Goal: Transaction & Acquisition: Purchase product/service

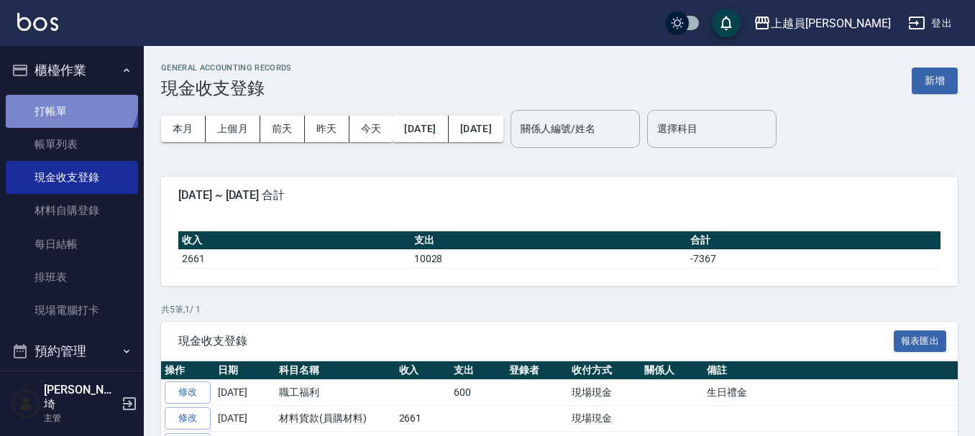
click at [68, 95] on link "打帳單" at bounding box center [72, 111] width 132 height 33
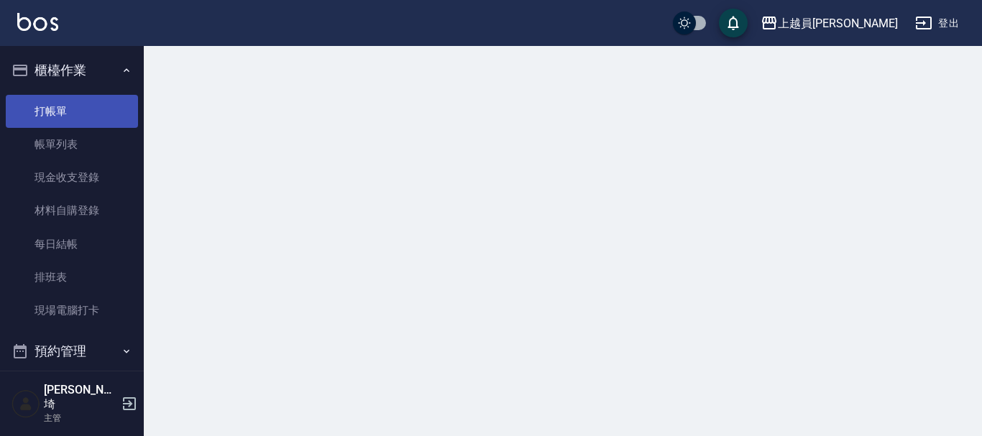
click at [71, 106] on link "打帳單" at bounding box center [72, 111] width 132 height 33
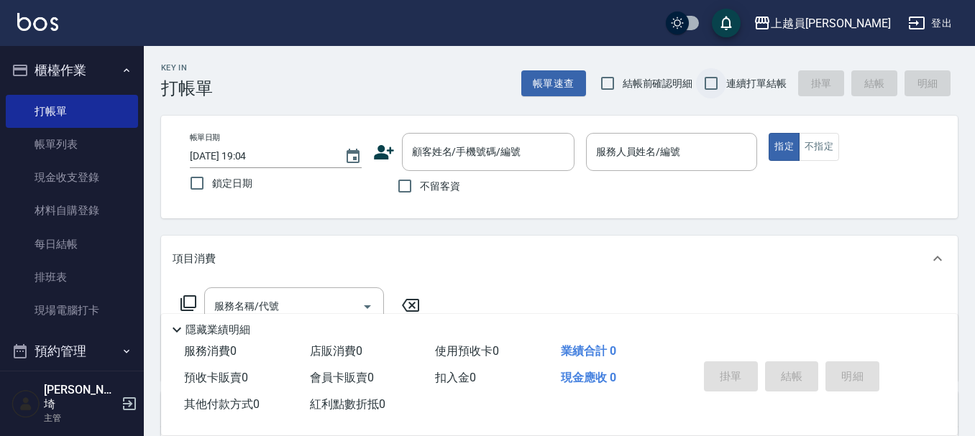
click at [720, 85] on input "連續打單結帳" at bounding box center [711, 83] width 30 height 30
checkbox input "true"
click at [415, 193] on input "不留客資" at bounding box center [405, 186] width 30 height 30
checkbox input "true"
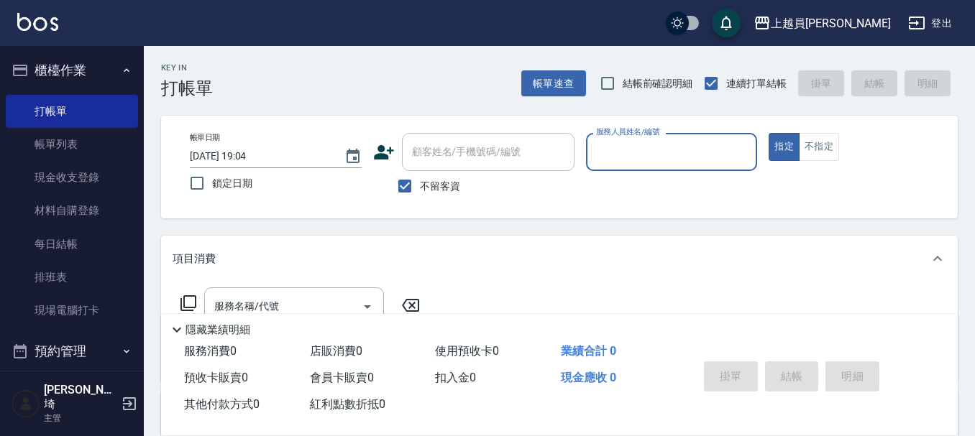
click at [668, 161] on input "服務人員姓名/編號" at bounding box center [671, 151] width 159 height 25
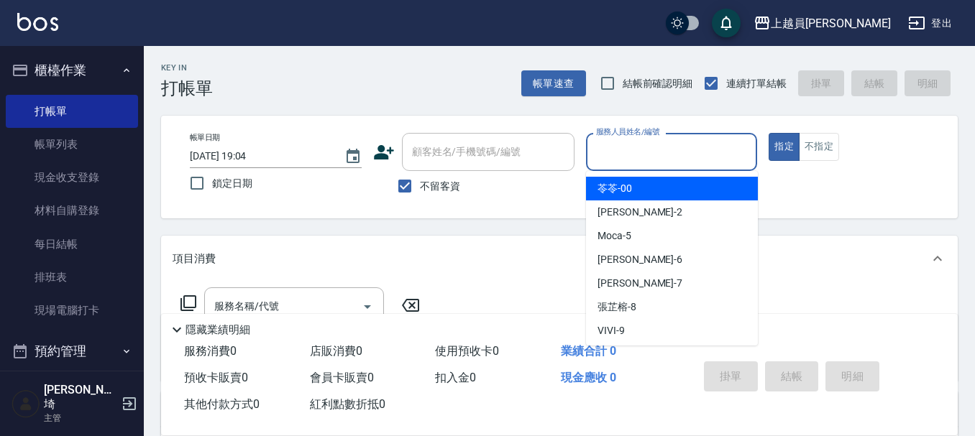
type input "ㄣ"
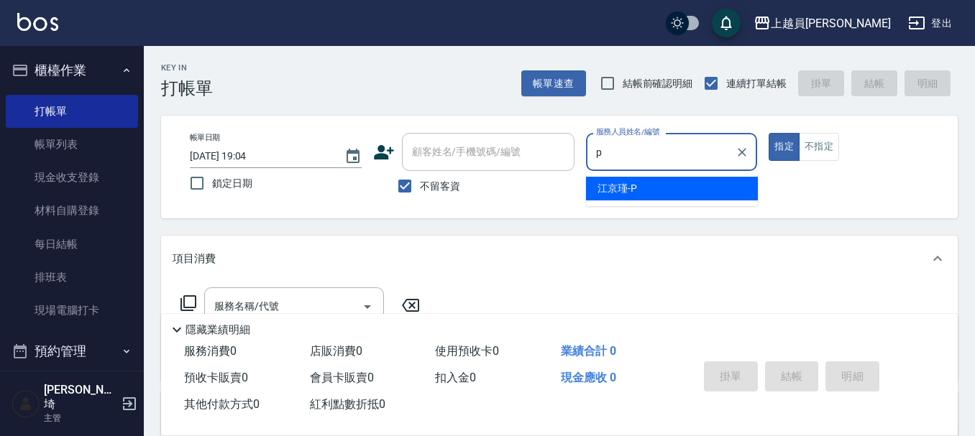
type input "[PERSON_NAME]-P"
type button "true"
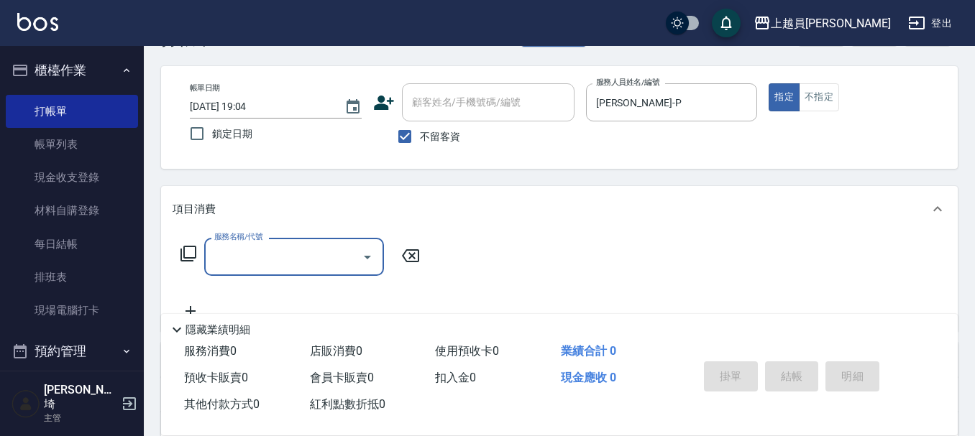
scroll to position [216, 0]
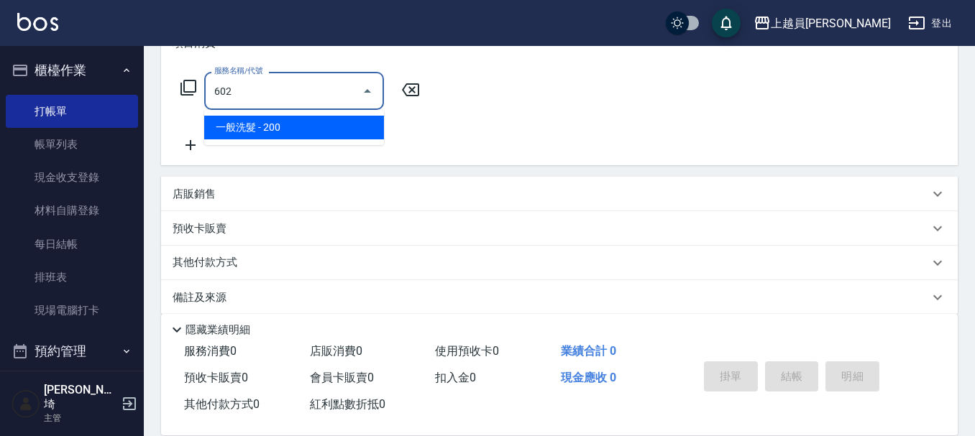
type input "一般洗髮(602)"
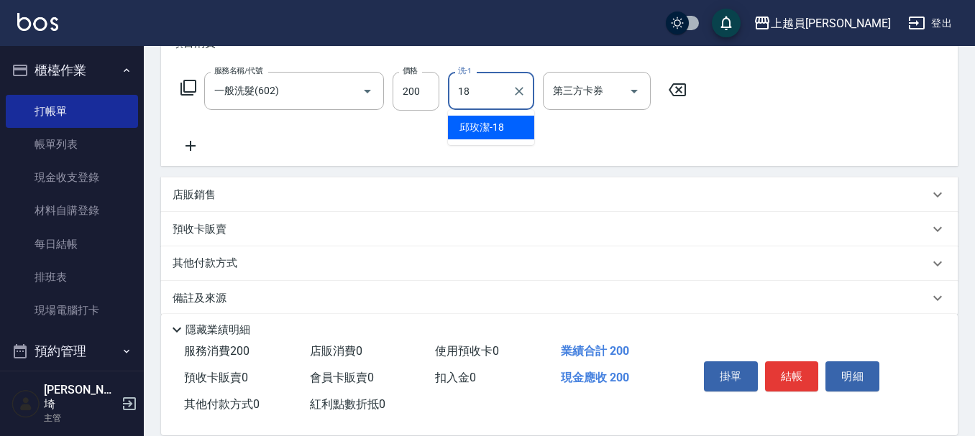
type input "[PERSON_NAME]-18"
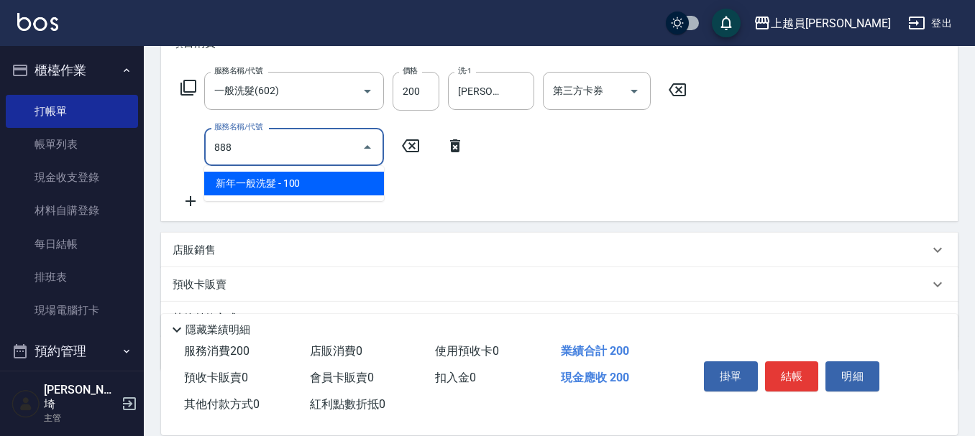
type input "8889"
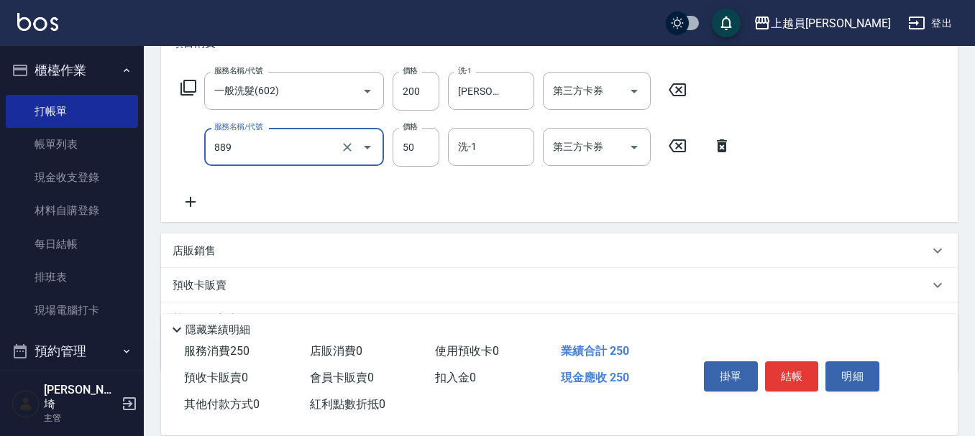
type input "精油(889)"
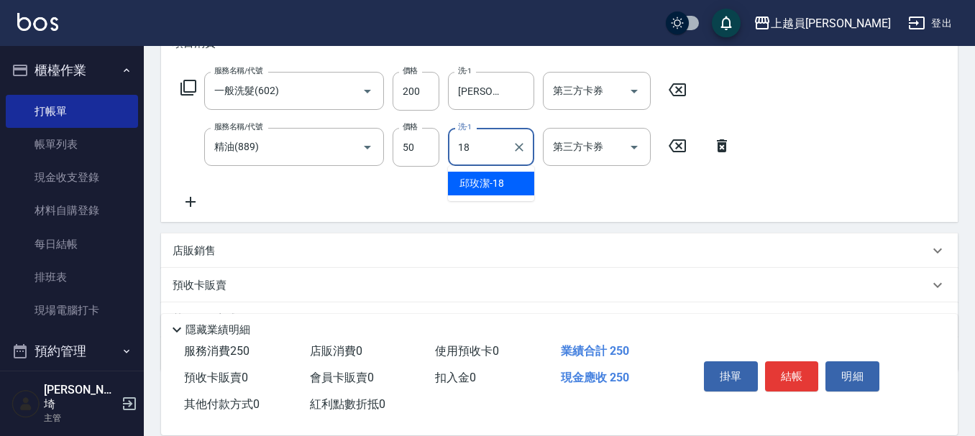
type input "[PERSON_NAME]-18"
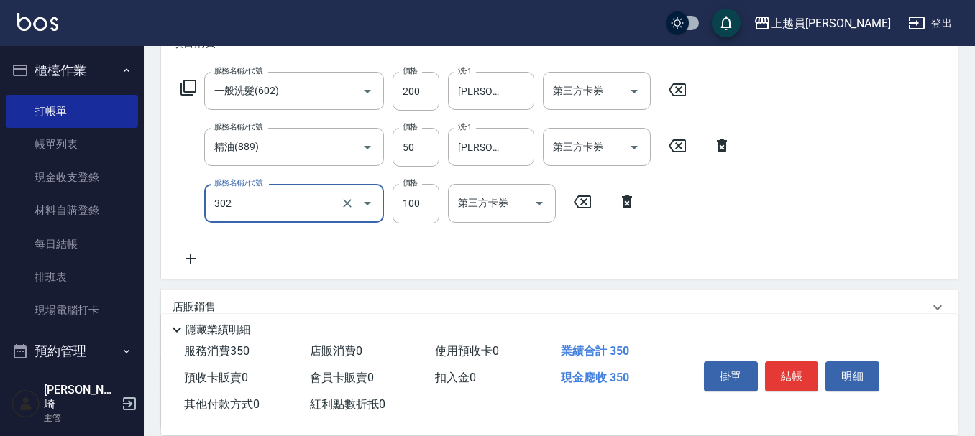
type input "剪髮(302)"
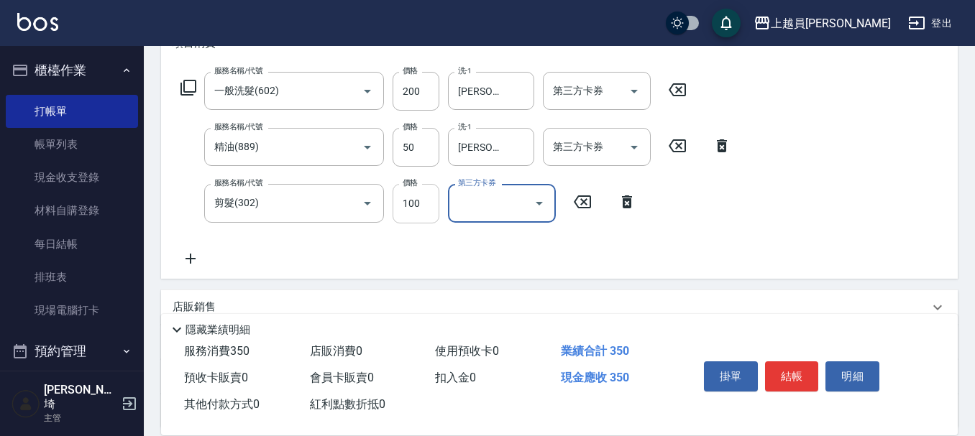
click at [421, 193] on input "100" at bounding box center [415, 203] width 47 height 39
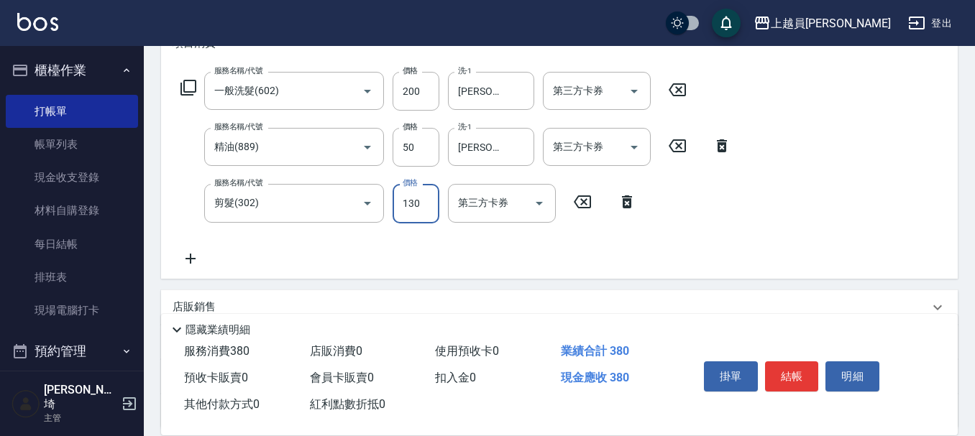
type input "130"
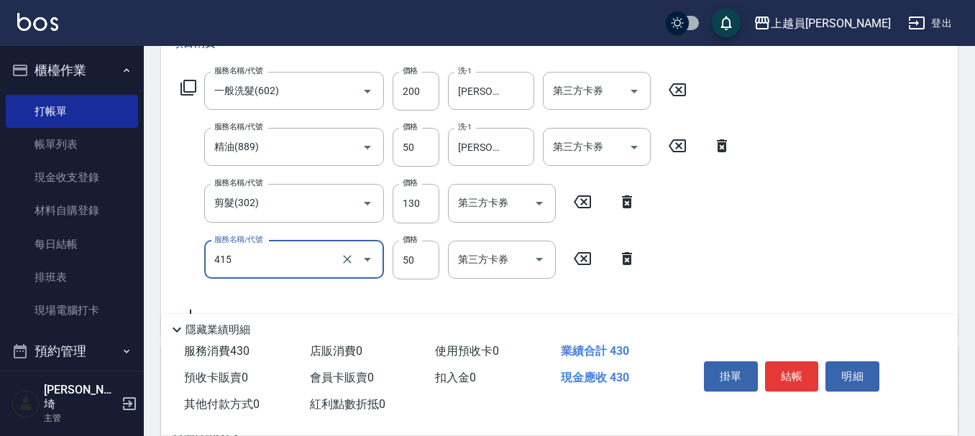
type input "瞬間保養(415)"
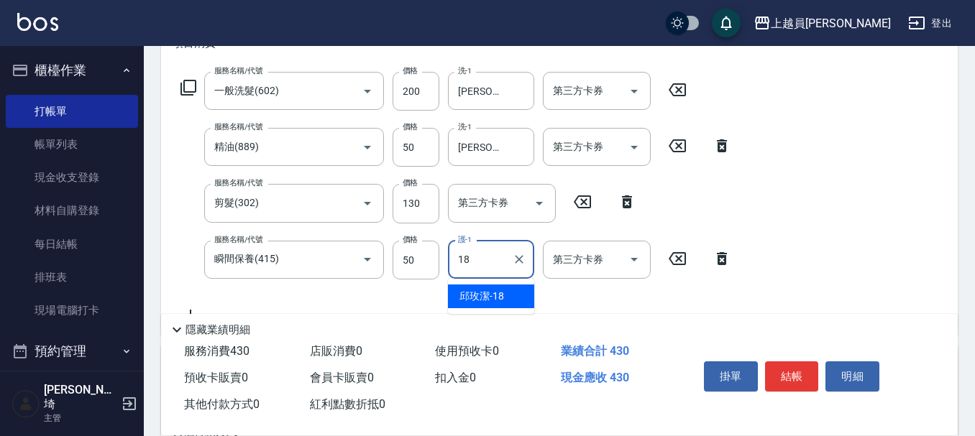
type input "[PERSON_NAME]-18"
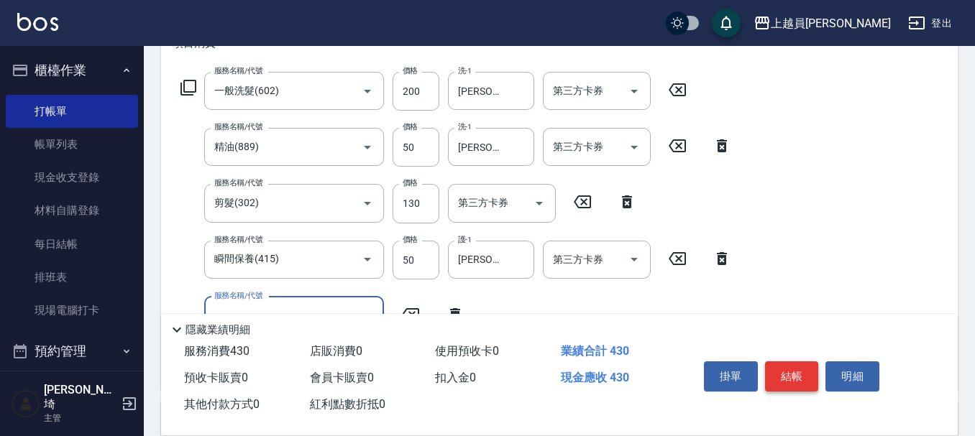
click at [801, 365] on button "結帳" at bounding box center [792, 377] width 54 height 30
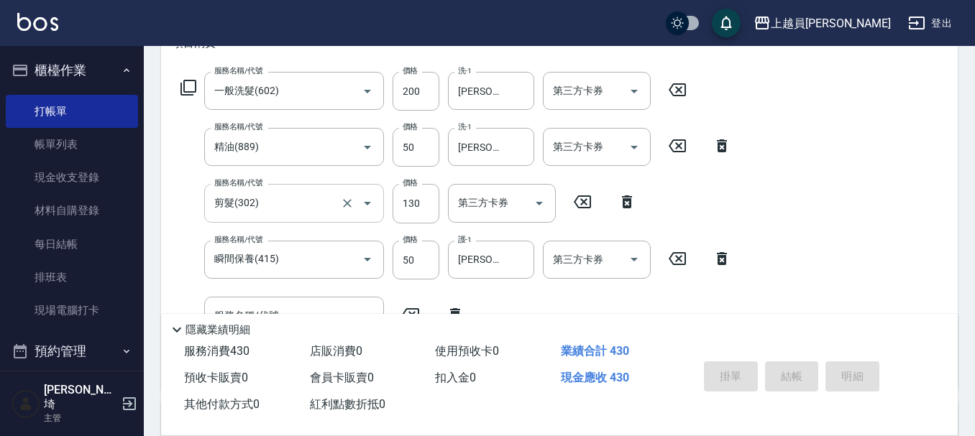
type input "[DATE] 19:06"
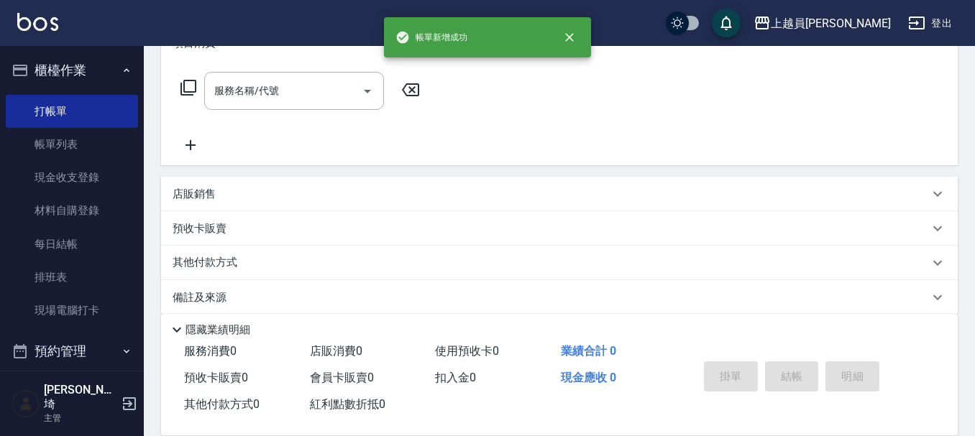
scroll to position [0, 0]
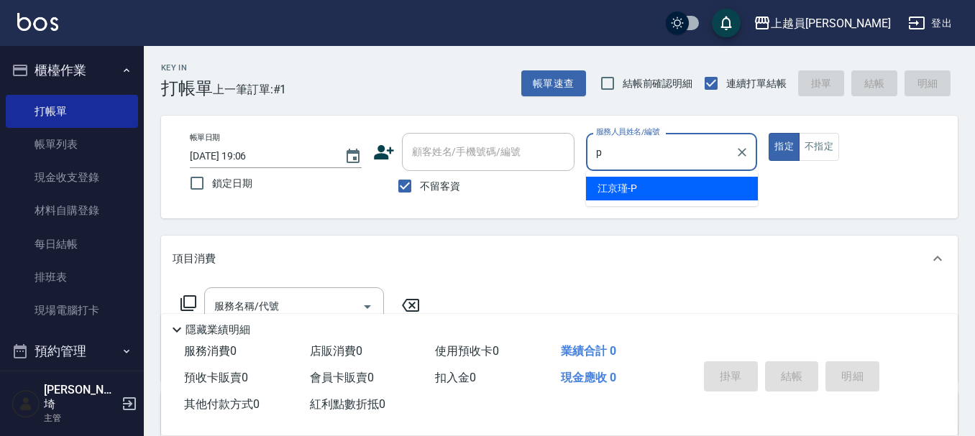
type input "[PERSON_NAME]-P"
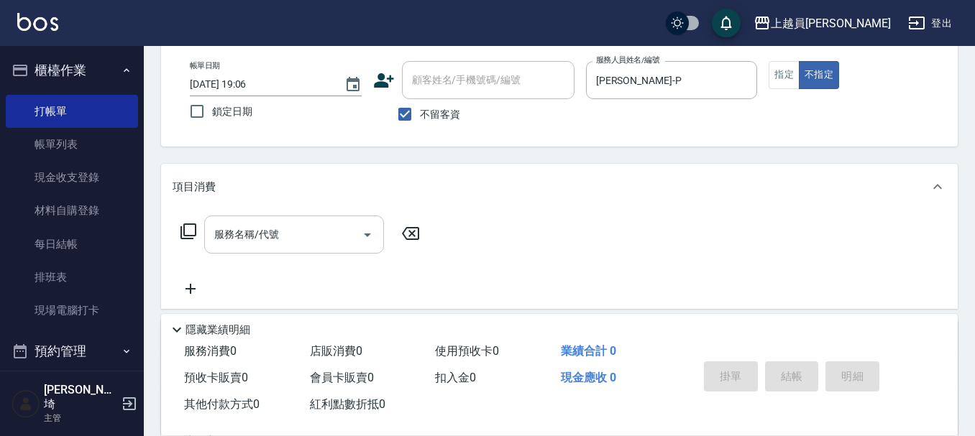
scroll to position [144, 0]
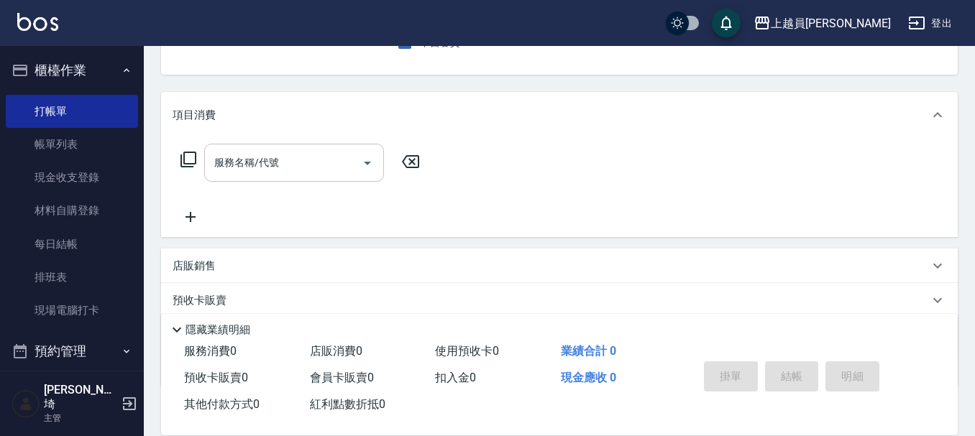
click at [337, 165] on input "服務名稱/代號" at bounding box center [283, 162] width 145 height 25
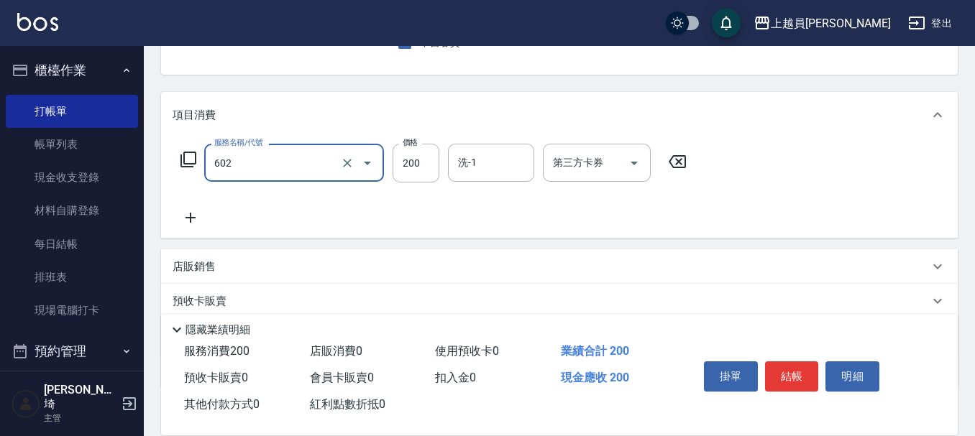
type input "一般洗髮(602)"
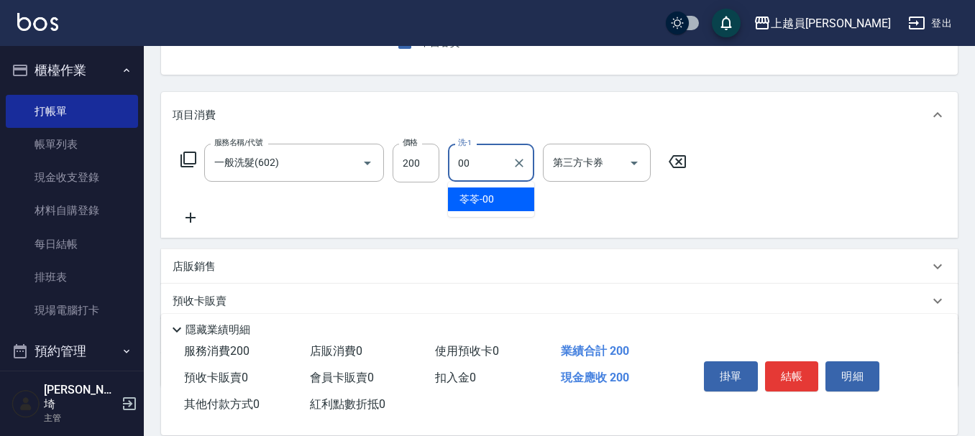
type input "苓苓-00"
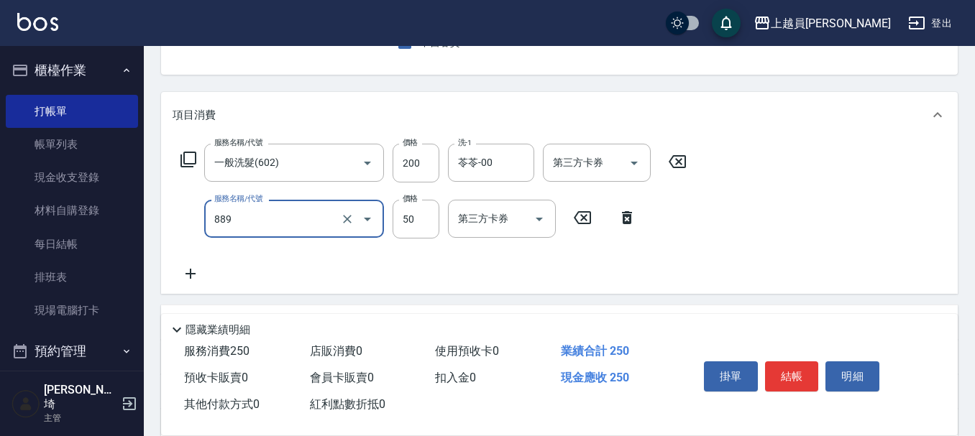
type input "精油(889)"
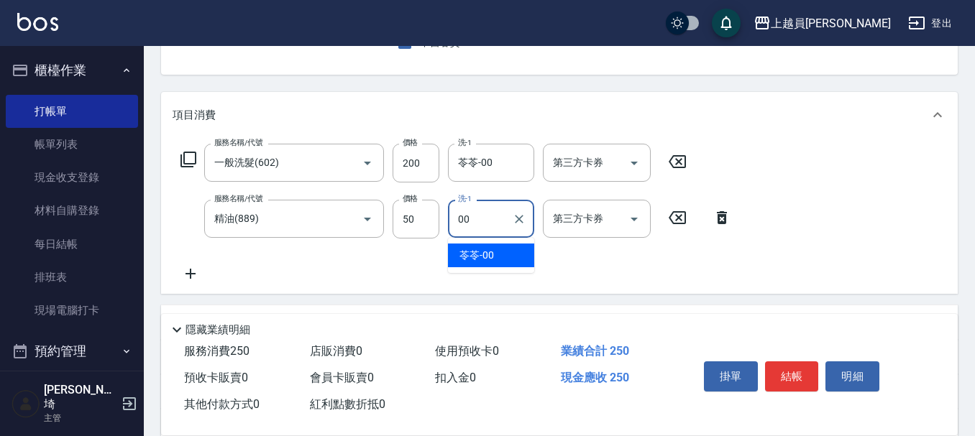
type input "苓苓-00"
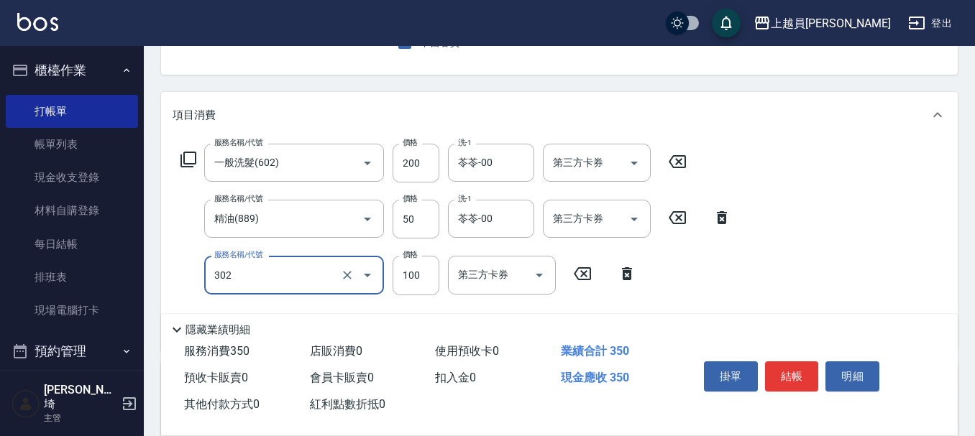
type input "剪髮(302)"
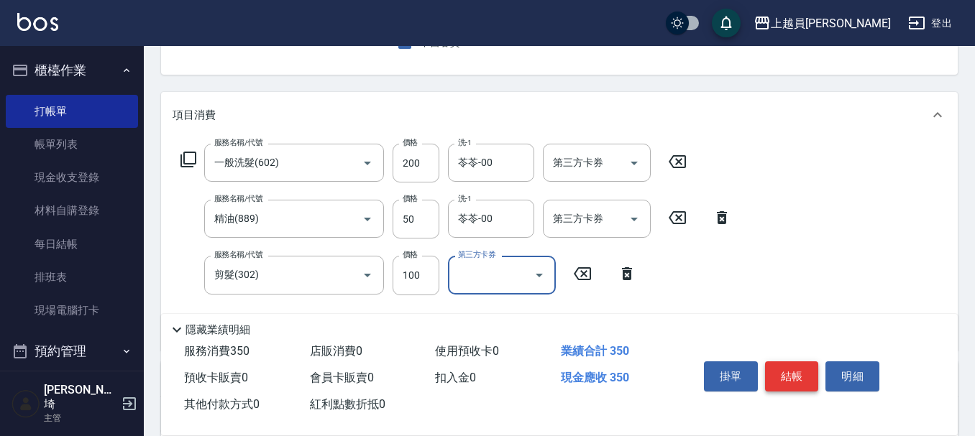
click at [801, 367] on button "結帳" at bounding box center [792, 377] width 54 height 30
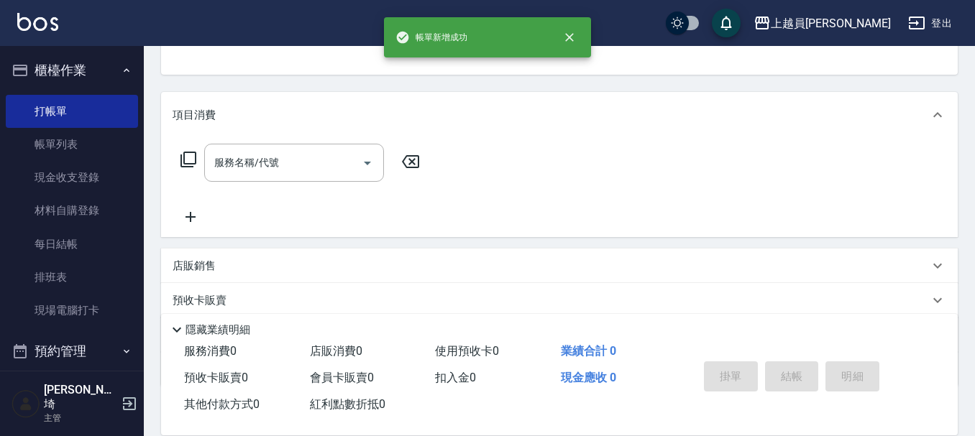
scroll to position [139, 0]
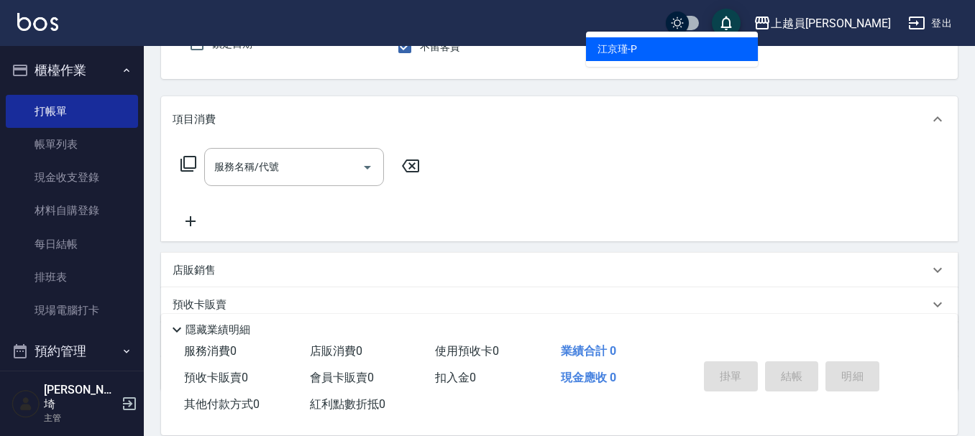
type input "[PERSON_NAME]-P"
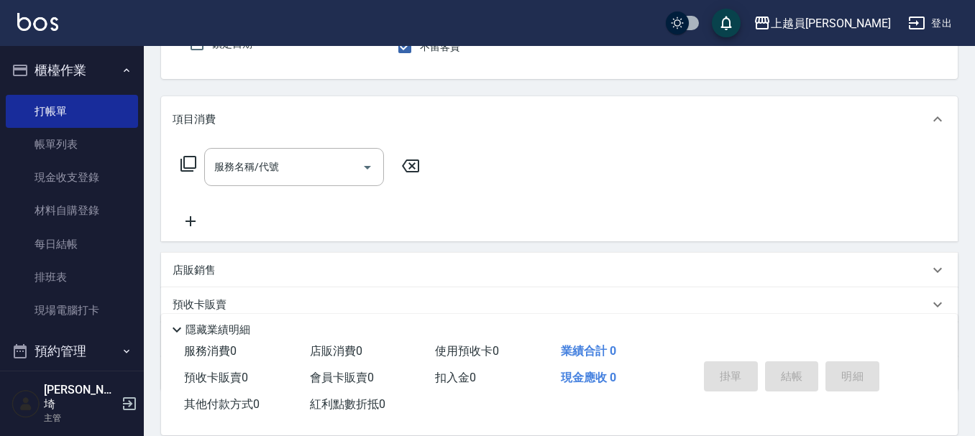
scroll to position [133, 0]
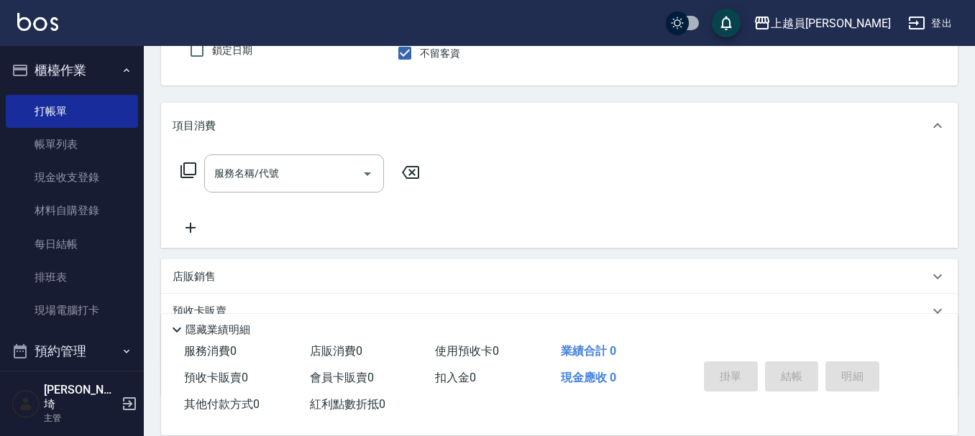
type button "false"
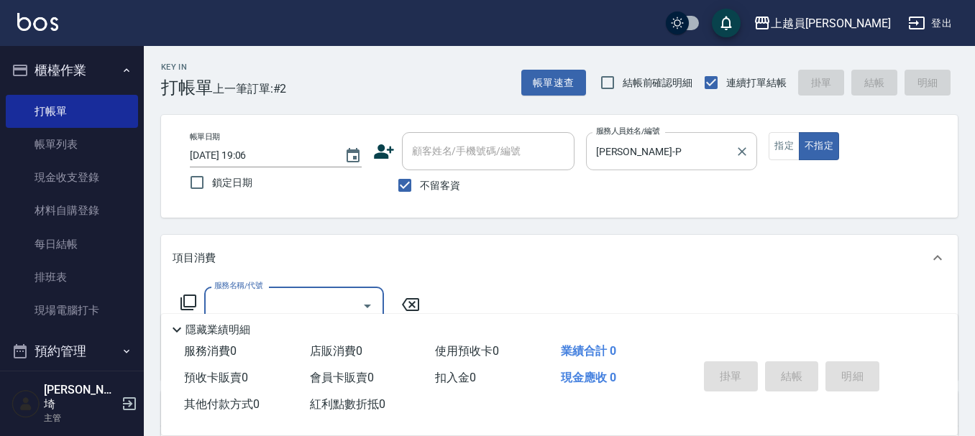
scroll to position [0, 0]
click at [792, 155] on button "指定" at bounding box center [783, 147] width 31 height 28
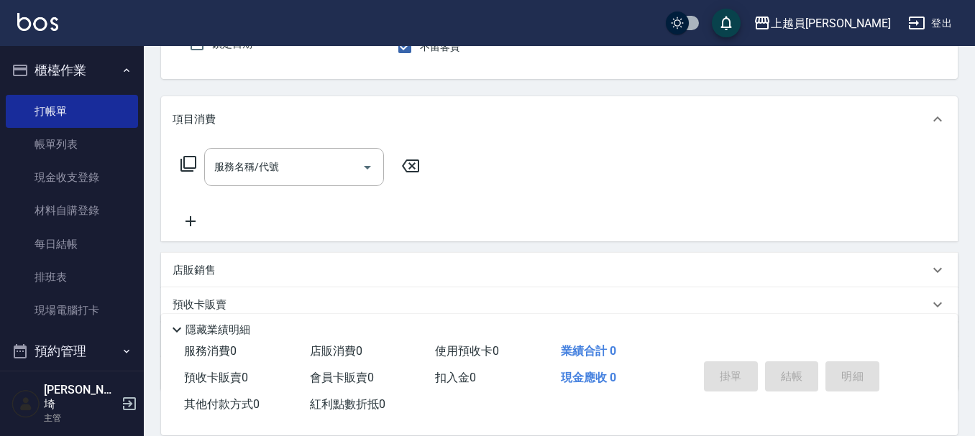
scroll to position [216, 0]
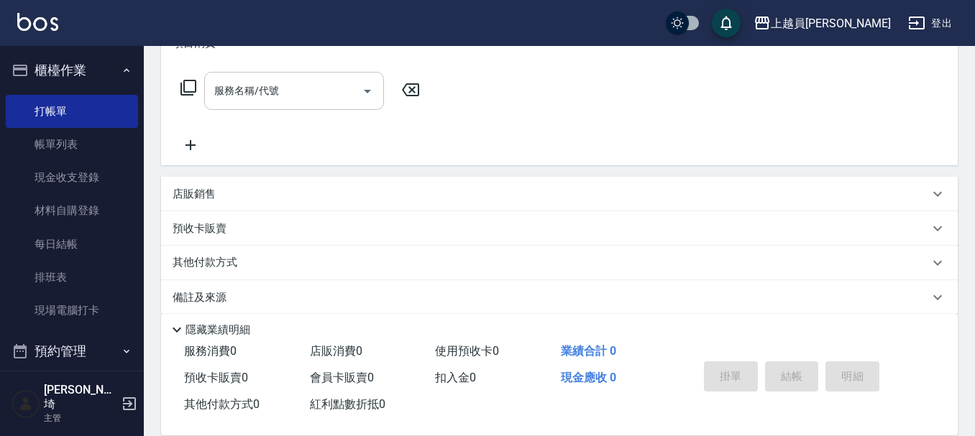
click at [278, 92] on input "服務名稱/代號" at bounding box center [283, 90] width 145 height 25
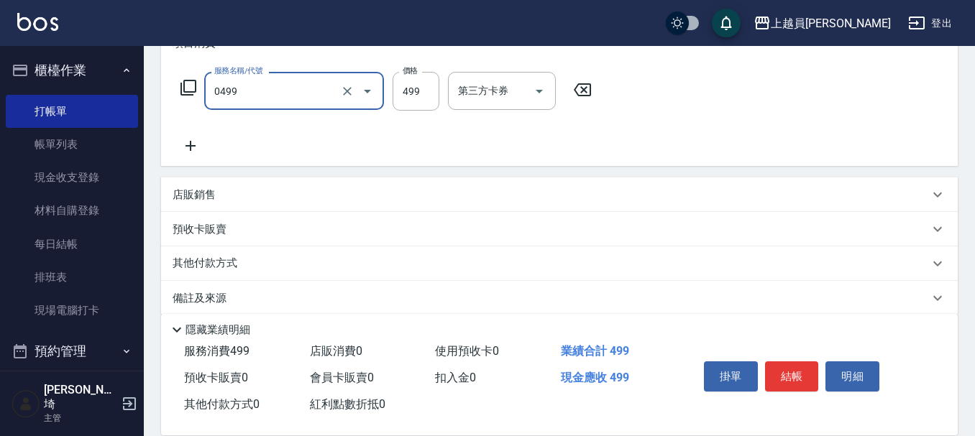
type input "去角質洗髮(0499)"
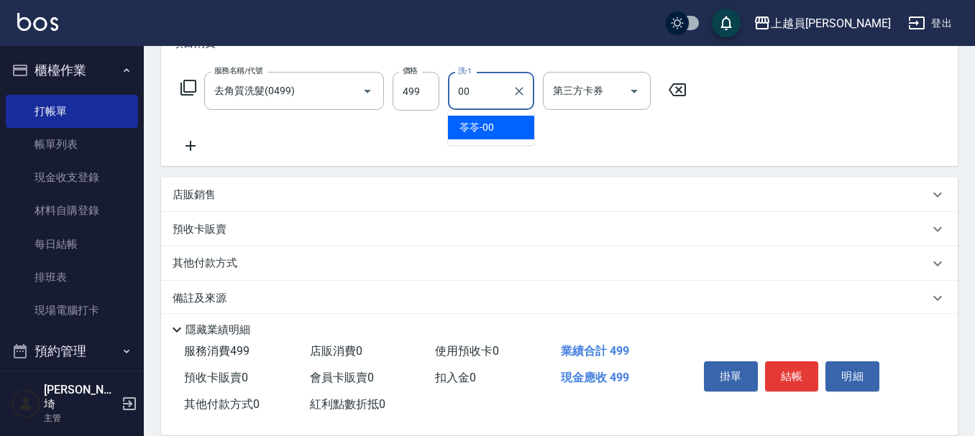
type input "苓苓-00"
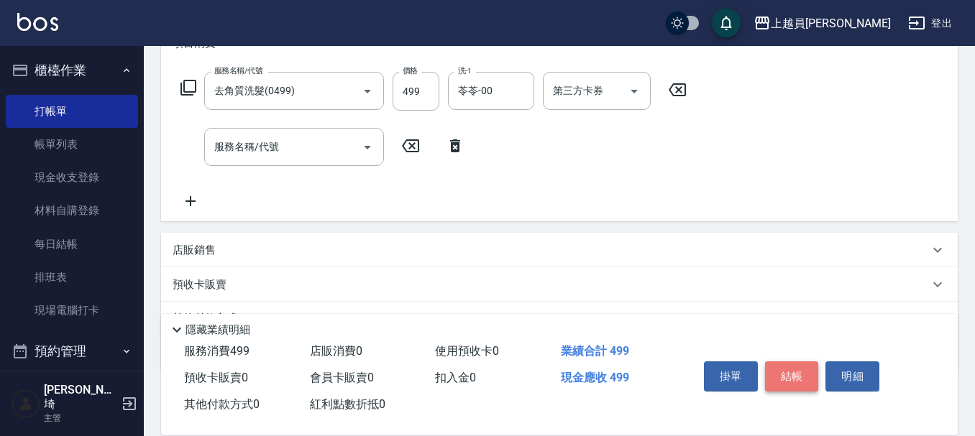
click at [801, 380] on button "結帳" at bounding box center [792, 377] width 54 height 30
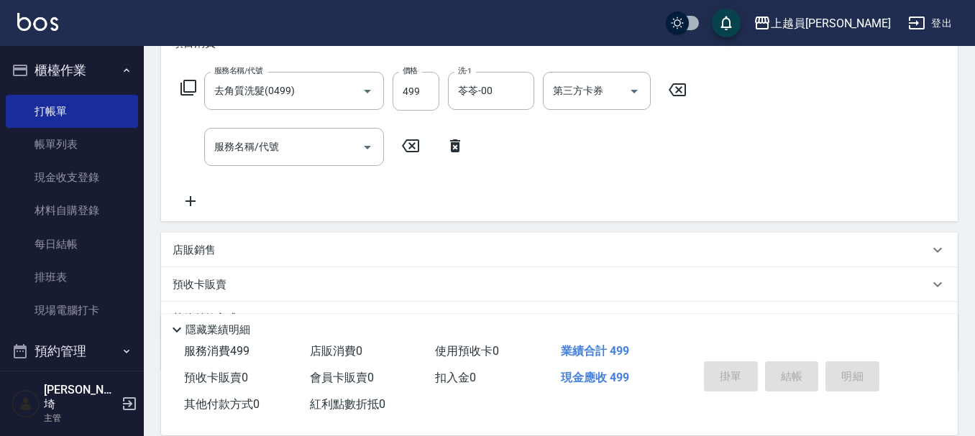
type input "[DATE] 19:07"
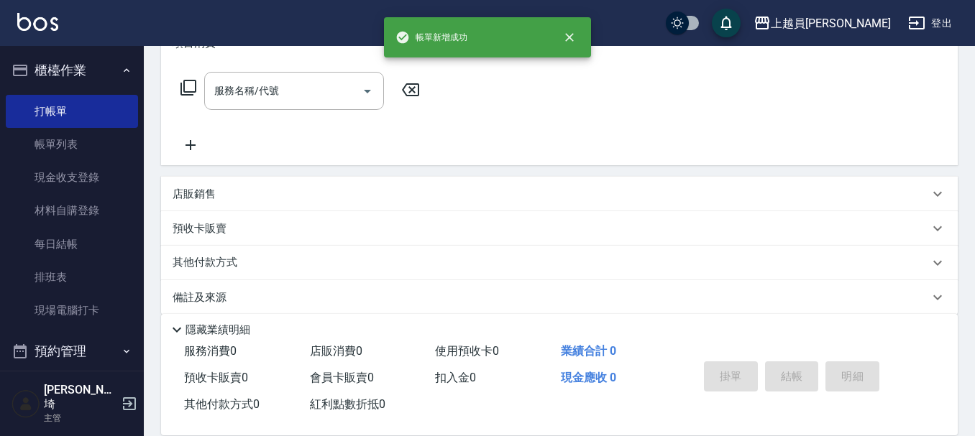
scroll to position [0, 0]
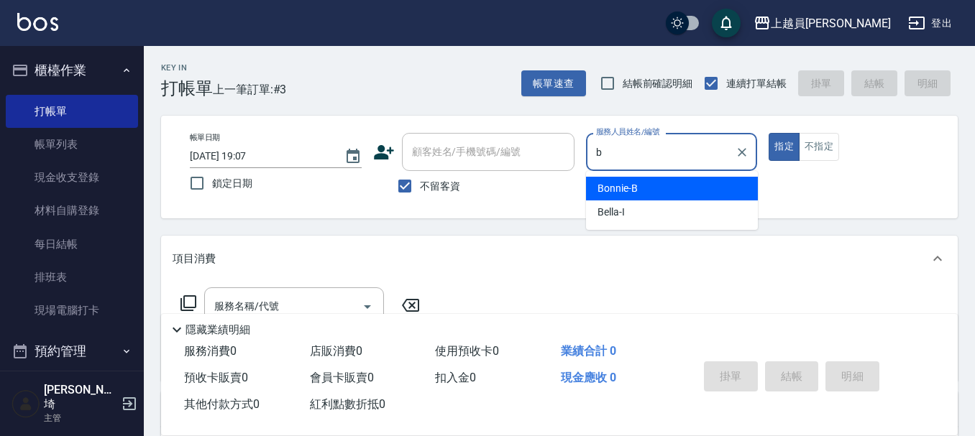
type input "Bonnie-B"
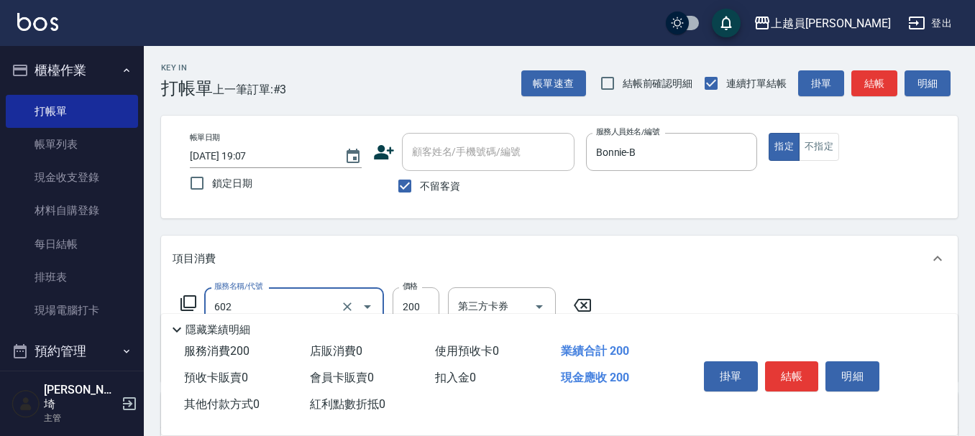
type input "一般洗髮(602)"
type input "精油(889)"
type input "瞬間保養(415)"
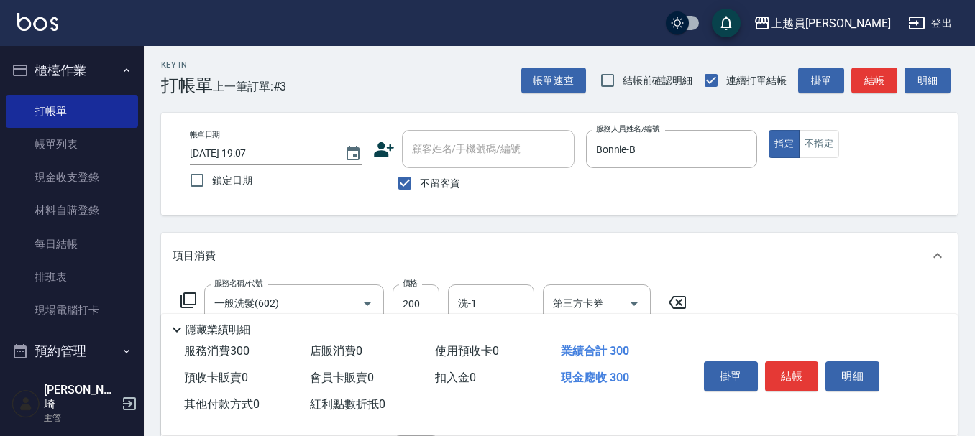
scroll to position [257, 0]
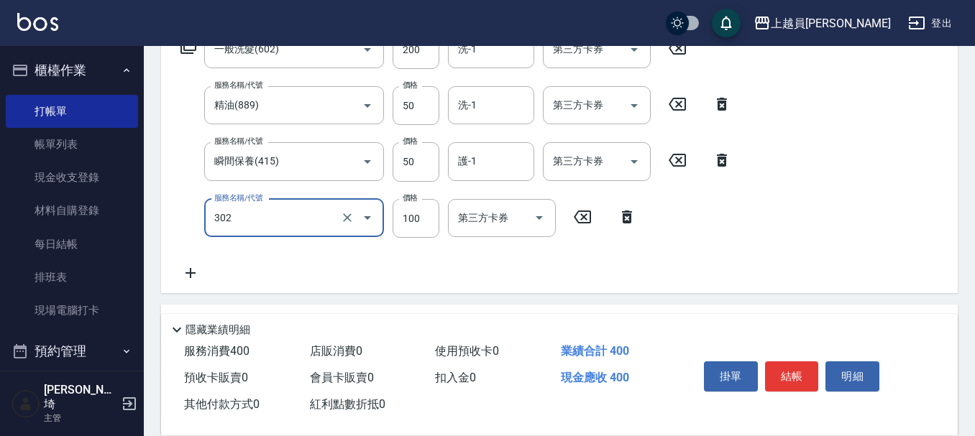
type input "剪髮(302)"
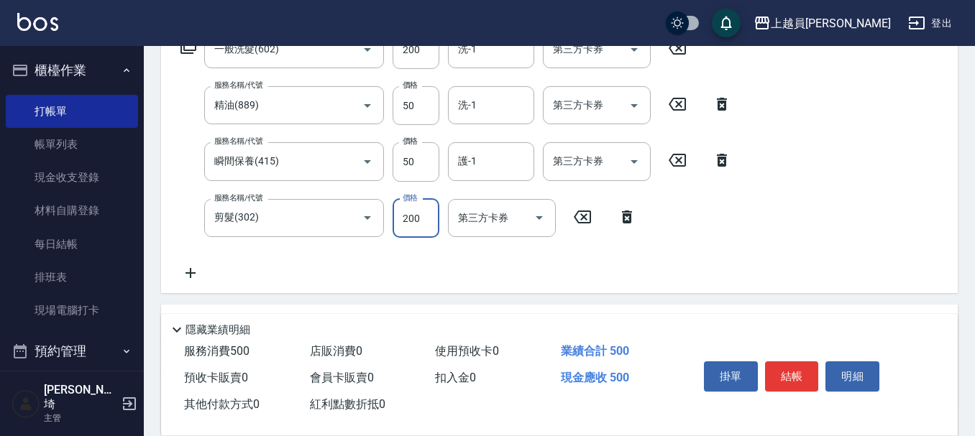
type input "200"
click at [799, 377] on button "結帳" at bounding box center [792, 377] width 54 height 30
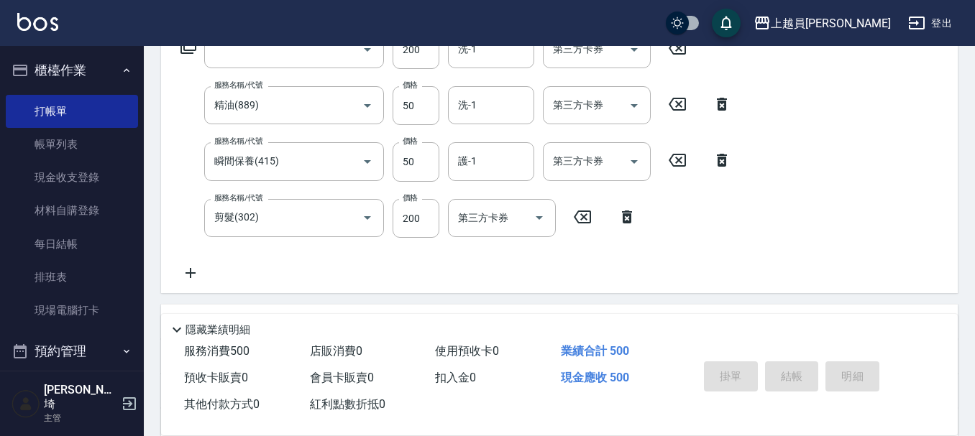
scroll to position [0, 0]
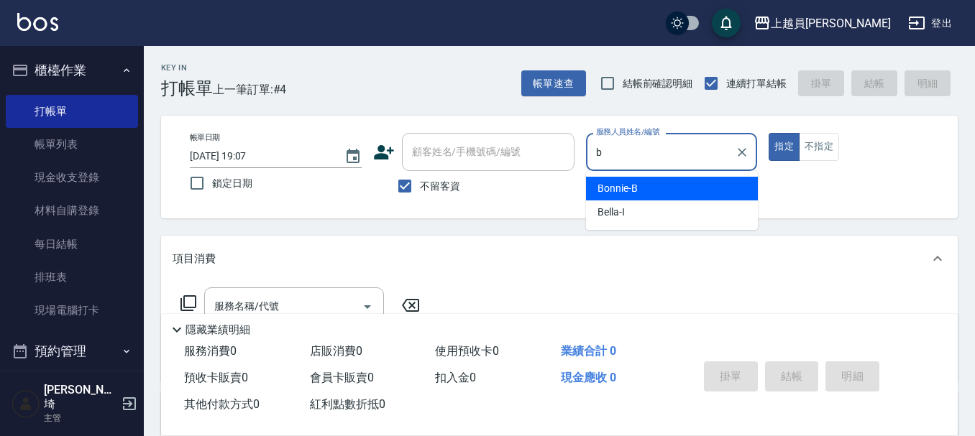
type input "Bonnie-B"
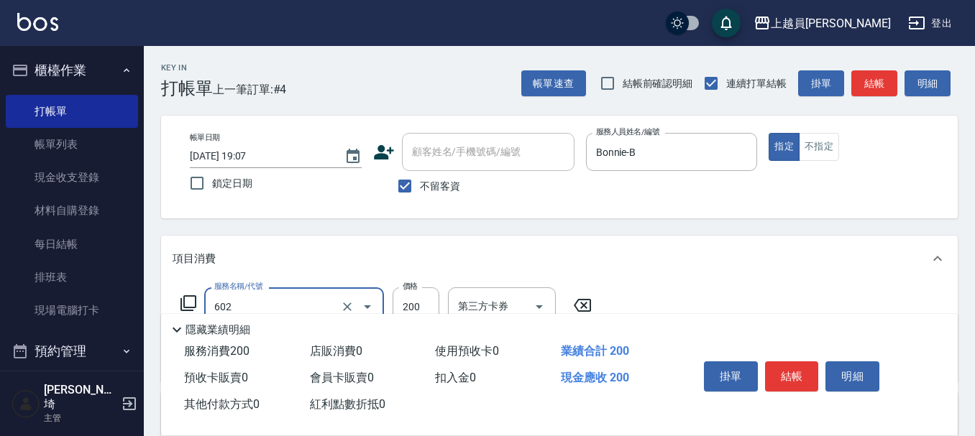
type input "一般洗髮(602)"
type input "精油(889)"
type input "瞬間保養(415)"
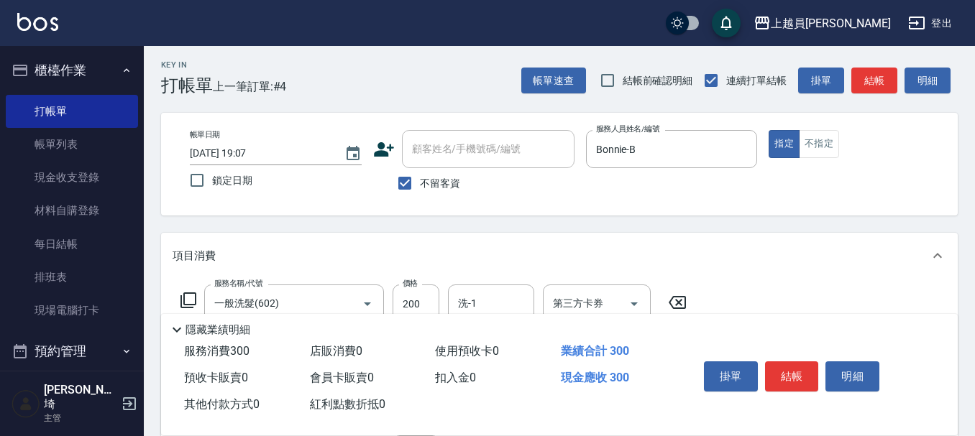
scroll to position [257, 0]
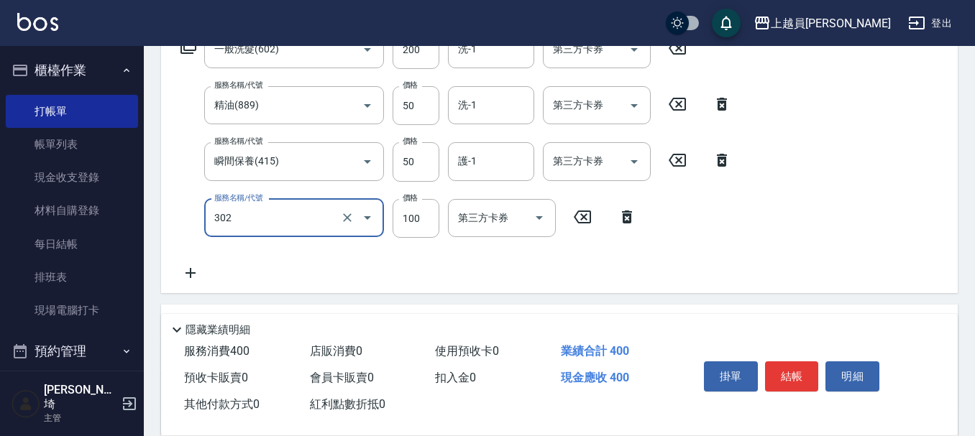
type input "剪髮(302)"
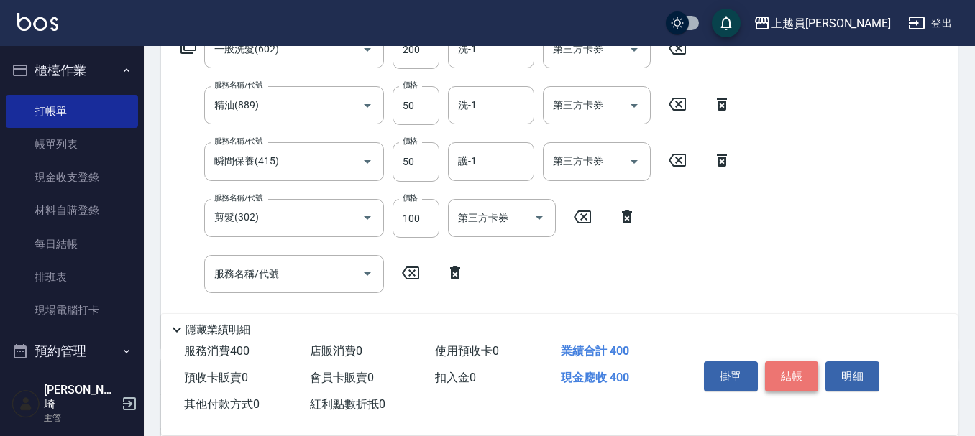
click at [799, 377] on button "結帳" at bounding box center [792, 377] width 54 height 30
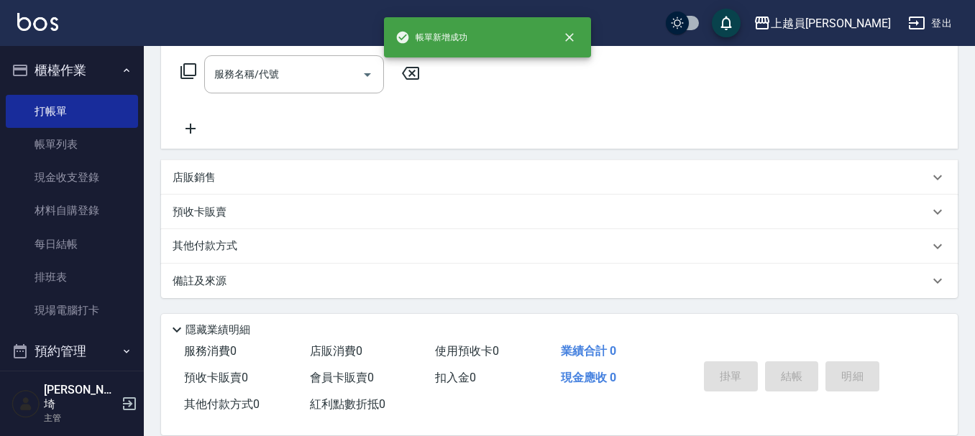
scroll to position [0, 0]
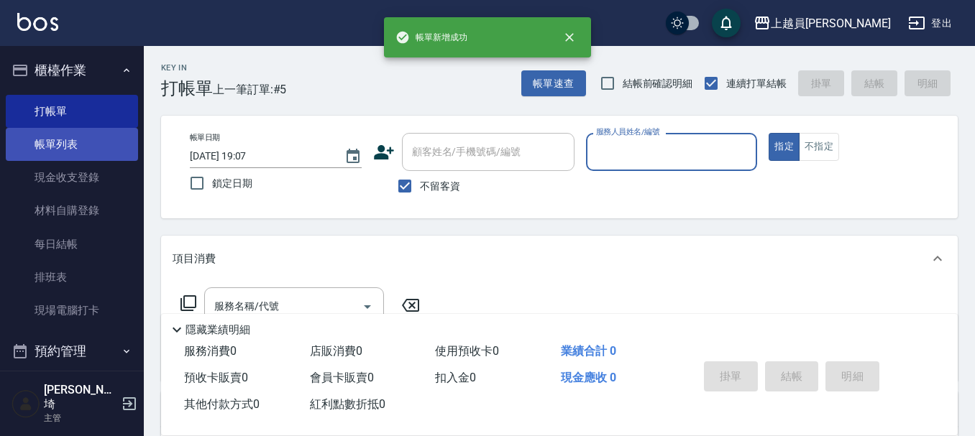
click at [81, 139] on link "帳單列表" at bounding box center [72, 144] width 132 height 33
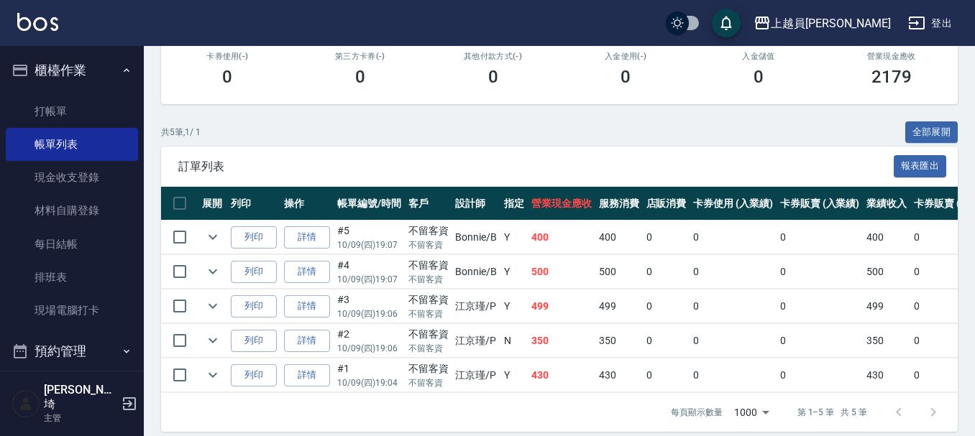
scroll to position [281, 0]
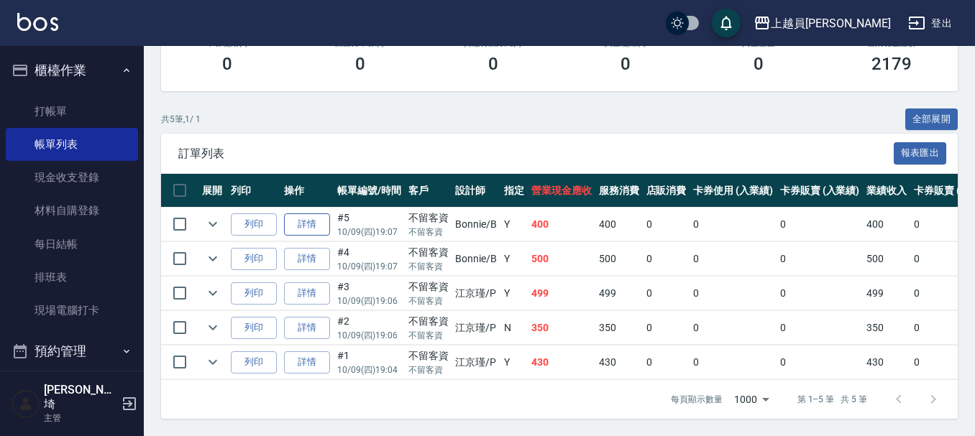
click at [296, 216] on link "詳情" at bounding box center [307, 224] width 46 height 22
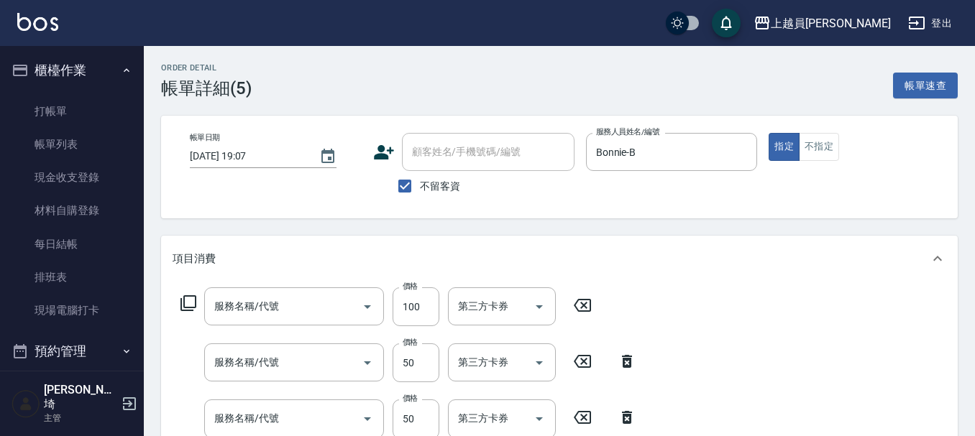
type input "[DATE] 19:07"
checkbox input "true"
type input "Bonnie-B"
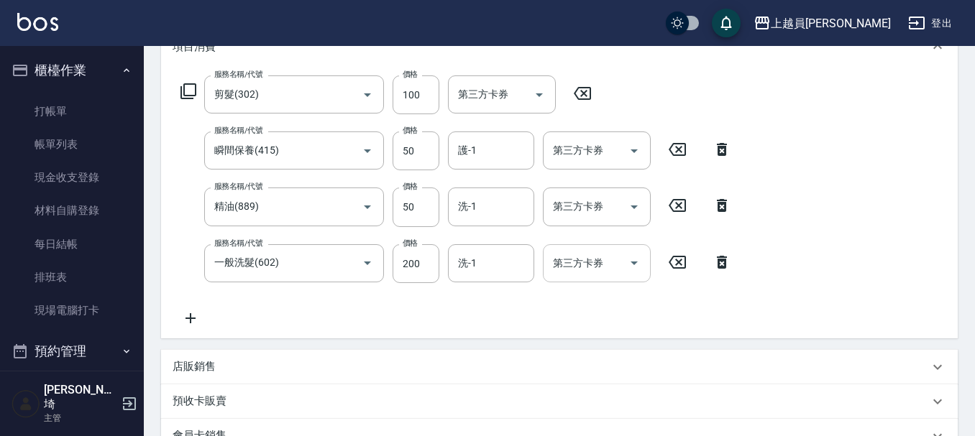
type input "剪髮(302)"
type input "瞬間保養(415)"
type input "精油(889)"
type input "一般洗髮(602)"
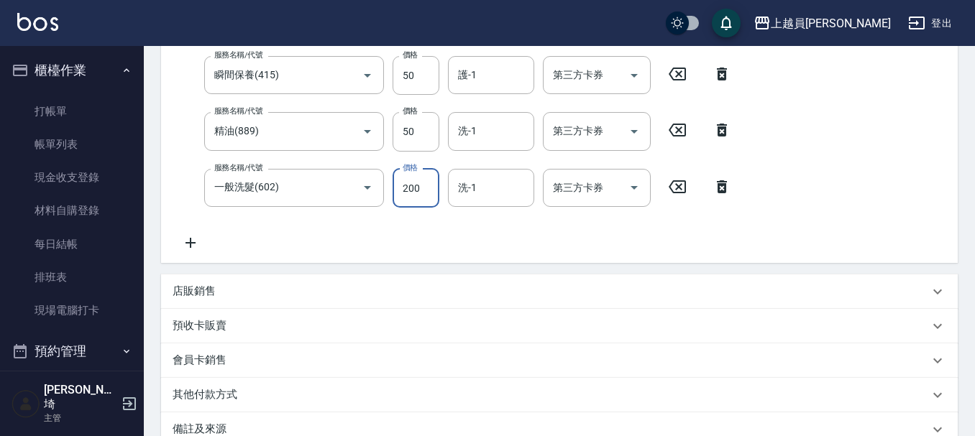
click at [415, 189] on input "200" at bounding box center [415, 188] width 47 height 39
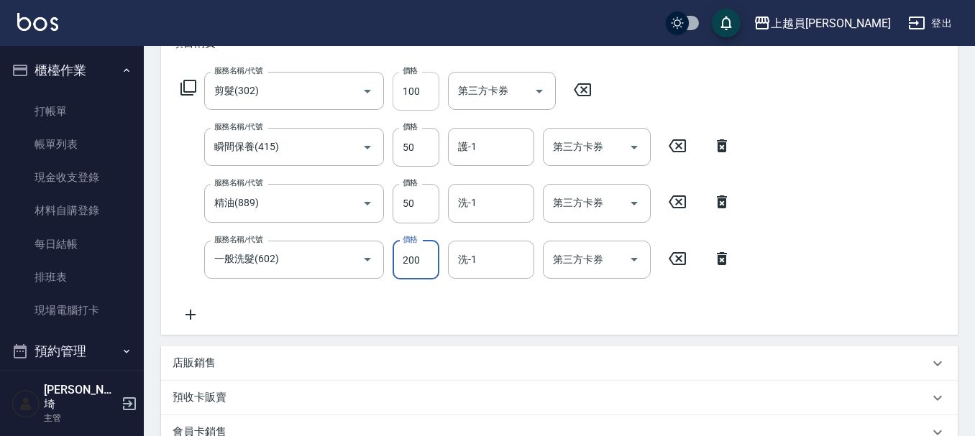
click at [429, 98] on input "100" at bounding box center [415, 91] width 47 height 39
type input "200"
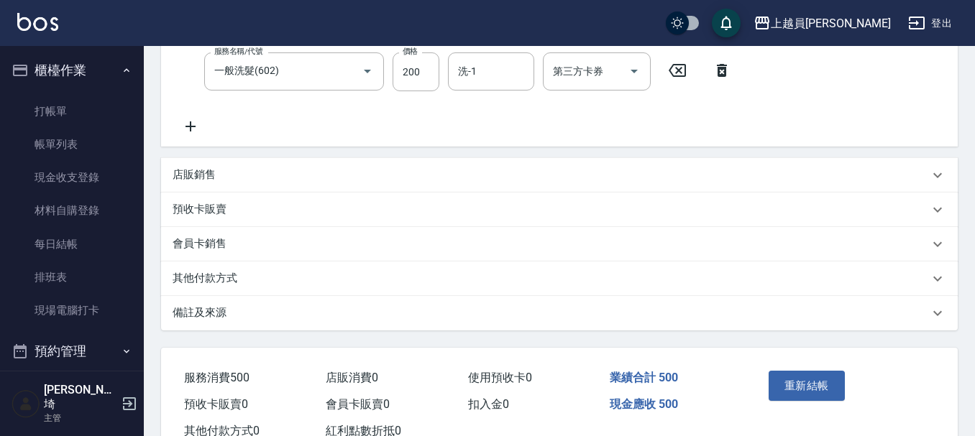
scroll to position [454, 0]
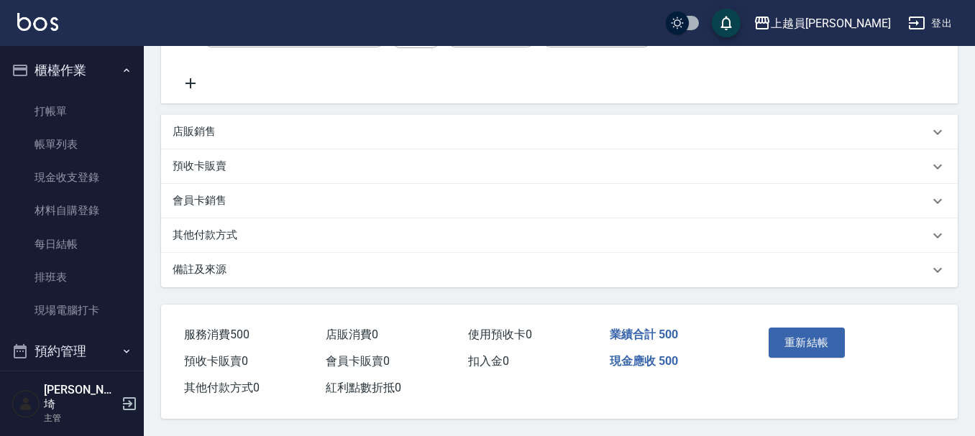
click at [814, 337] on button "重新結帳" at bounding box center [806, 343] width 76 height 30
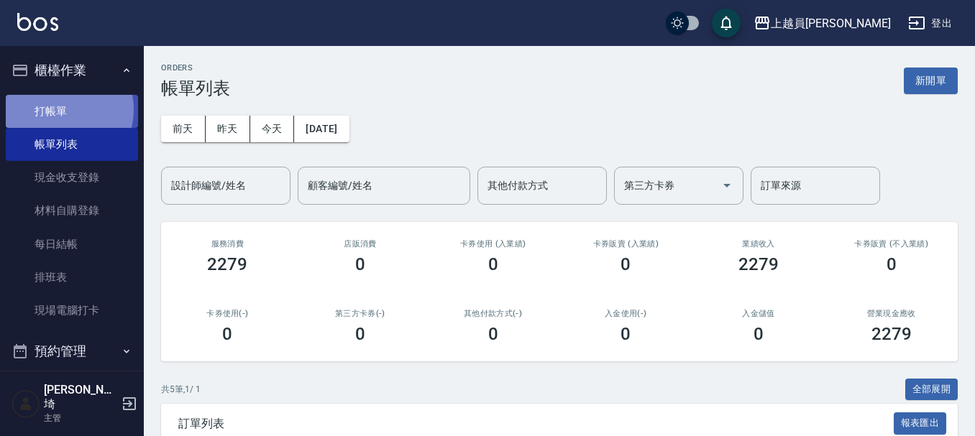
click at [61, 109] on link "打帳單" at bounding box center [72, 111] width 132 height 33
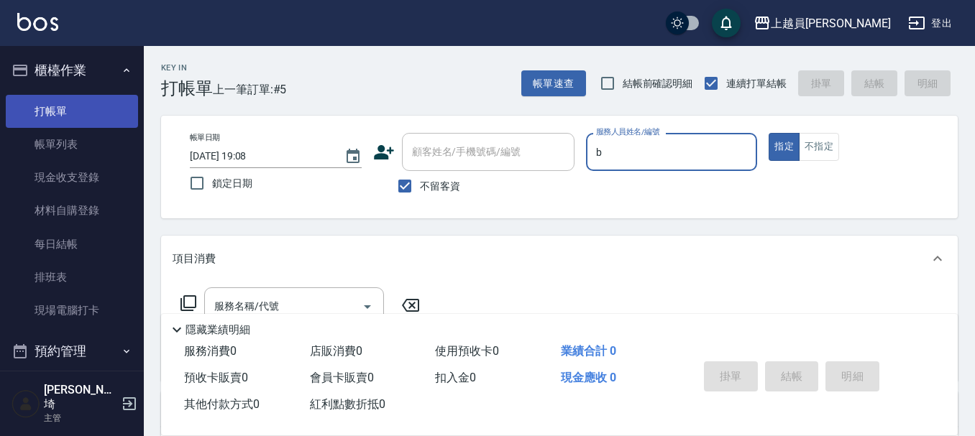
type input "Bonnie-B"
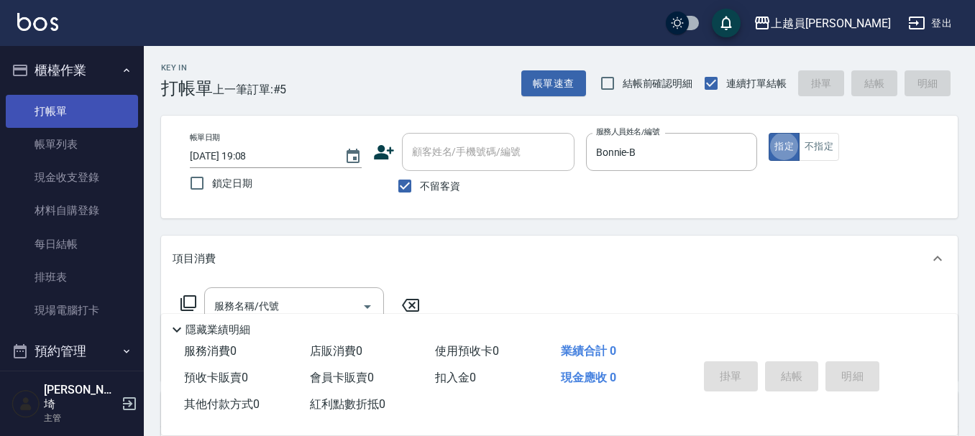
type button "true"
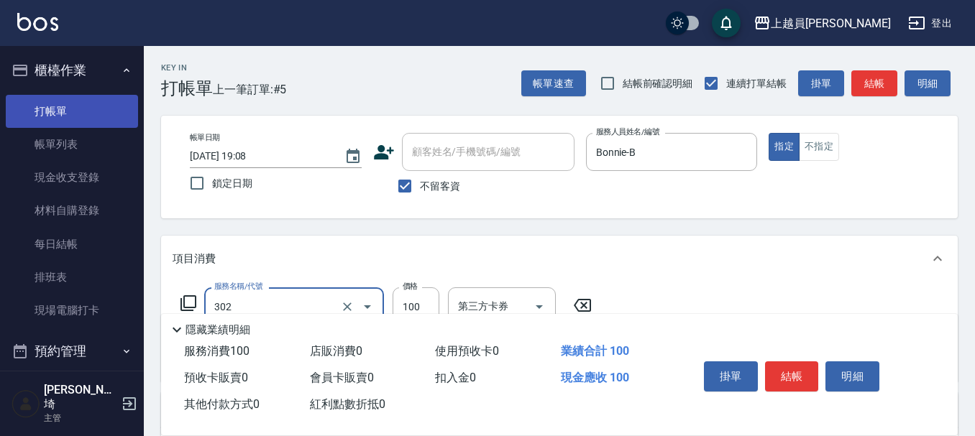
type input "剪髮(302)"
type input "300"
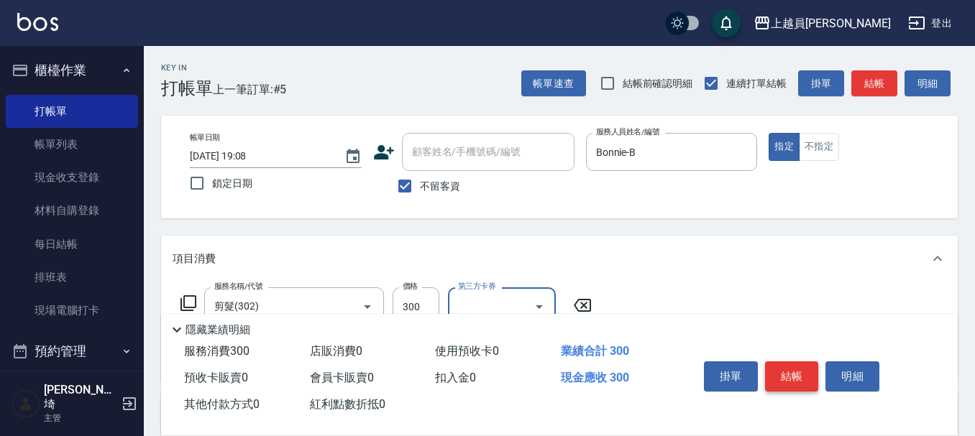
click at [799, 374] on button "結帳" at bounding box center [792, 377] width 54 height 30
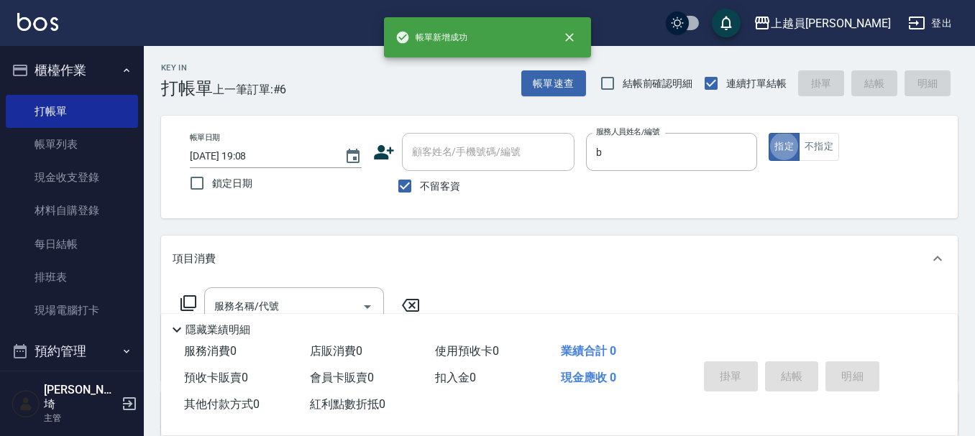
type input "Bonnie-B"
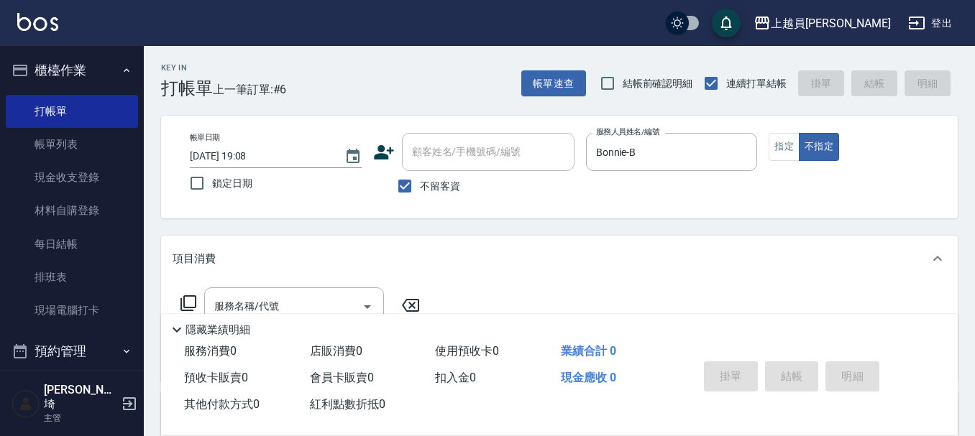
scroll to position [72, 0]
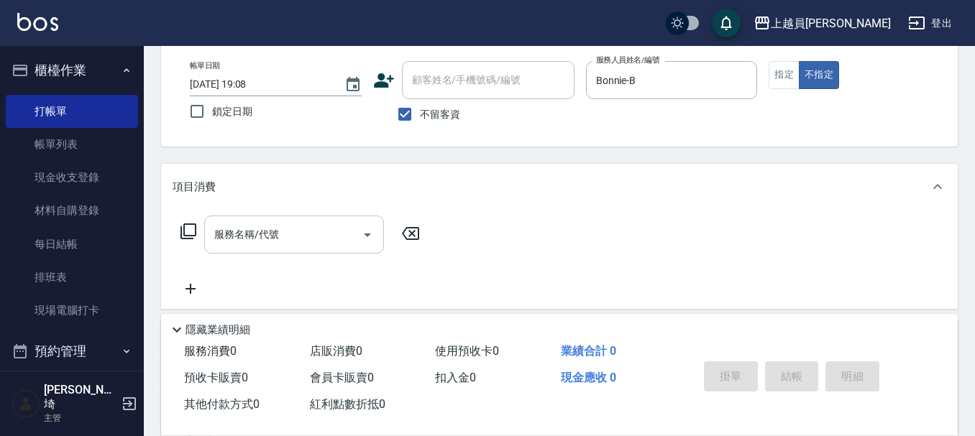
click at [259, 233] on div "服務名稱/代號 服務名稱/代號" at bounding box center [294, 235] width 180 height 38
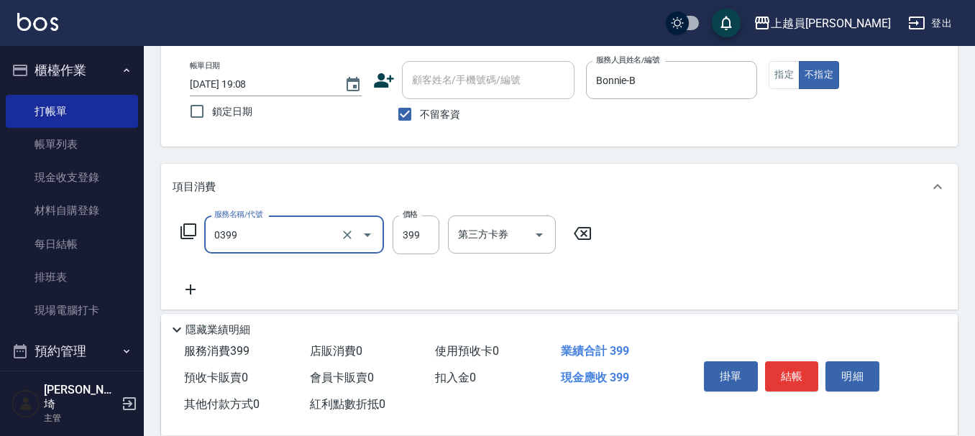
type input "海鹽SPA(0399)"
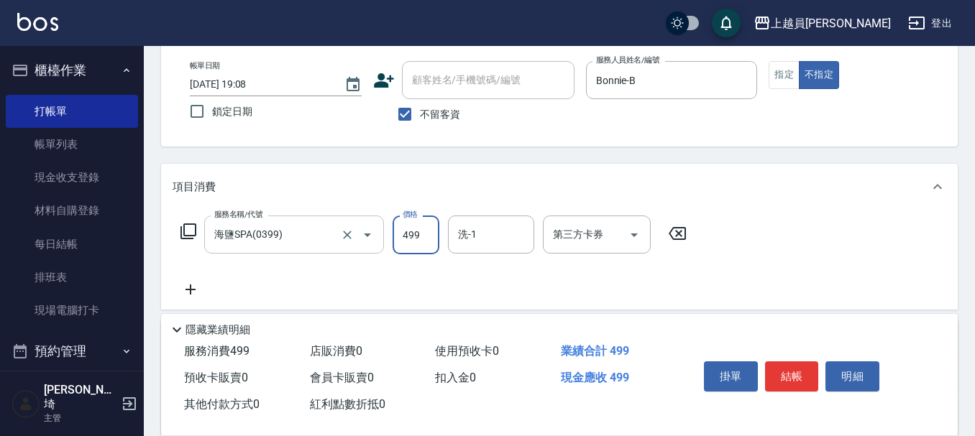
type input "499"
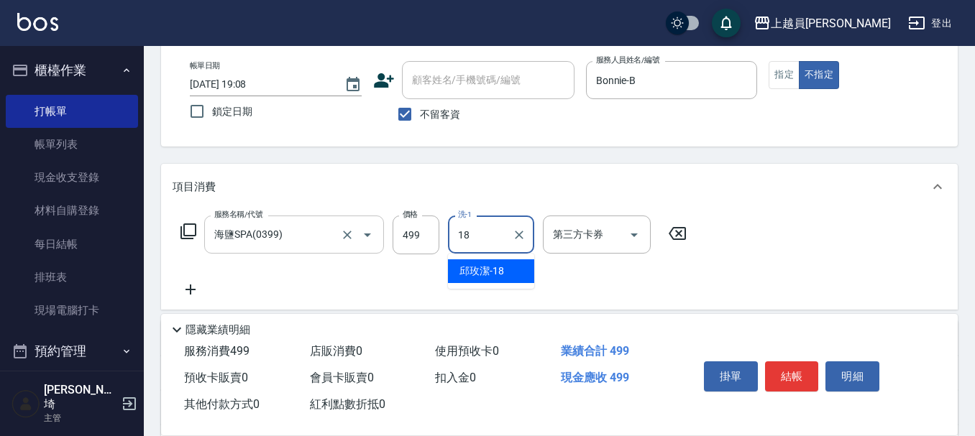
type input "[PERSON_NAME]-18"
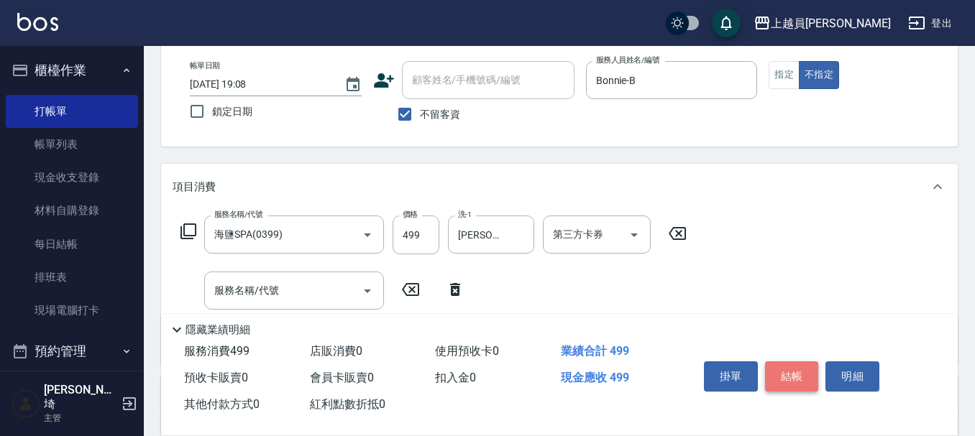
click at [799, 362] on button "結帳" at bounding box center [792, 377] width 54 height 30
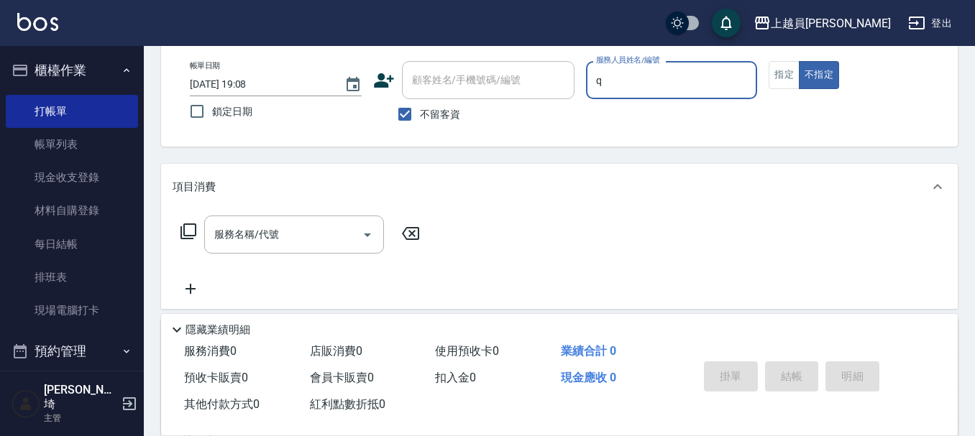
type input "[PERSON_NAME]"
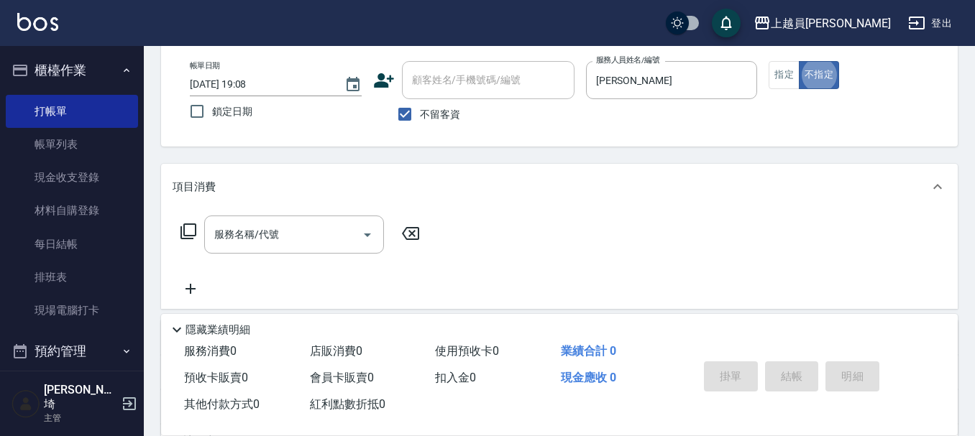
type button "false"
click at [303, 244] on input "服務名稱/代號" at bounding box center [283, 234] width 145 height 25
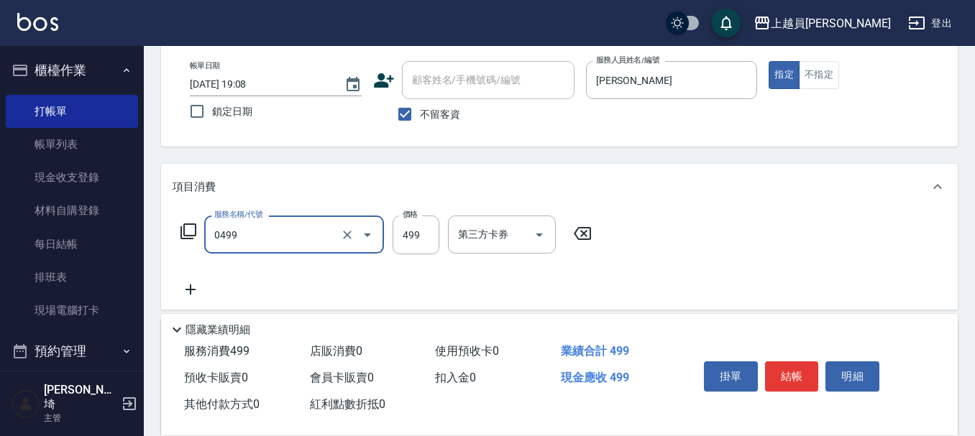
type input "去角質洗髮(0499)"
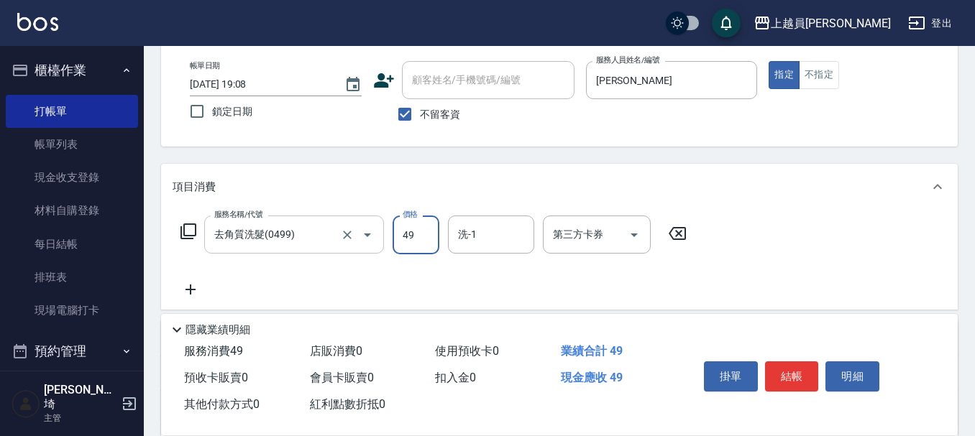
type input "499"
type input "苓苓-00"
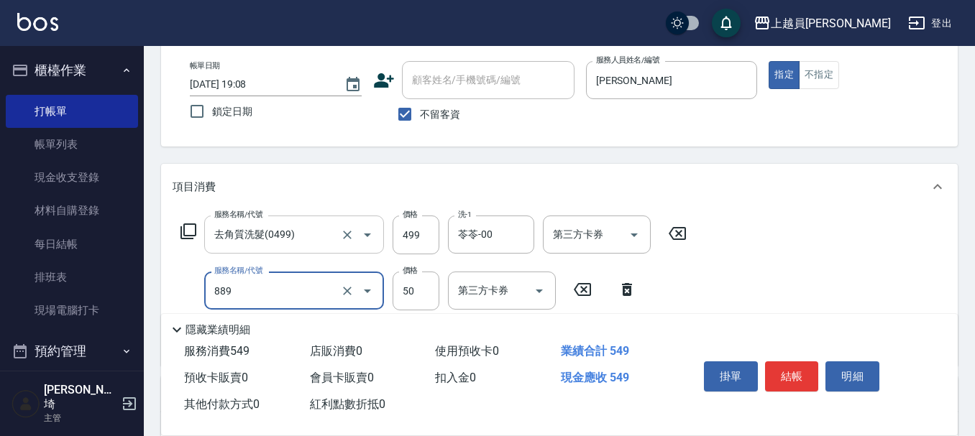
type input "精油(889)"
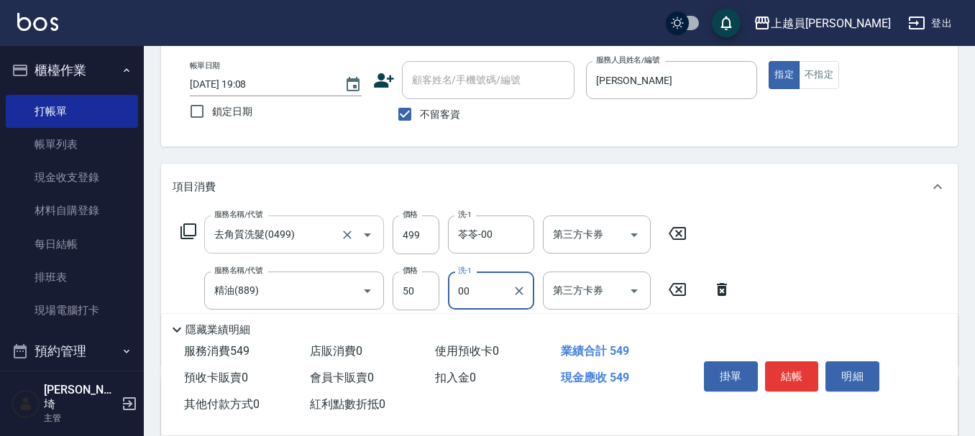
type input "苓苓-00"
type input "染髮(17)"
type input "1600"
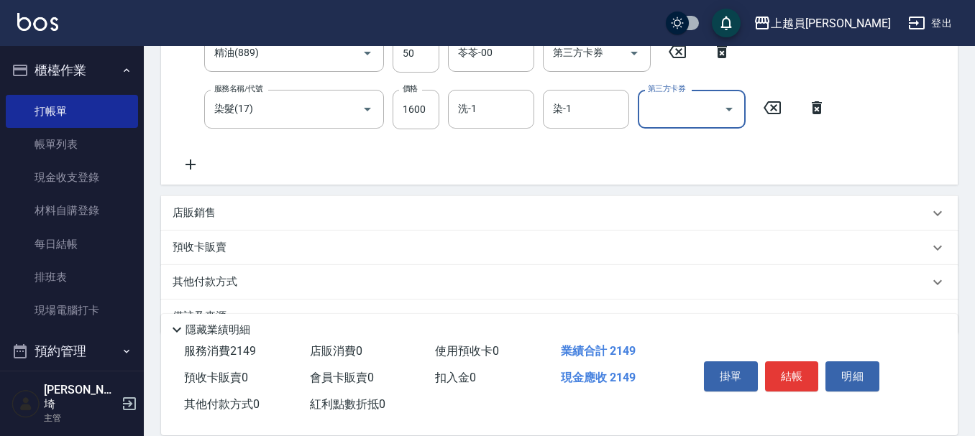
scroll to position [346, 0]
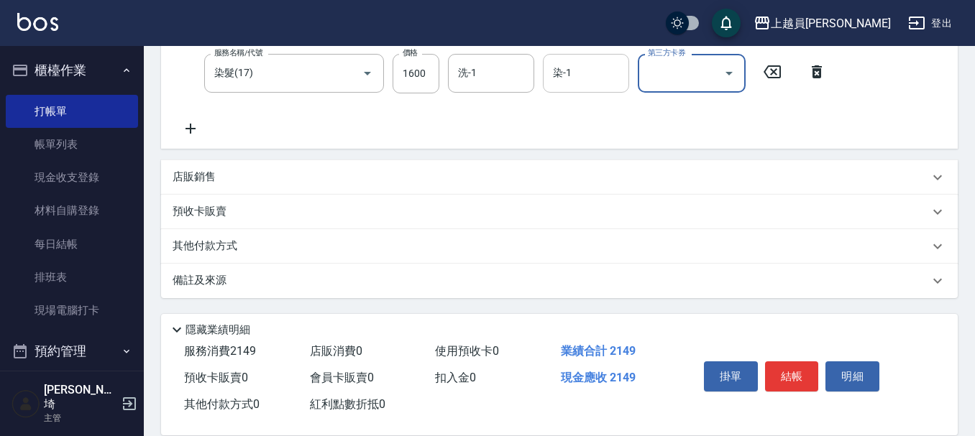
click at [546, 70] on div "染-1" at bounding box center [586, 73] width 86 height 38
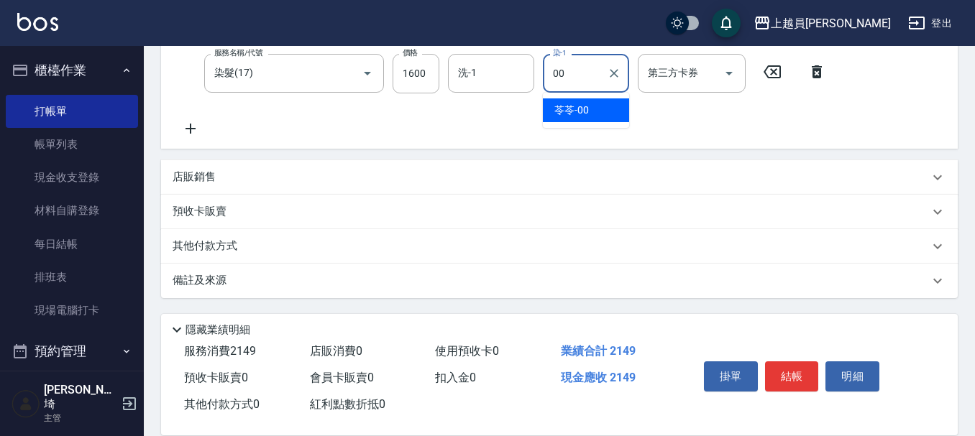
type input "苓苓-00"
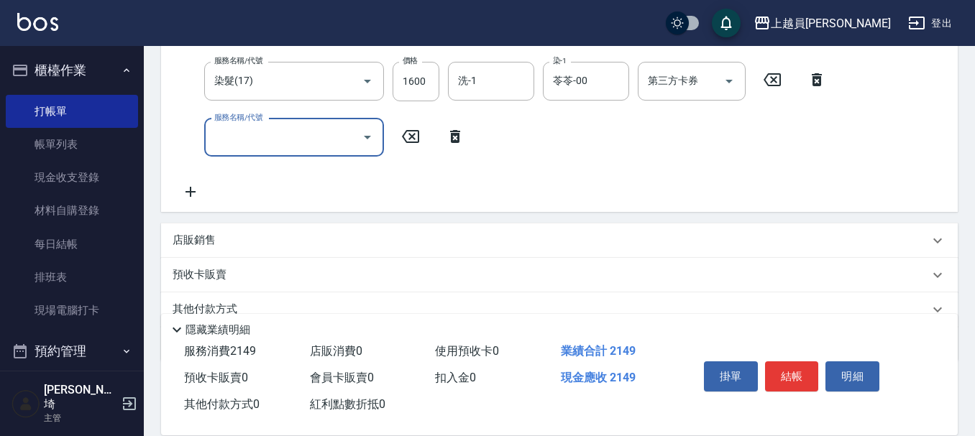
scroll to position [376, 0]
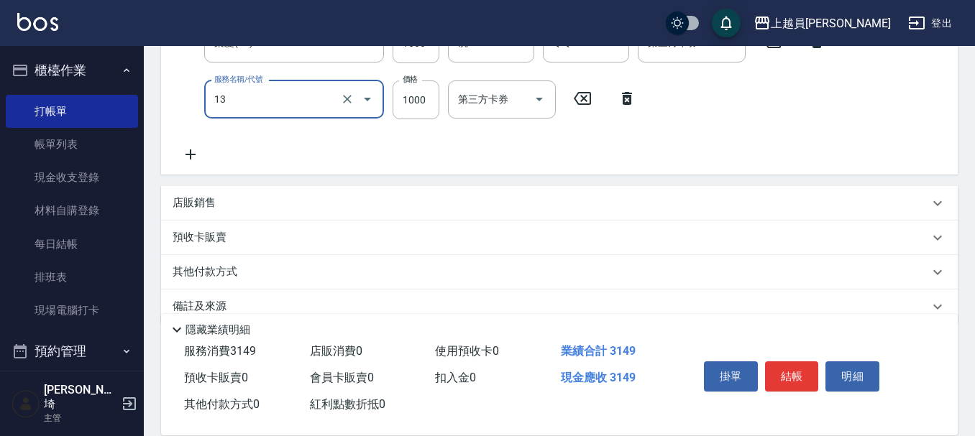
type input "酵素護髮(13)"
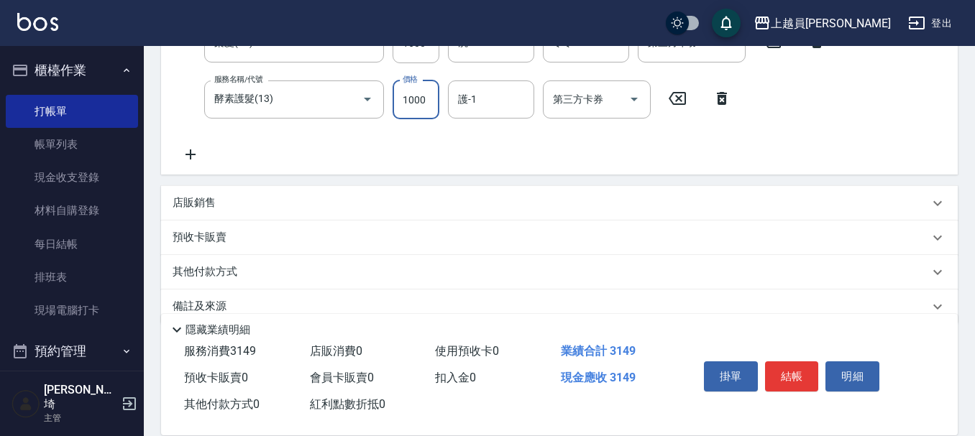
scroll to position [89, 0]
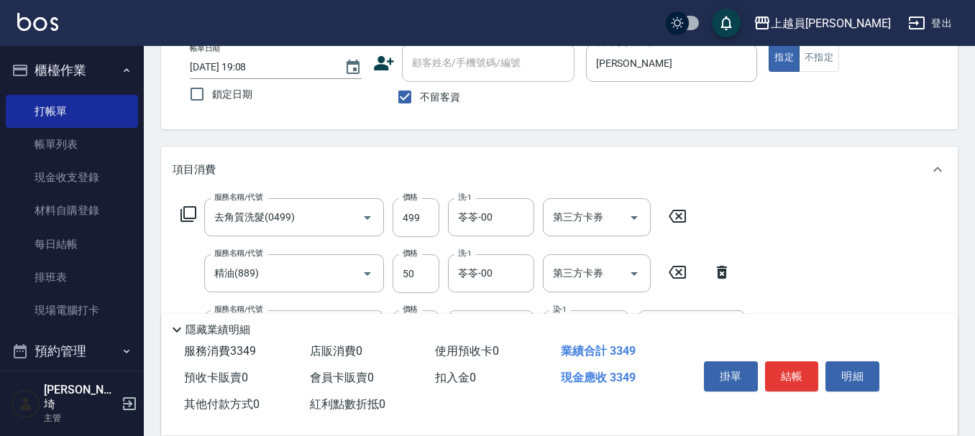
type input "1200"
type input "苓苓-00"
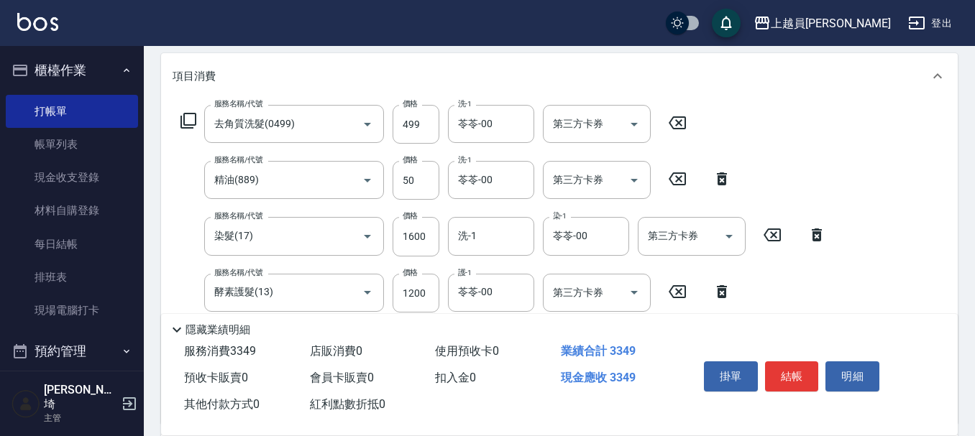
scroll to position [457, 0]
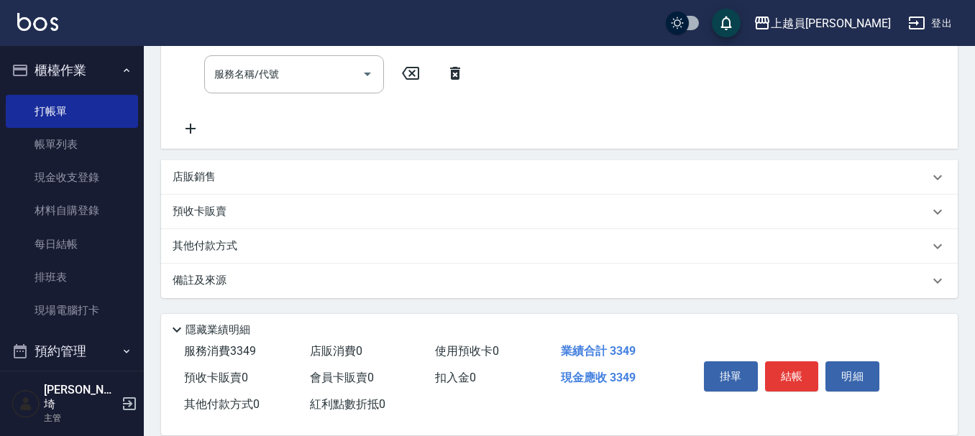
click at [214, 186] on div "店販銷售" at bounding box center [559, 177] width 796 height 35
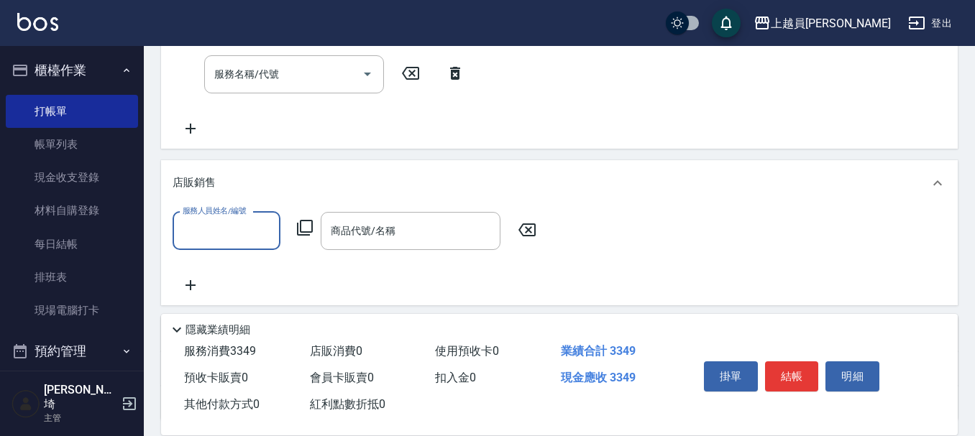
scroll to position [0, 0]
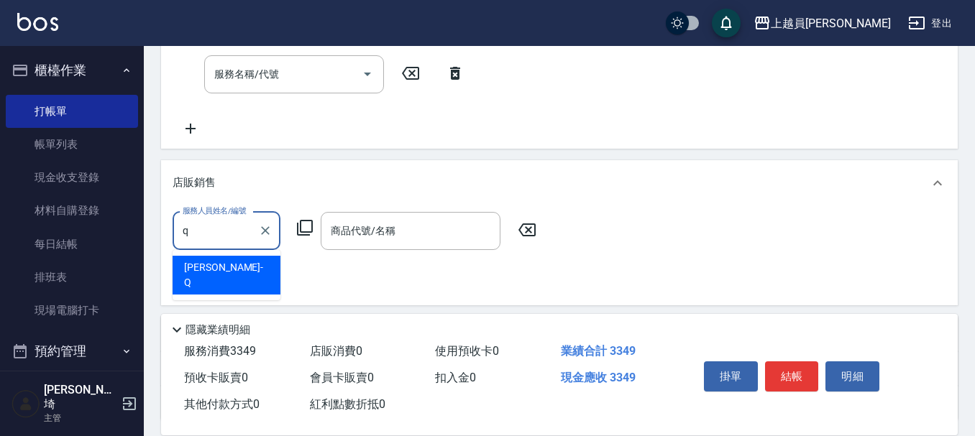
type input "[PERSON_NAME]"
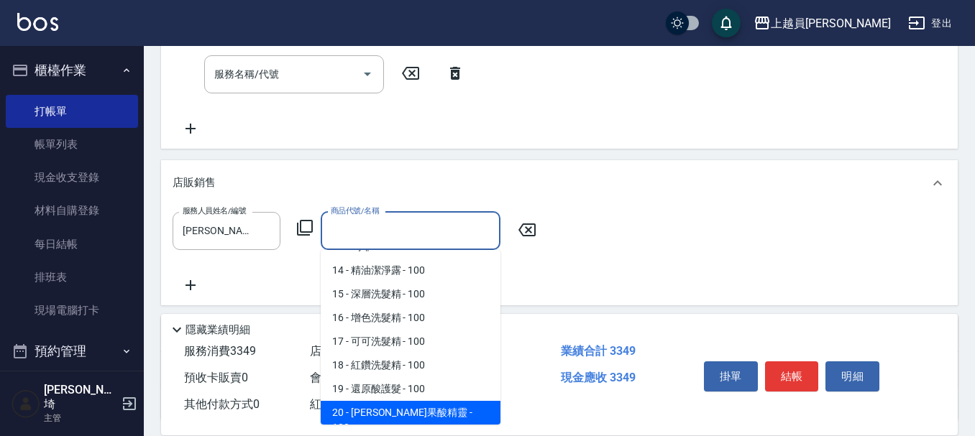
scroll to position [377, 0]
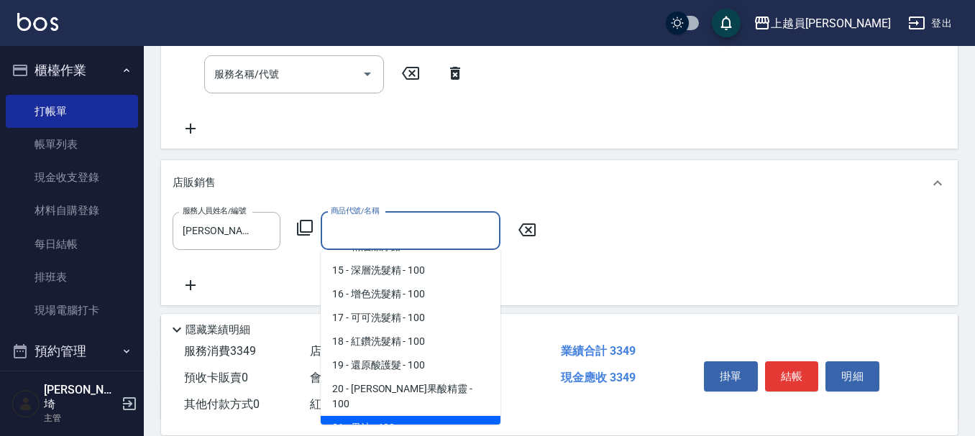
type input "果油"
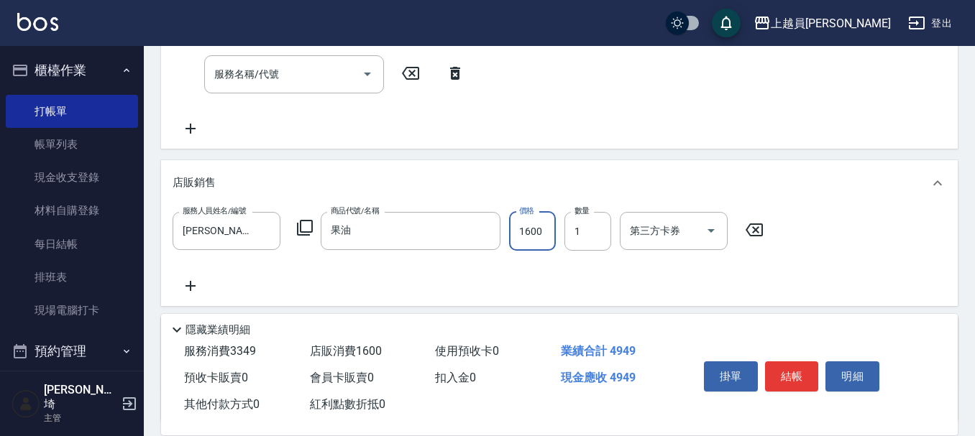
type input "1600"
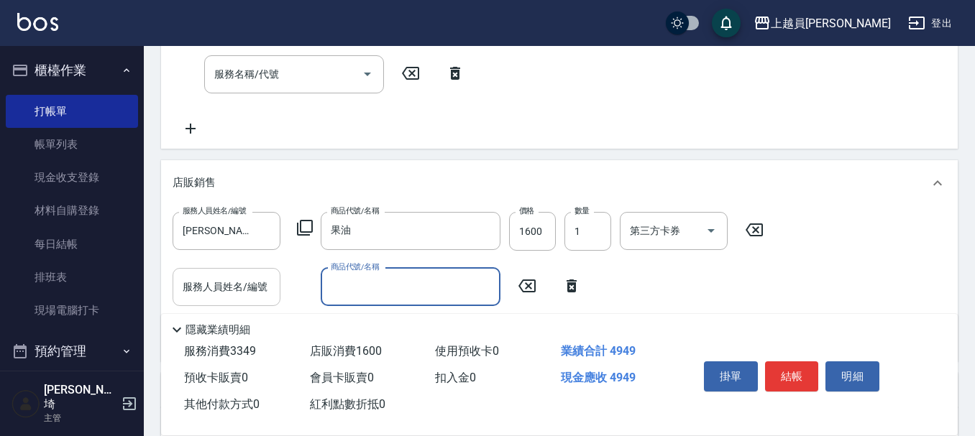
click at [244, 282] on div "服務人員姓名/編號 服務人員姓名/編號" at bounding box center [227, 287] width 108 height 38
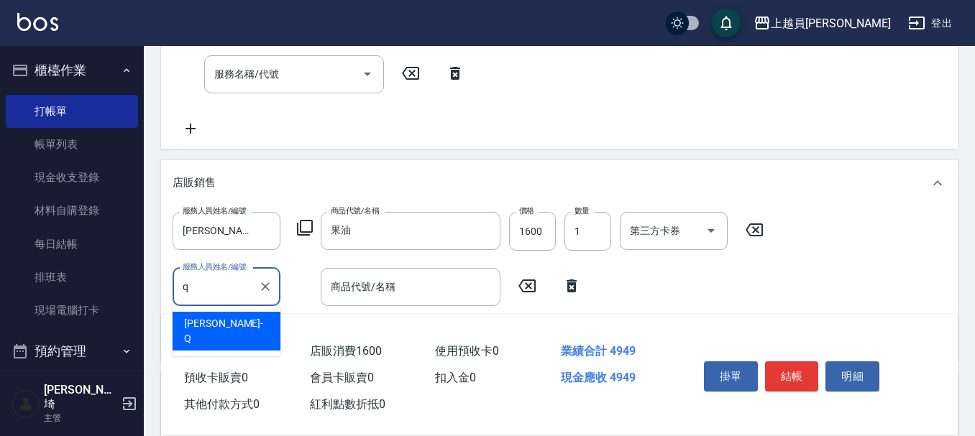
type input "[PERSON_NAME]"
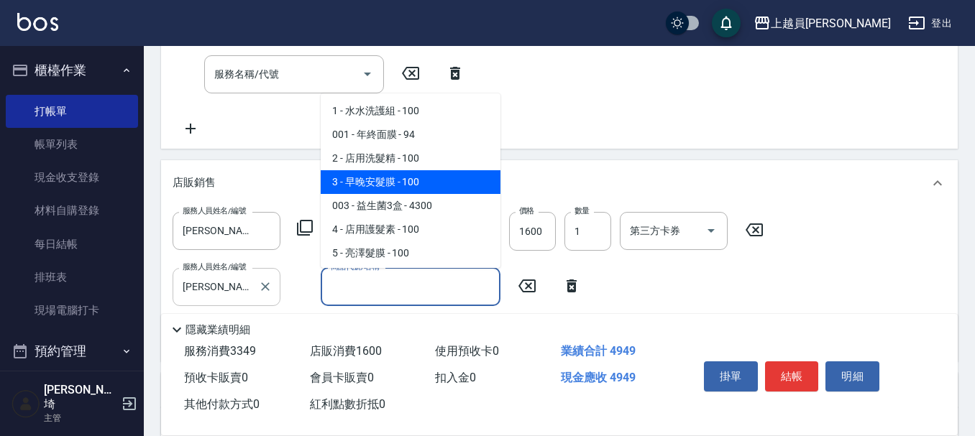
scroll to position [45, 0]
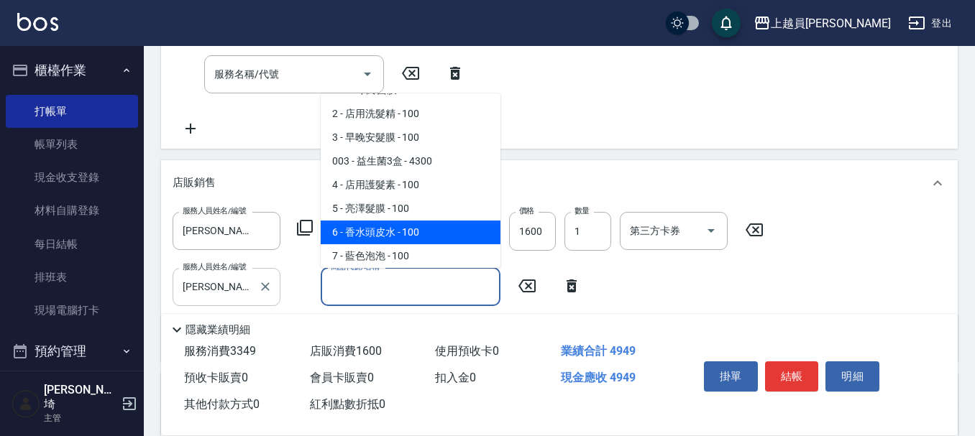
type input "香水頭皮水"
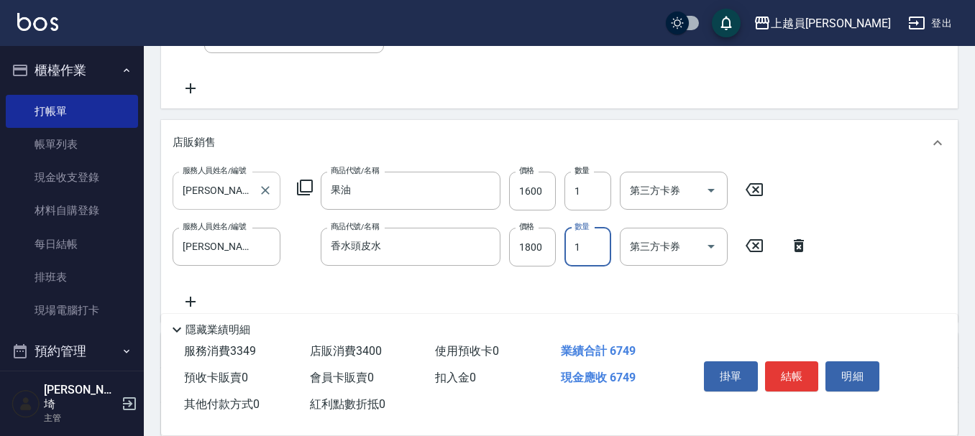
scroll to position [529, 0]
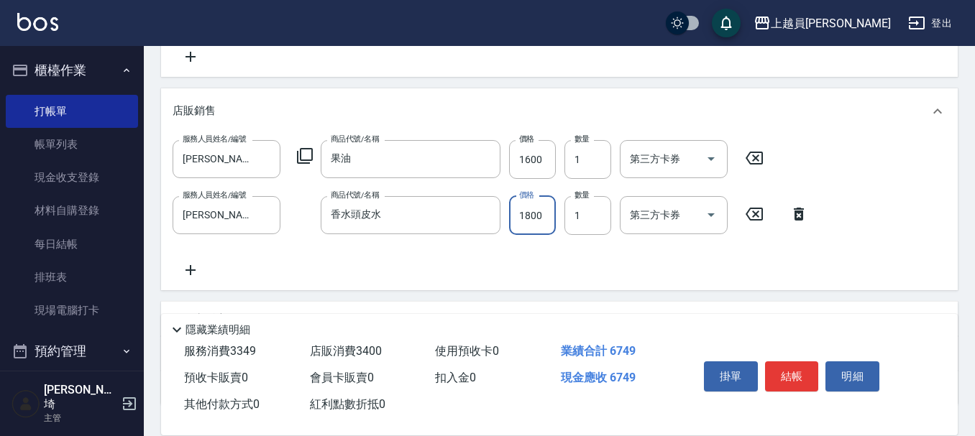
click at [524, 215] on input "1800" at bounding box center [532, 215] width 47 height 39
type input "800"
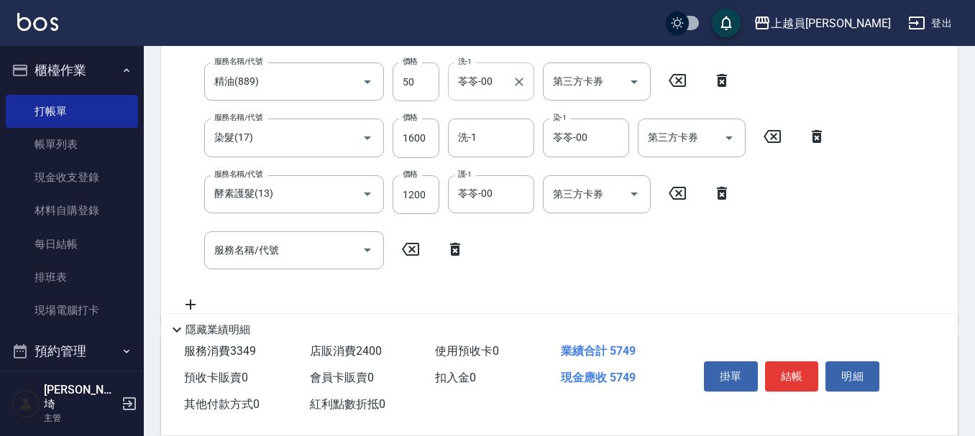
scroll to position [313, 0]
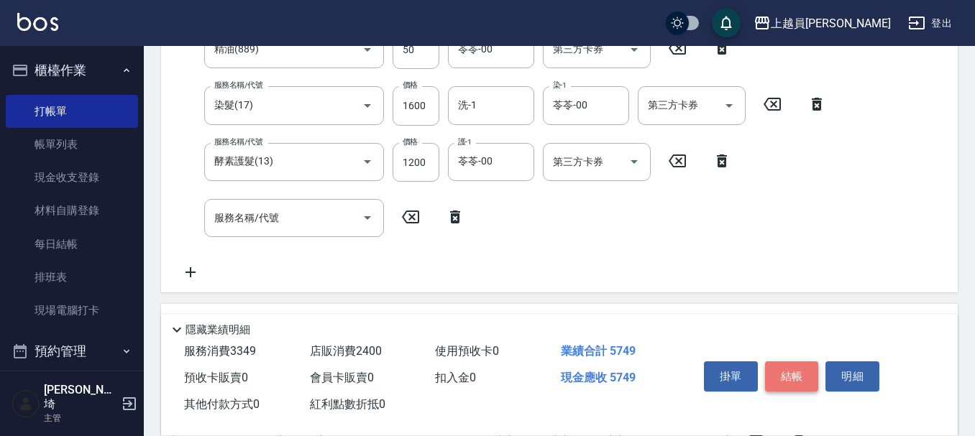
click at [794, 374] on button "結帳" at bounding box center [792, 377] width 54 height 30
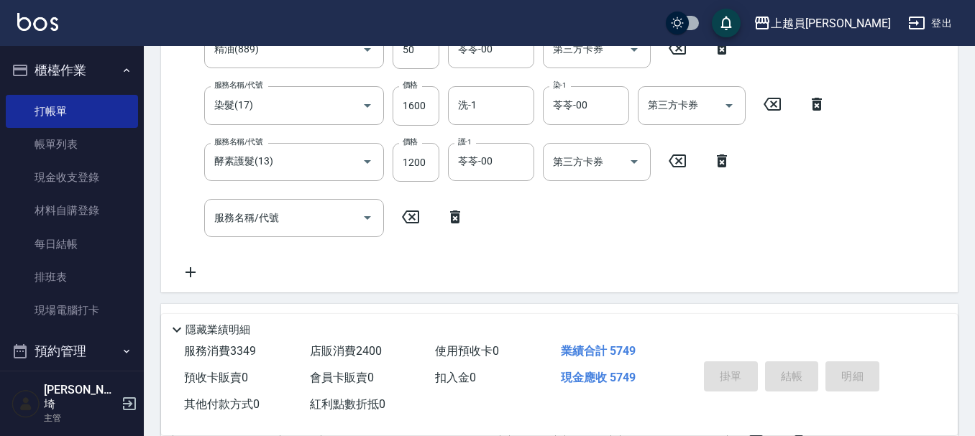
type input "[DATE] 19:10"
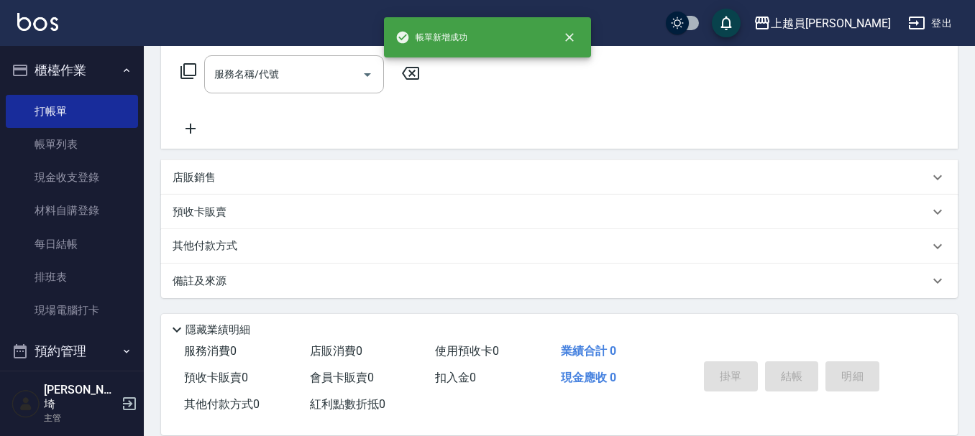
scroll to position [0, 0]
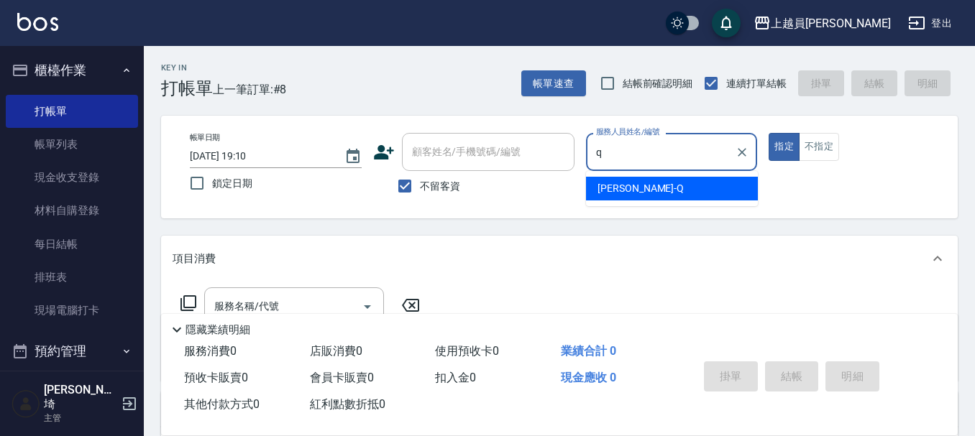
type input "[PERSON_NAME]"
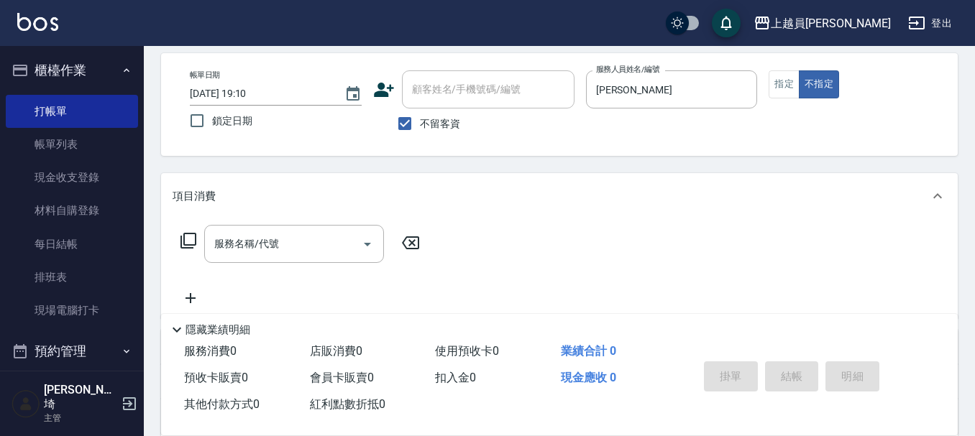
scroll to position [144, 0]
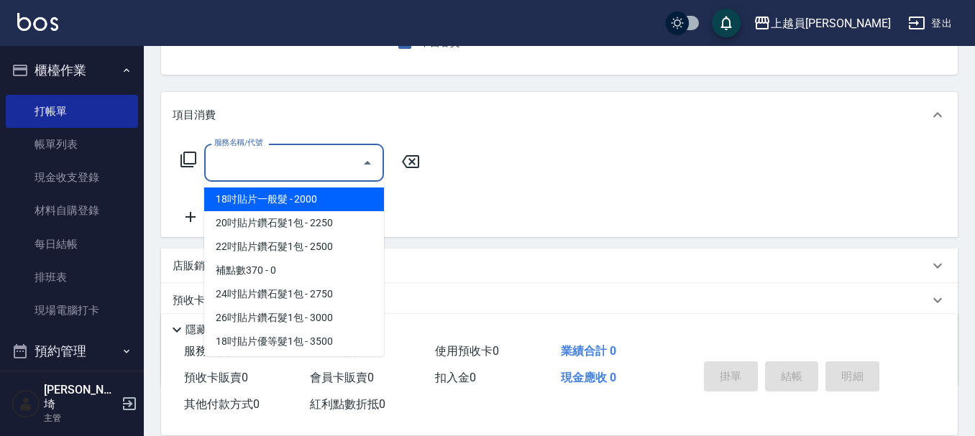
click at [278, 167] on input "服務名稱/代號" at bounding box center [283, 162] width 145 height 25
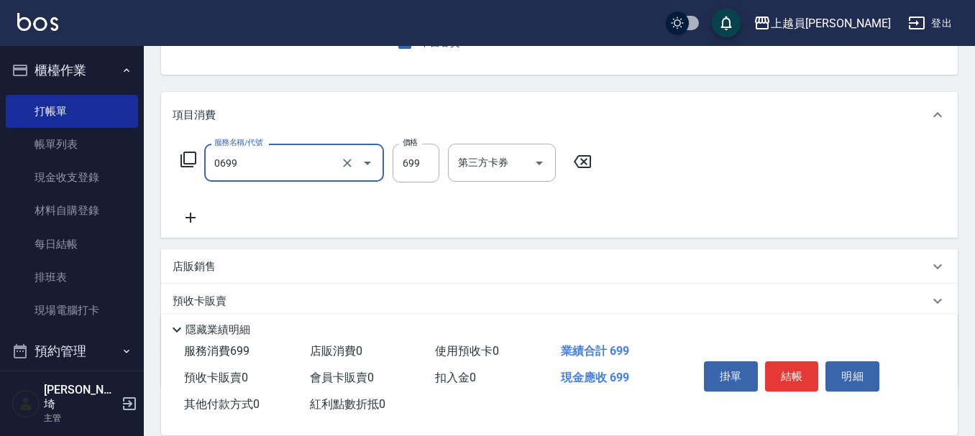
type input "精油洗髮(0699)"
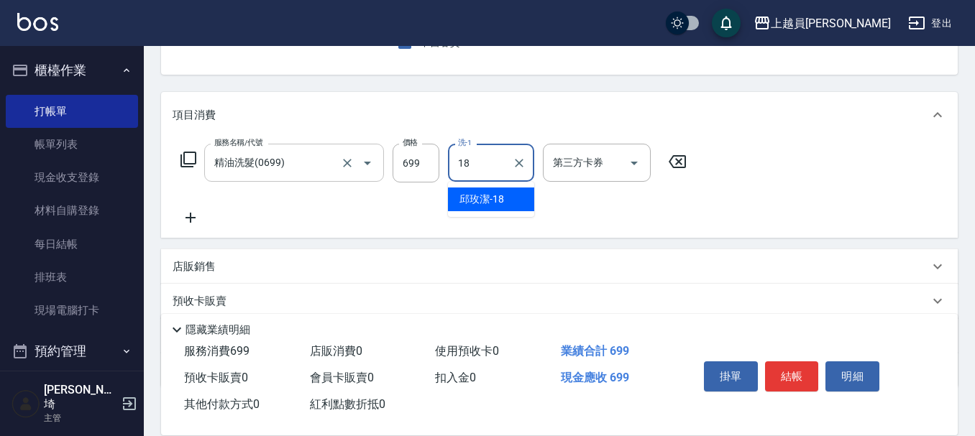
type input "[PERSON_NAME]-18"
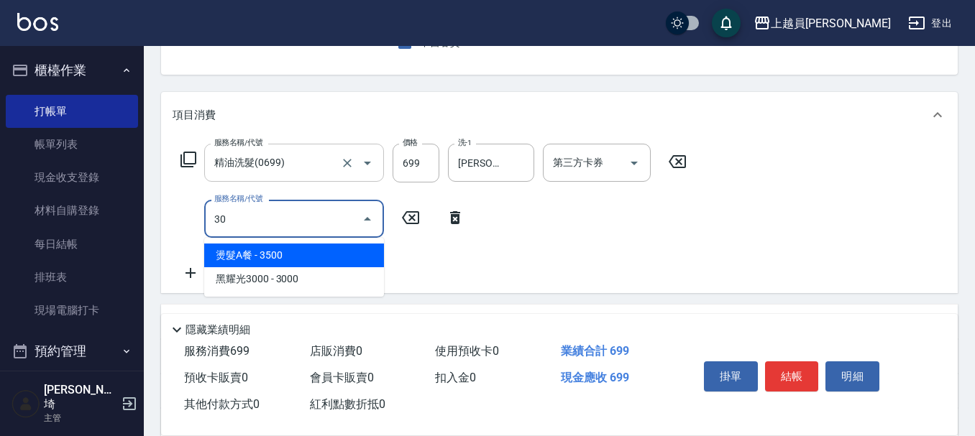
type input "302"
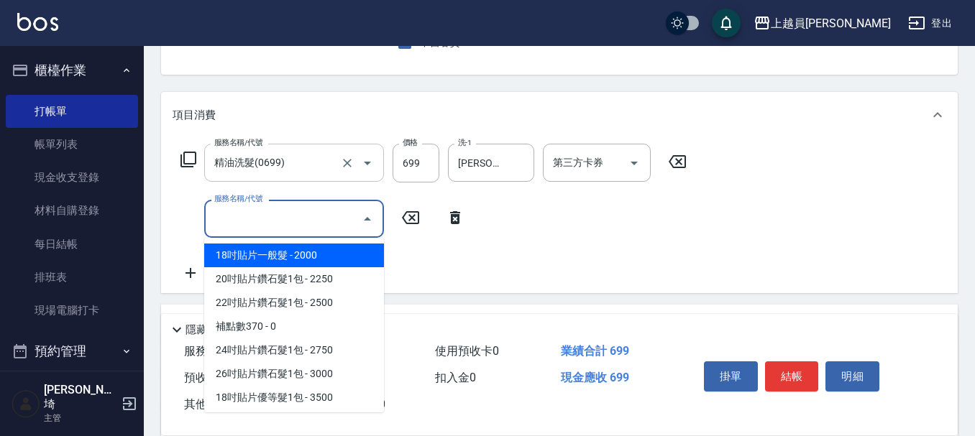
type input "6"
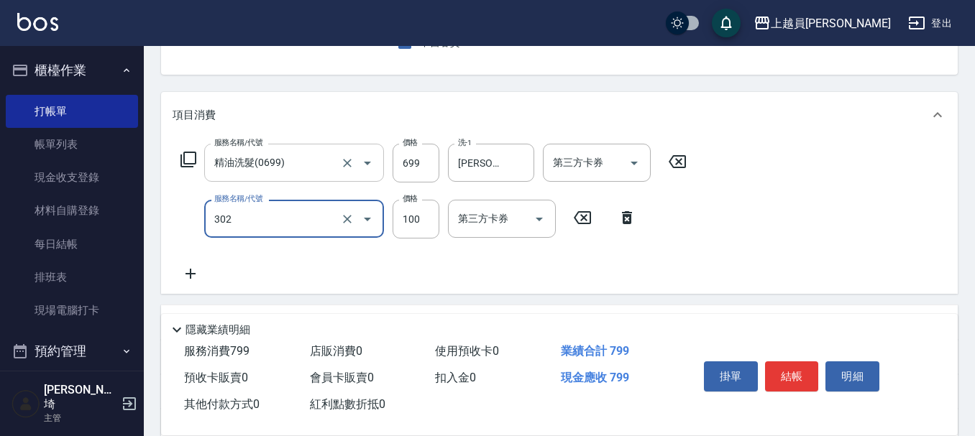
type input "剪髮(302)"
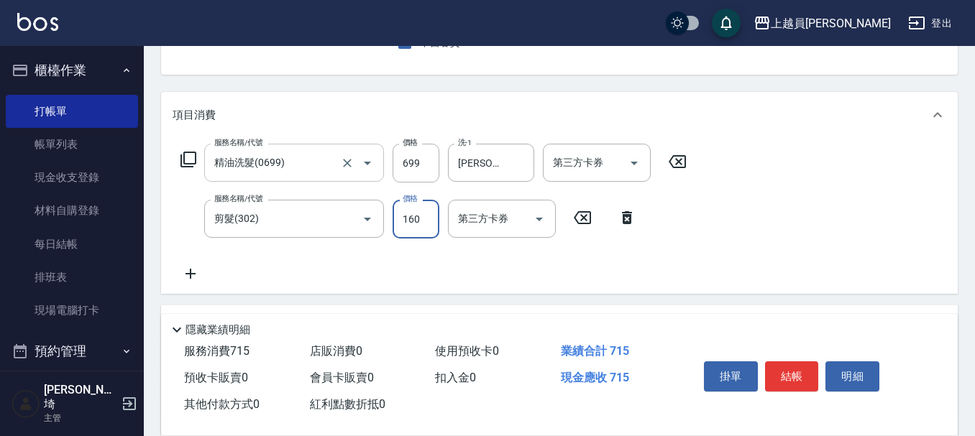
type input "160"
click at [805, 367] on button "結帳" at bounding box center [792, 377] width 54 height 30
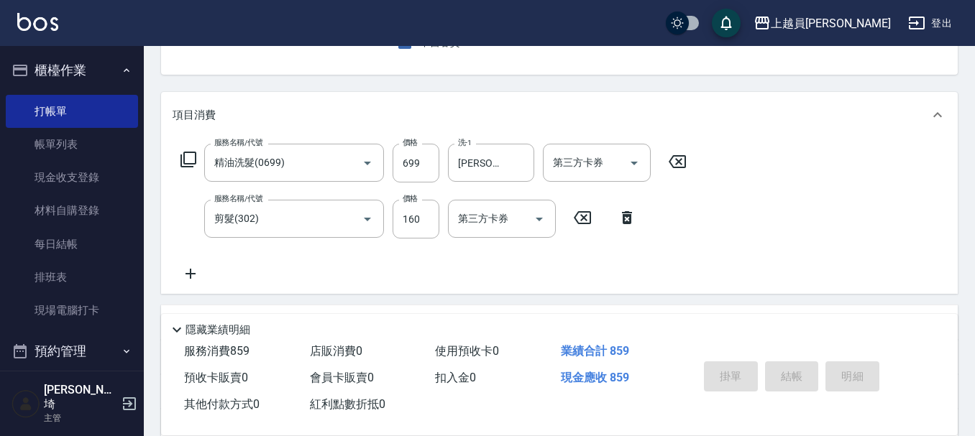
type input "[DATE] 19:11"
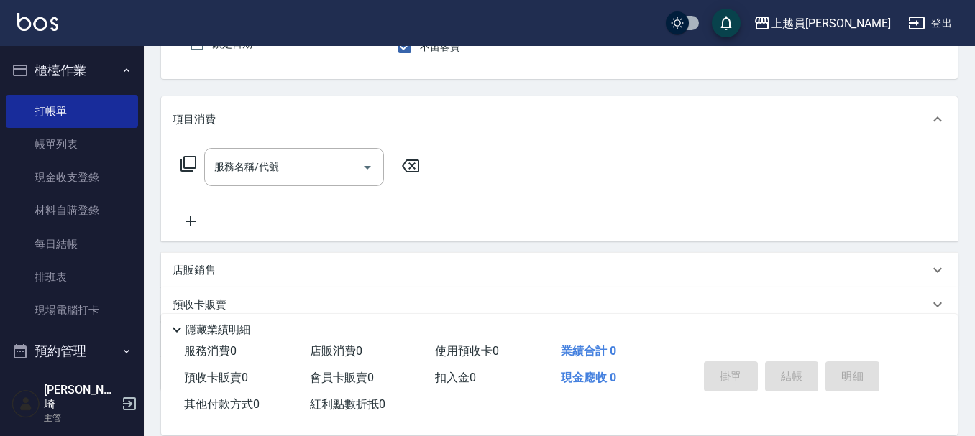
type input "Bella-I"
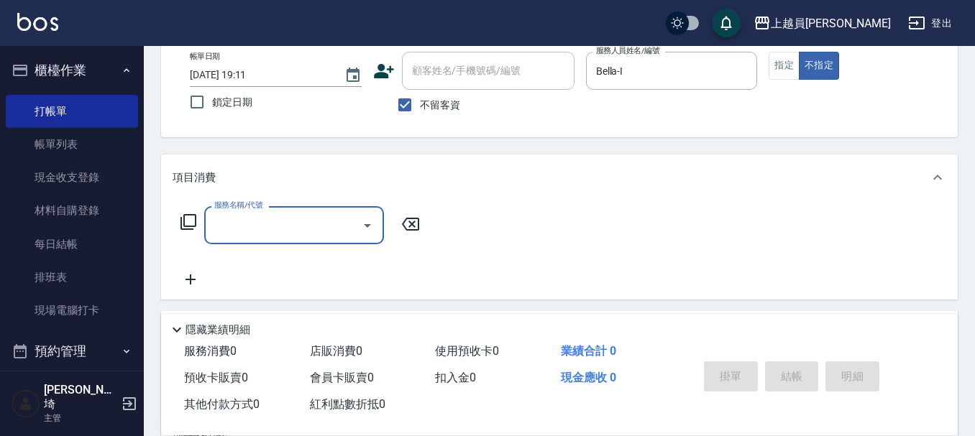
scroll to position [0, 0]
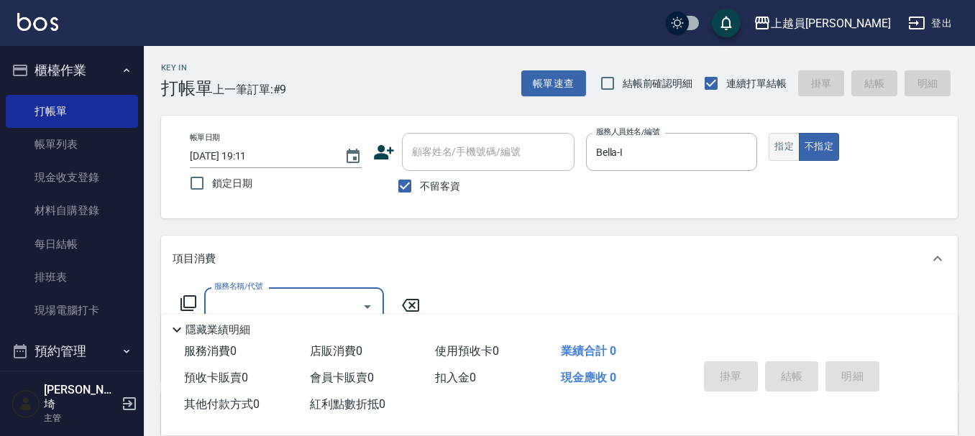
click at [779, 155] on button "指定" at bounding box center [783, 147] width 31 height 28
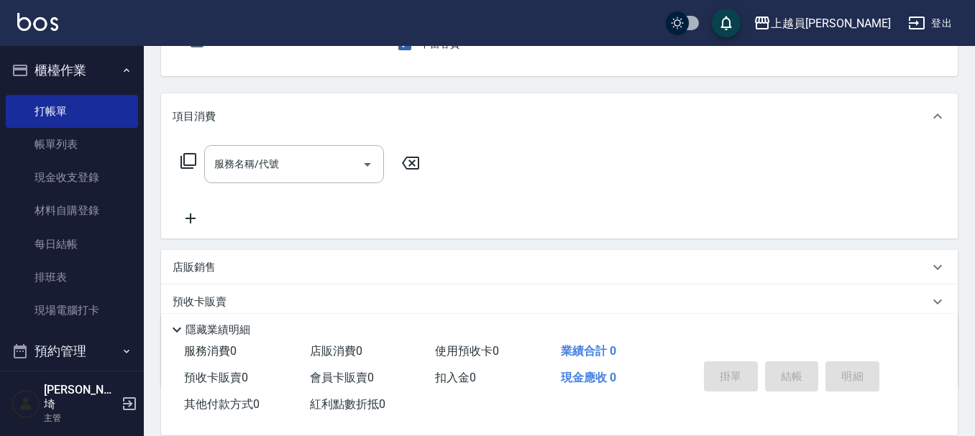
scroll to position [144, 0]
click at [271, 169] on input "服務名稱/代號" at bounding box center [283, 162] width 145 height 25
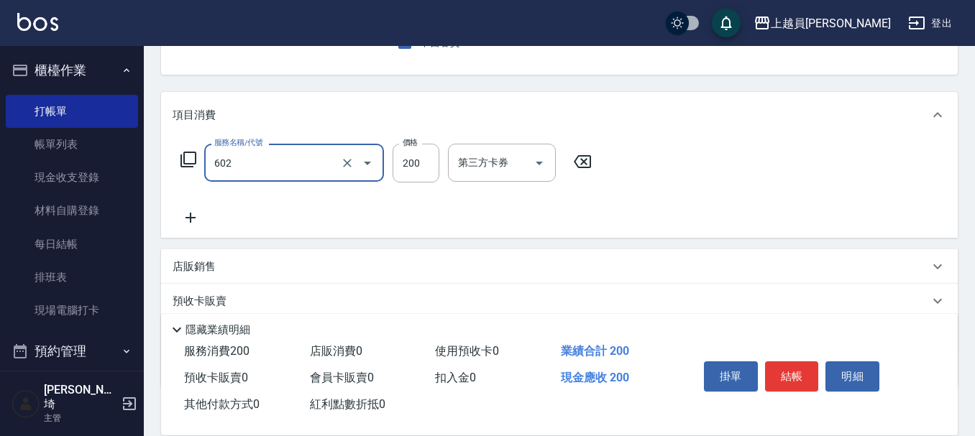
type input "一般洗髮(602)"
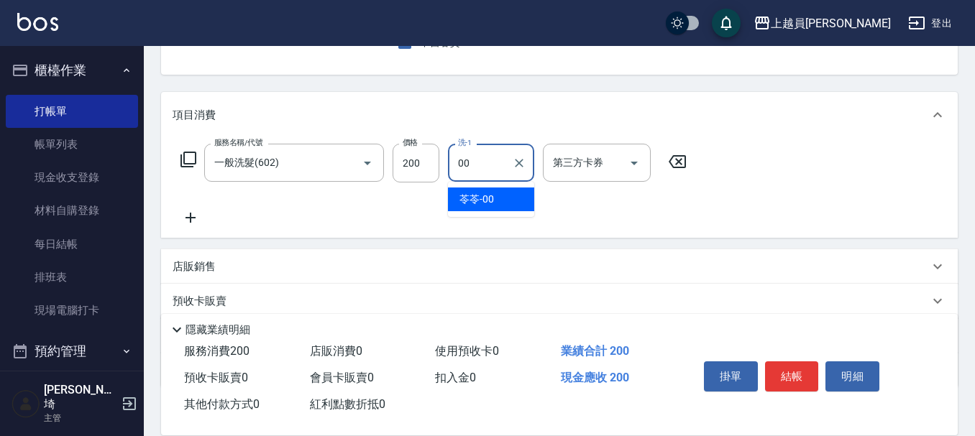
type input "苓苓-00"
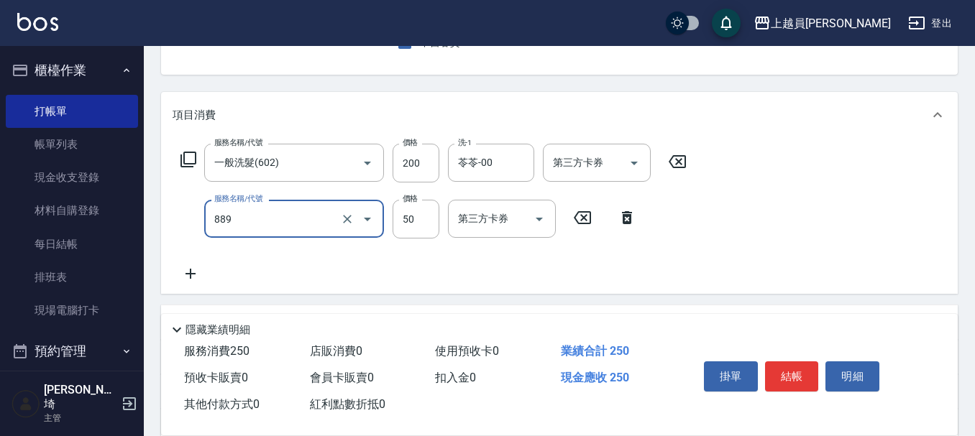
type input "精油(889)"
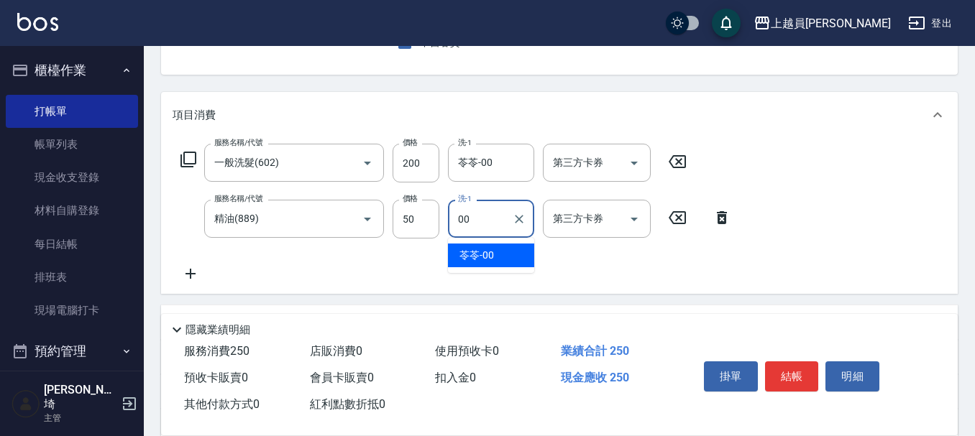
type input "苓苓-00"
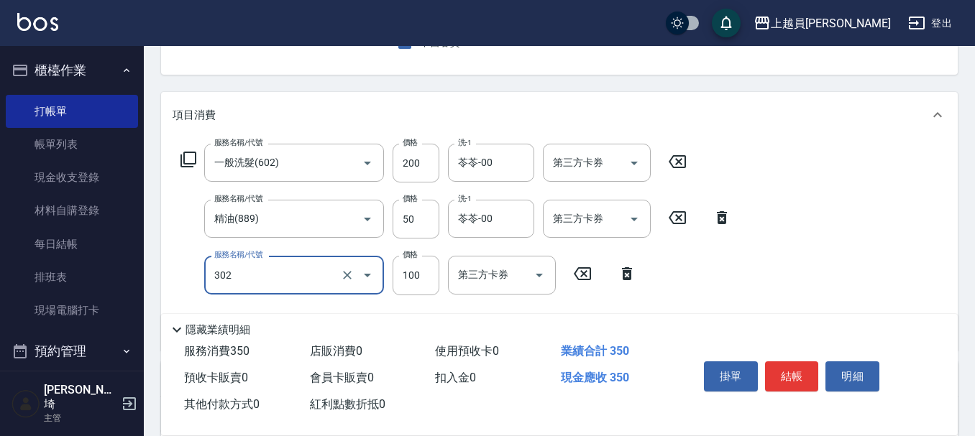
type input "剪髮(302)"
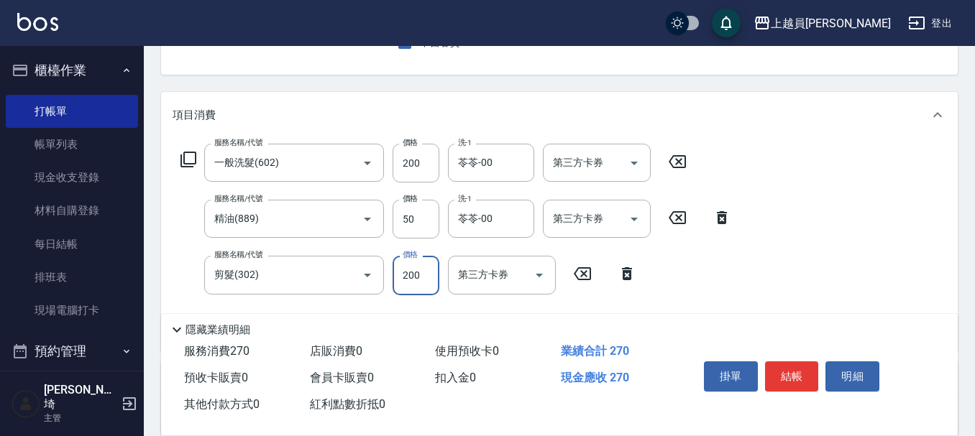
type input "200"
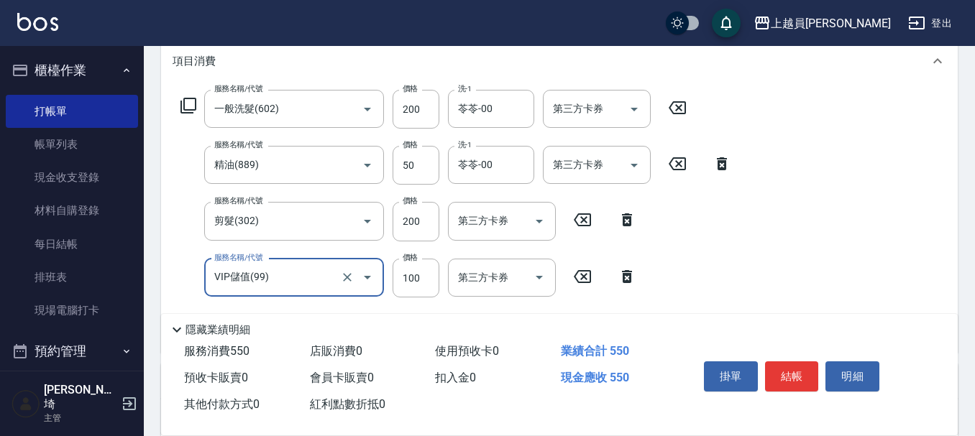
scroll to position [359, 0]
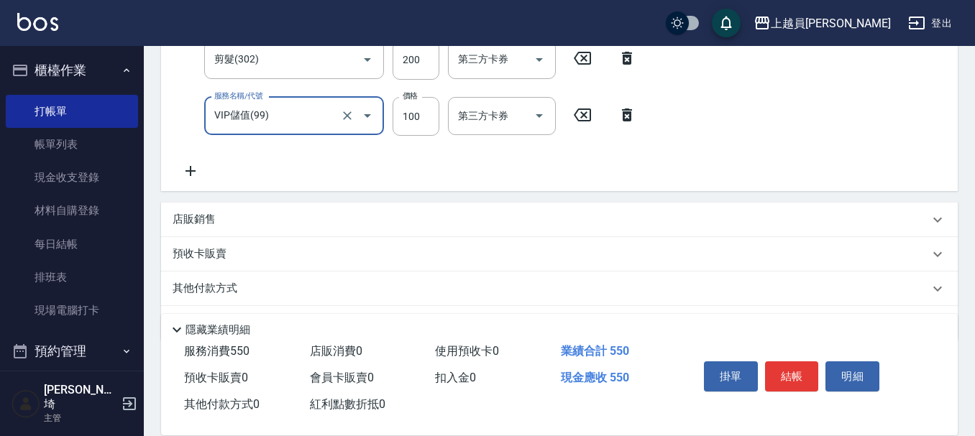
type input "VIP儲值(99)"
click at [624, 112] on icon at bounding box center [627, 115] width 10 height 13
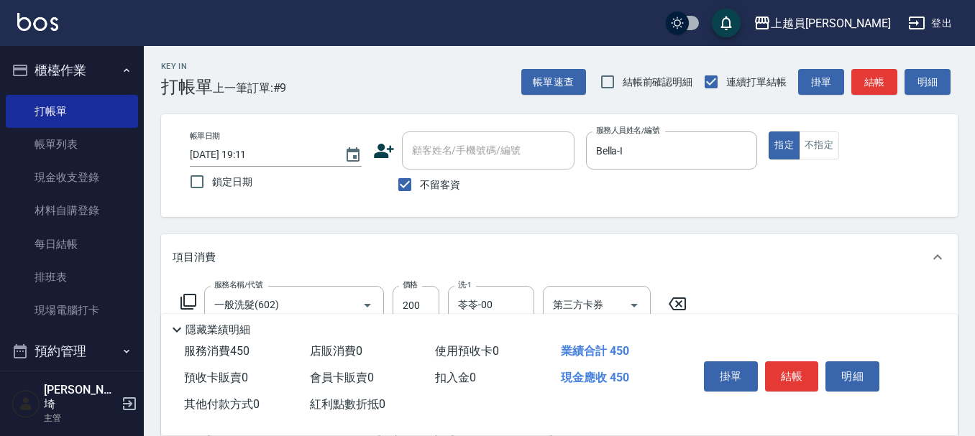
scroll to position [0, 0]
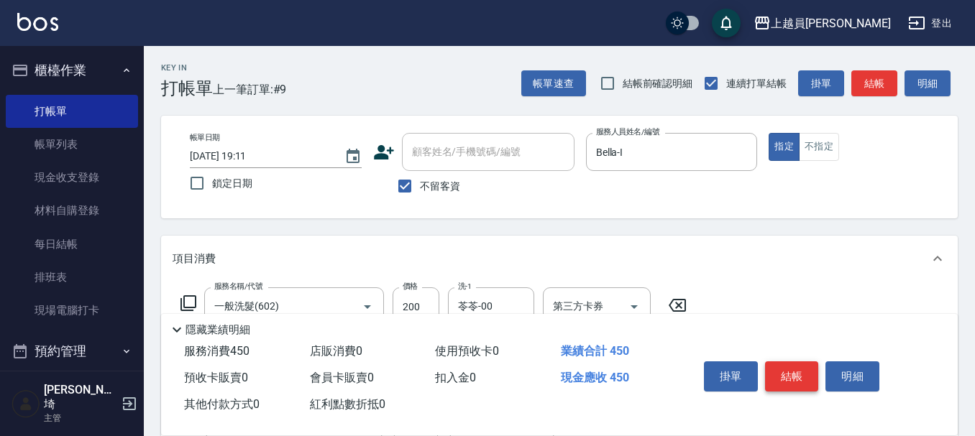
click at [801, 378] on button "結帳" at bounding box center [792, 377] width 54 height 30
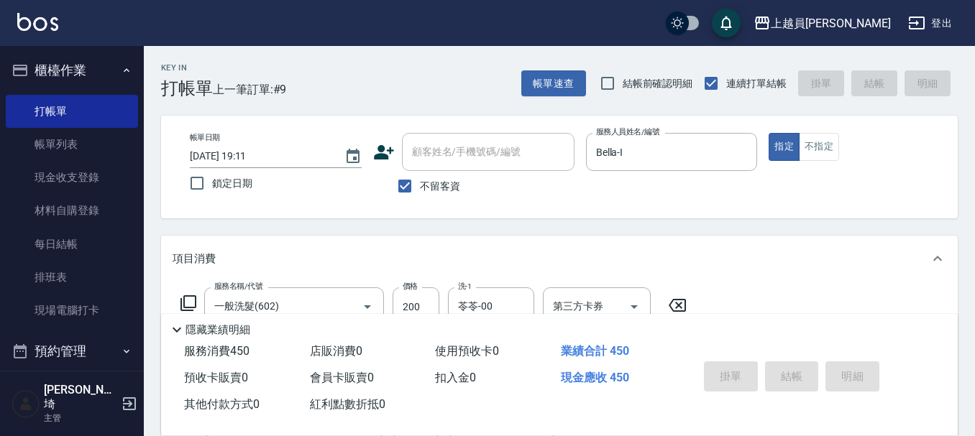
type input "[DATE] 19:12"
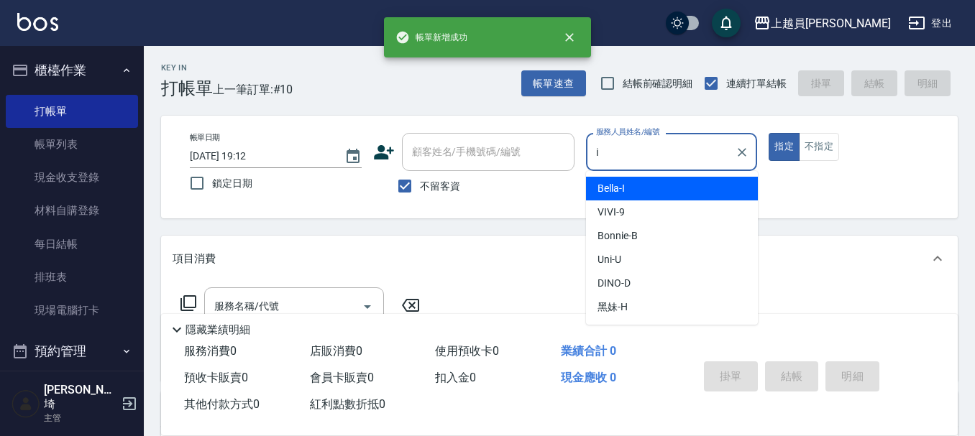
type input "Bella-I"
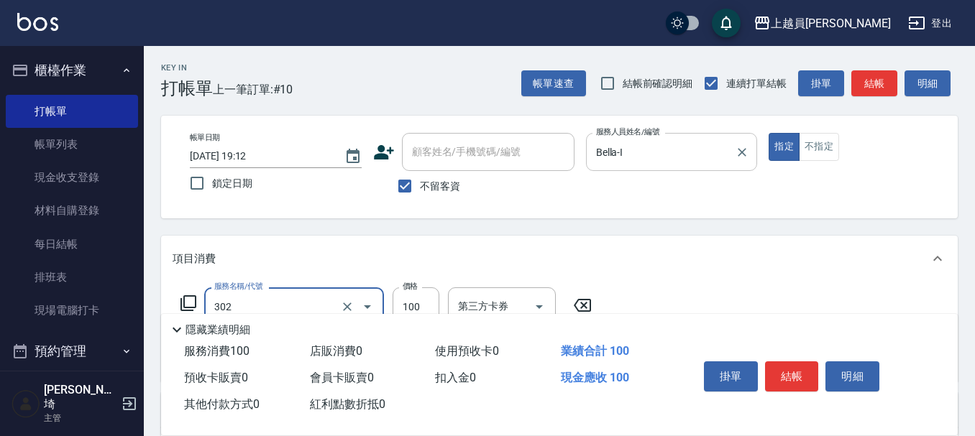
type input "剪髮(302)"
type input "300"
click at [776, 356] on div "掛單 結帳 明細" at bounding box center [792, 378] width 188 height 45
click at [787, 371] on button "結帳" at bounding box center [792, 377] width 54 height 30
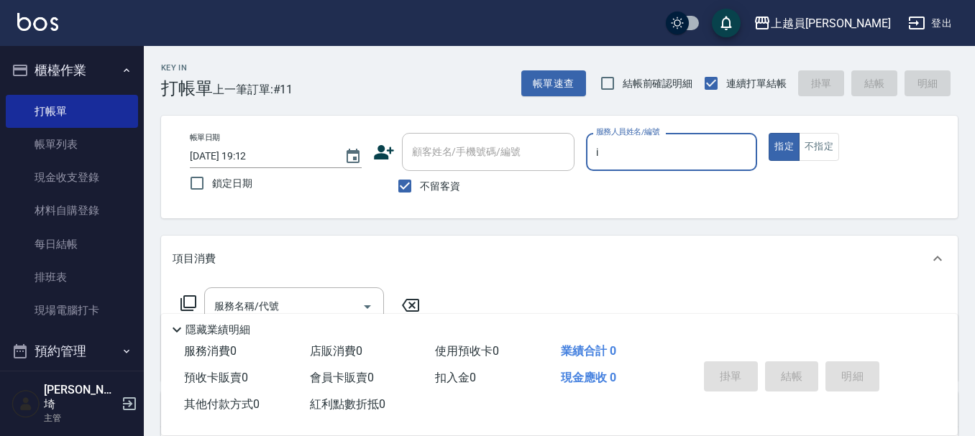
type input "Bella-I"
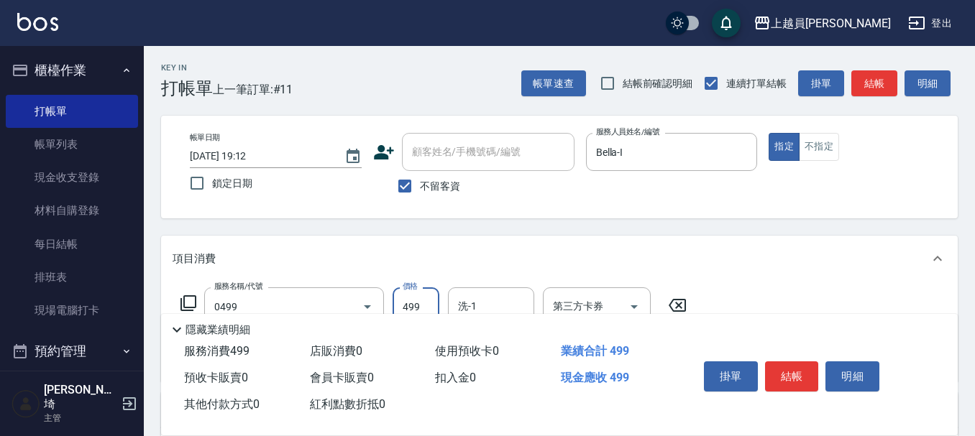
type input "去角質洗髮(0499)"
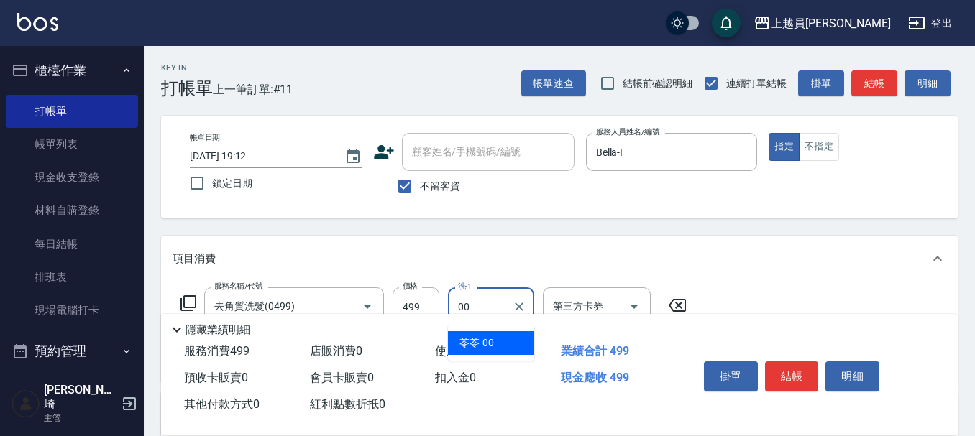
type input "苓苓-00"
type input "剪髮(302)"
click at [774, 364] on button "結帳" at bounding box center [792, 377] width 54 height 30
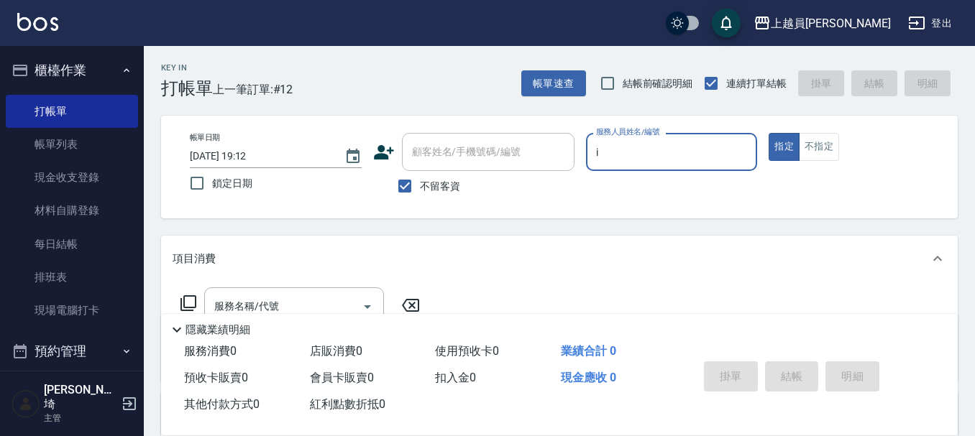
type input "Bella-I"
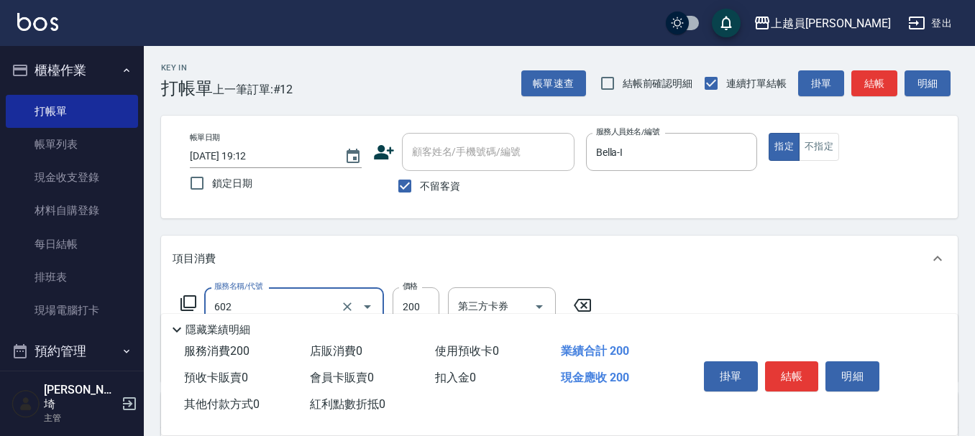
type input "一般洗髮(602)"
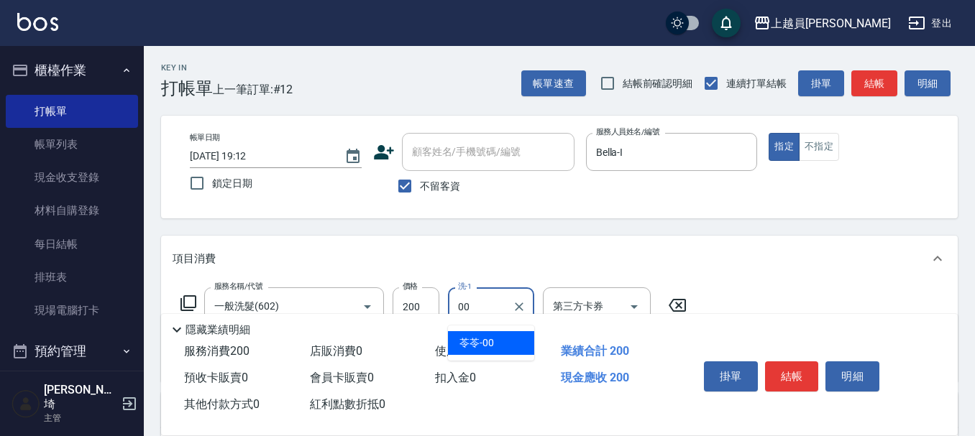
type input "苓苓-00"
type input "精油(889)"
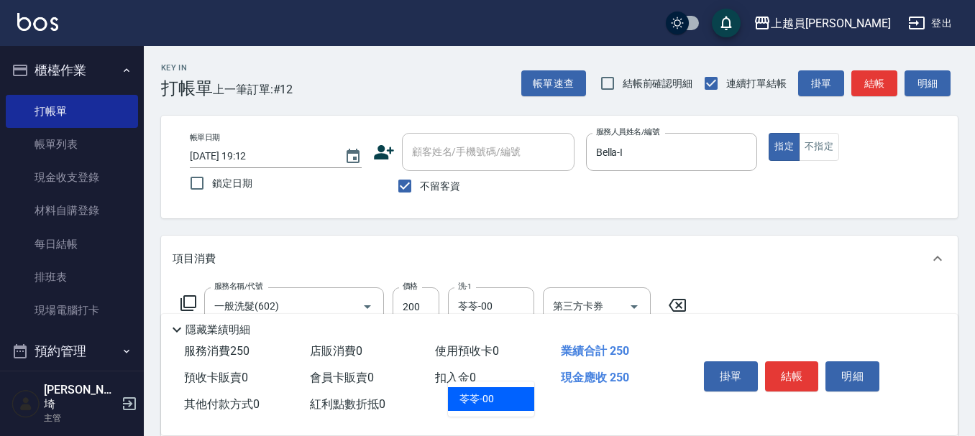
type input "苓苓-00"
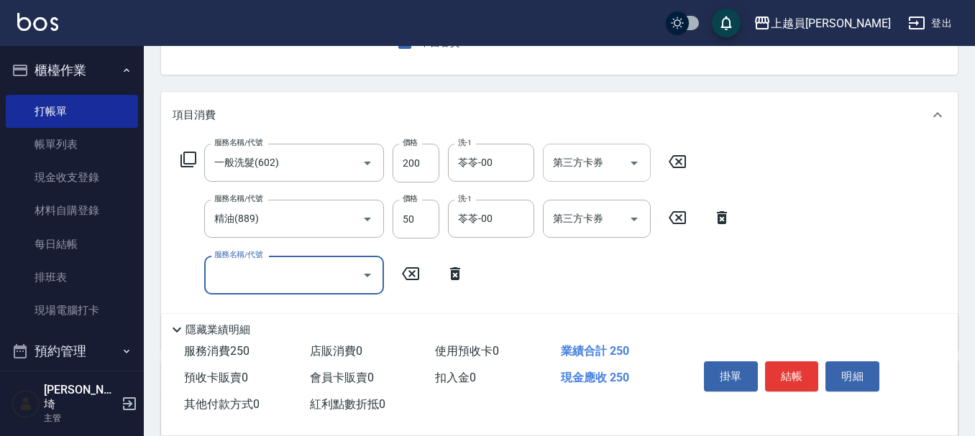
click at [604, 150] on input "第三方卡券" at bounding box center [585, 162] width 73 height 25
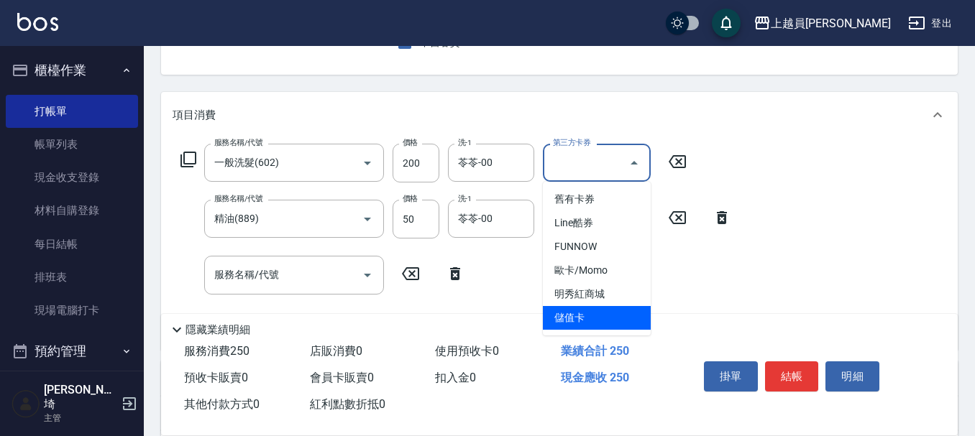
click at [576, 317] on span "儲值卡" at bounding box center [597, 318] width 108 height 24
type input "儲值卡"
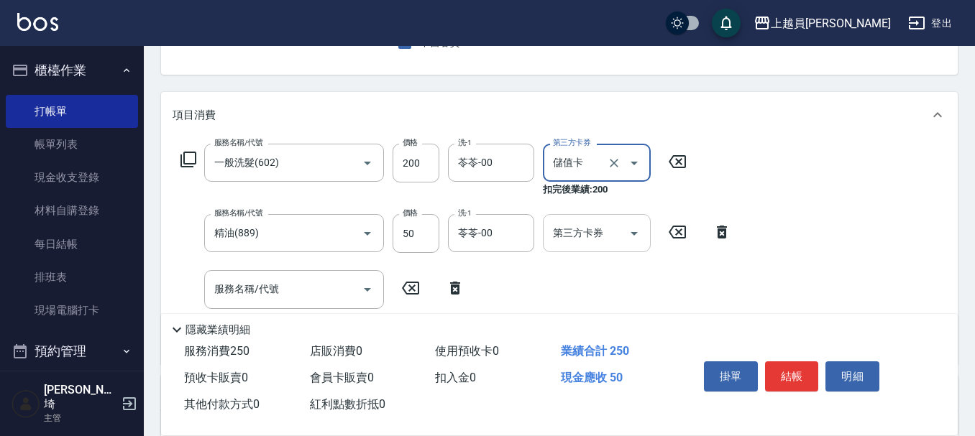
click at [593, 226] on div "第三方卡券 第三方卡券" at bounding box center [597, 233] width 108 height 38
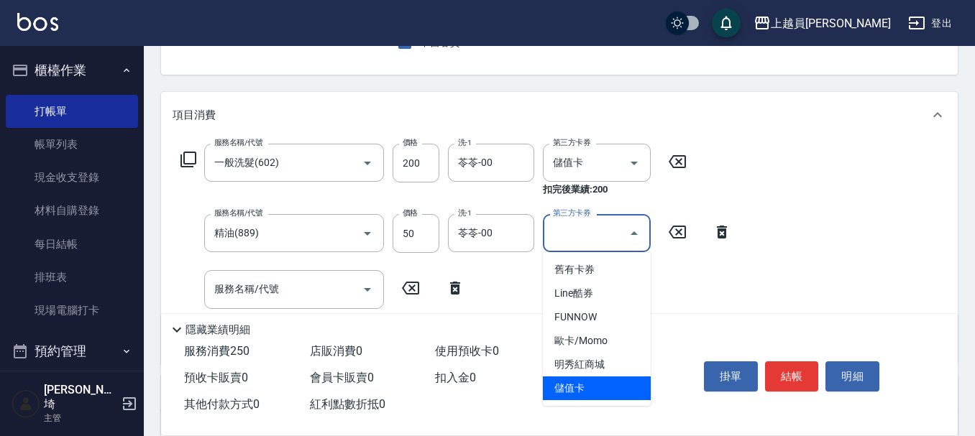
click at [592, 381] on span "儲值卡" at bounding box center [597, 389] width 108 height 24
type input "儲值卡"
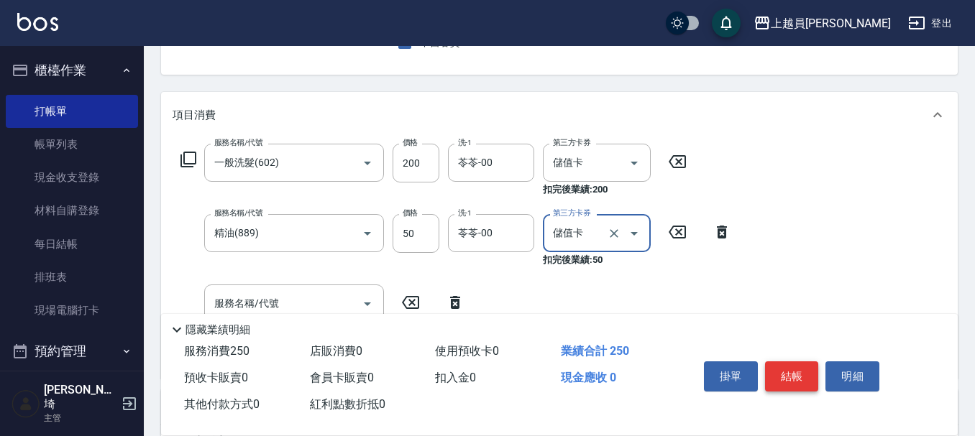
click at [782, 367] on button "結帳" at bounding box center [792, 377] width 54 height 30
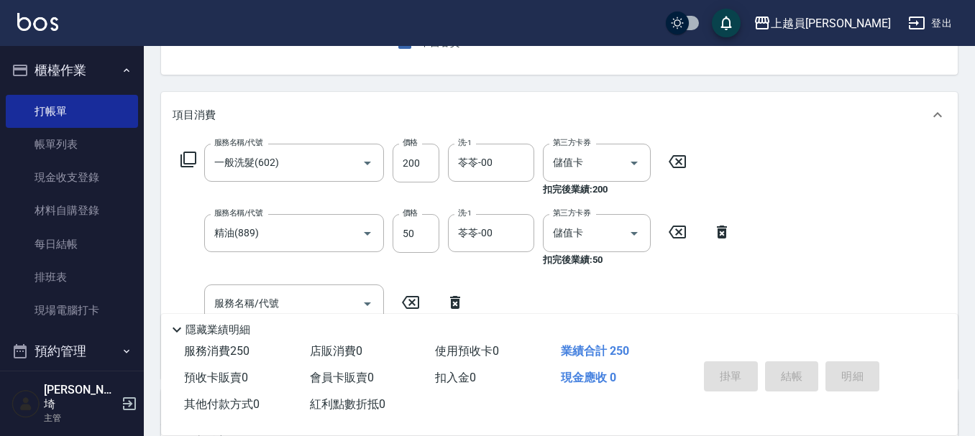
type input "[DATE] 19:13"
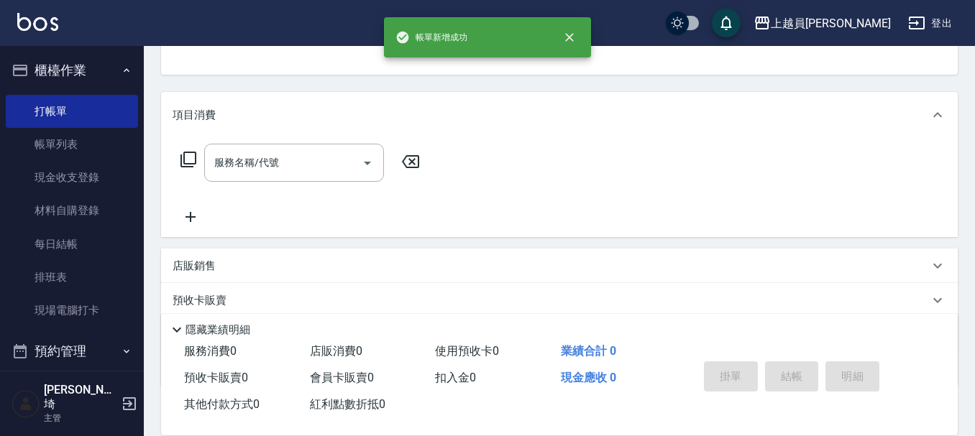
scroll to position [139, 0]
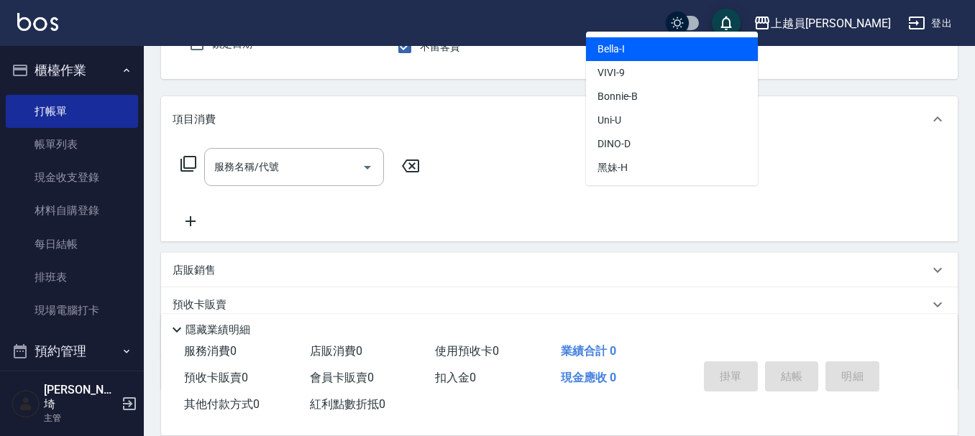
type input "Bella-I"
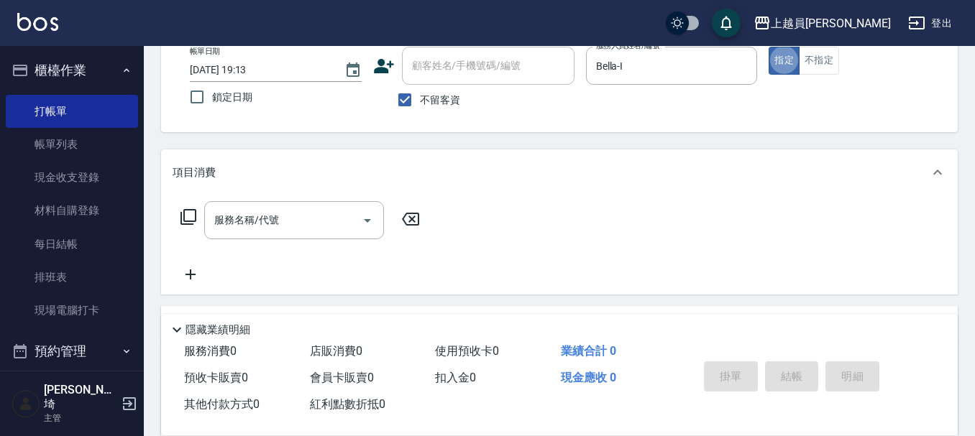
scroll to position [61, 0]
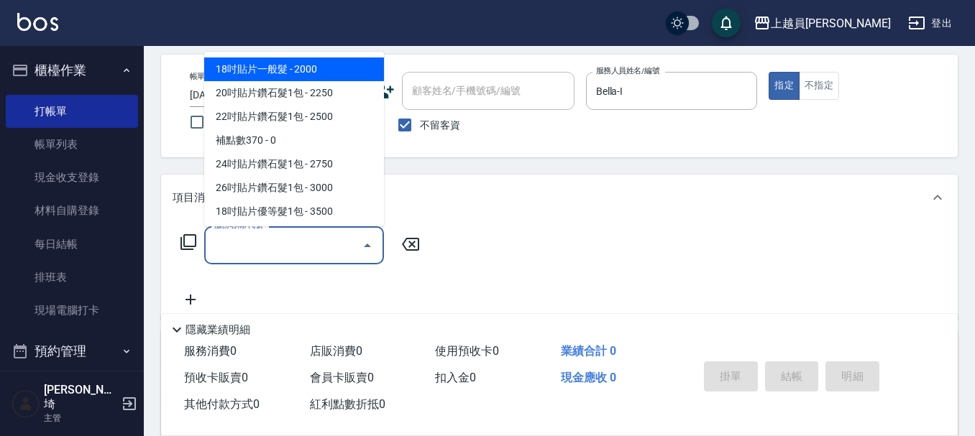
click at [282, 244] on input "服務名稱/代號" at bounding box center [283, 245] width 145 height 25
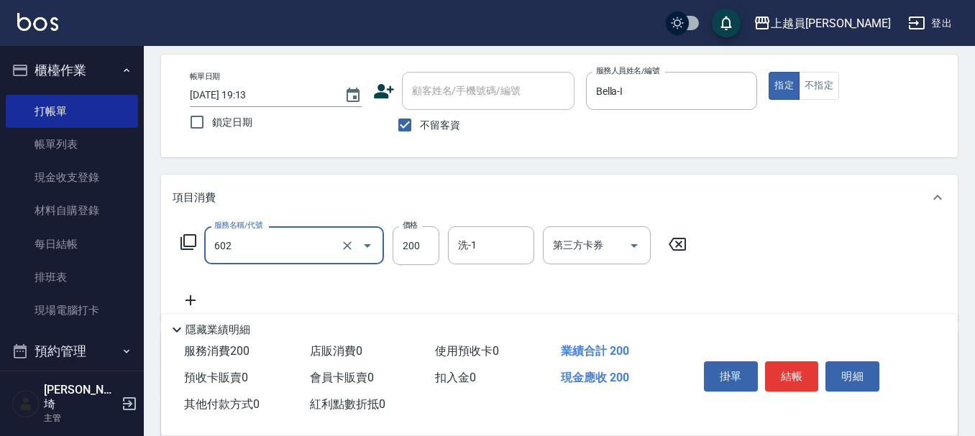
type input "一般洗髮(602)"
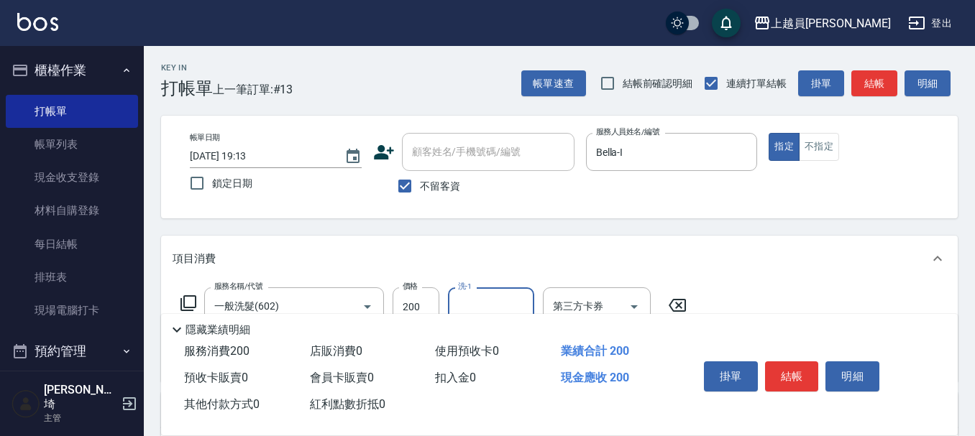
scroll to position [144, 0]
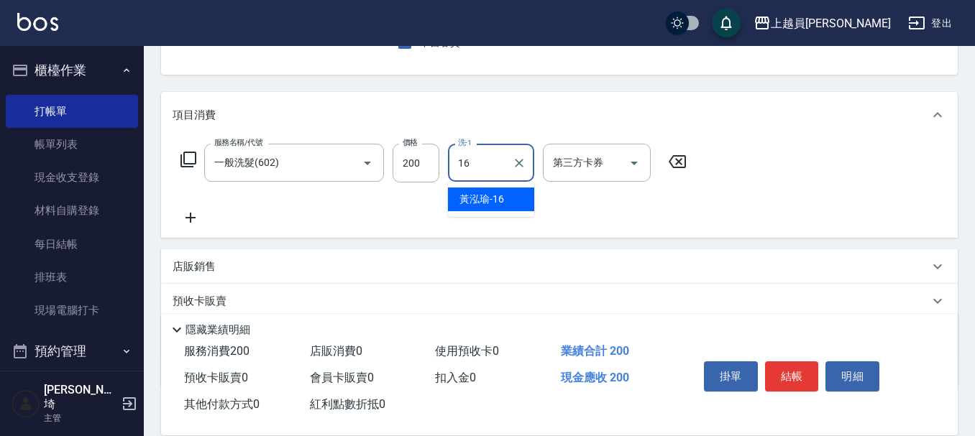
type input "[PERSON_NAME]-16"
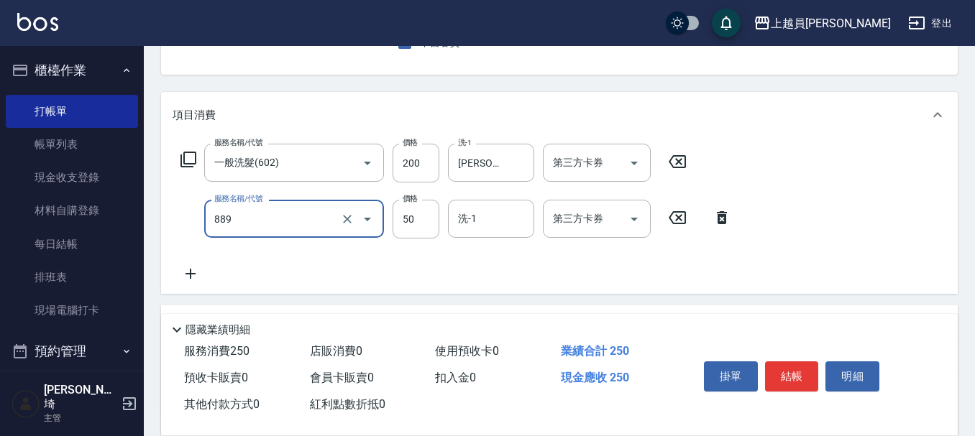
type input "精油(889)"
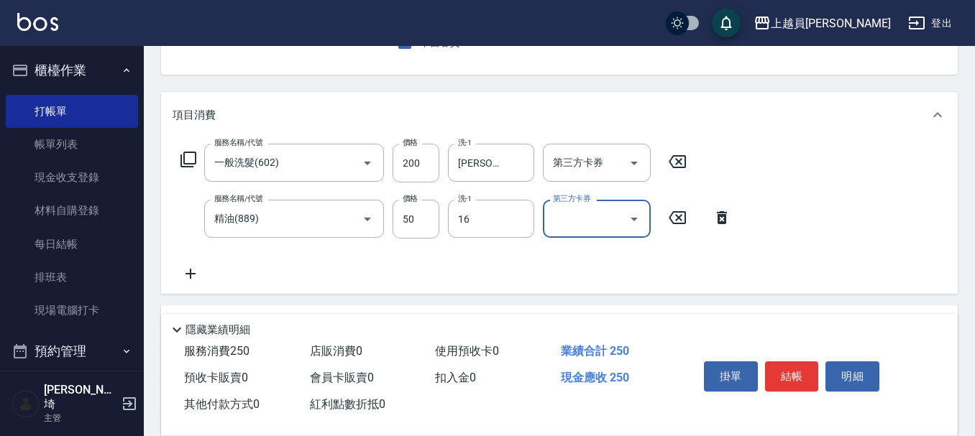
type input "[PERSON_NAME]-16"
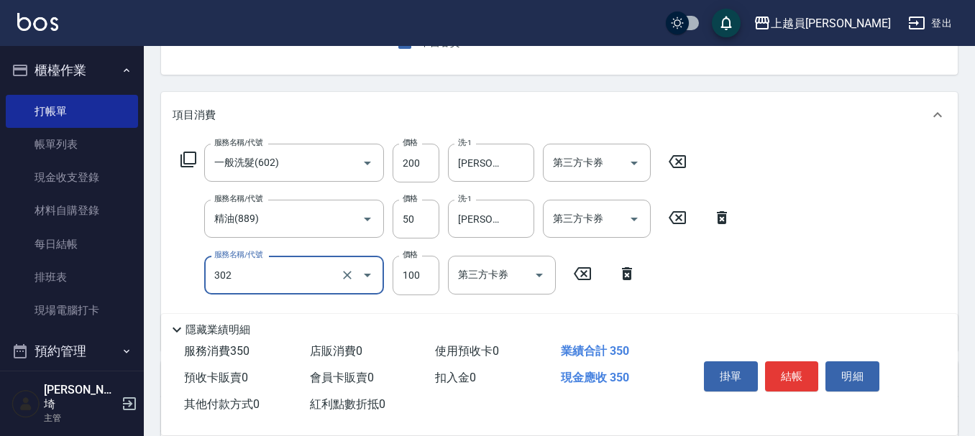
type input "剪髮(302)"
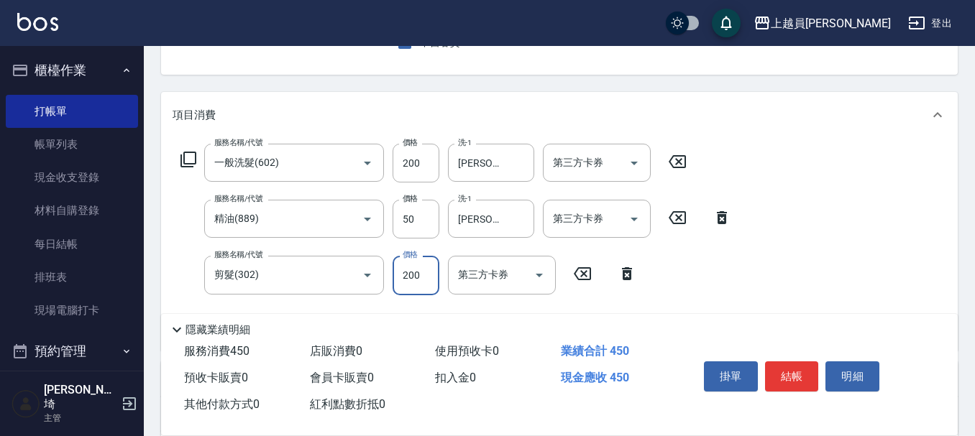
type input "200"
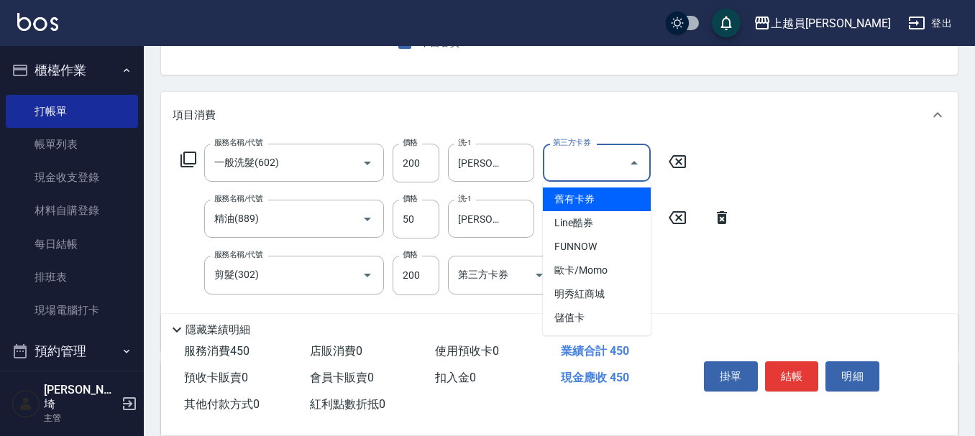
click at [606, 170] on input "第三方卡券" at bounding box center [585, 162] width 73 height 25
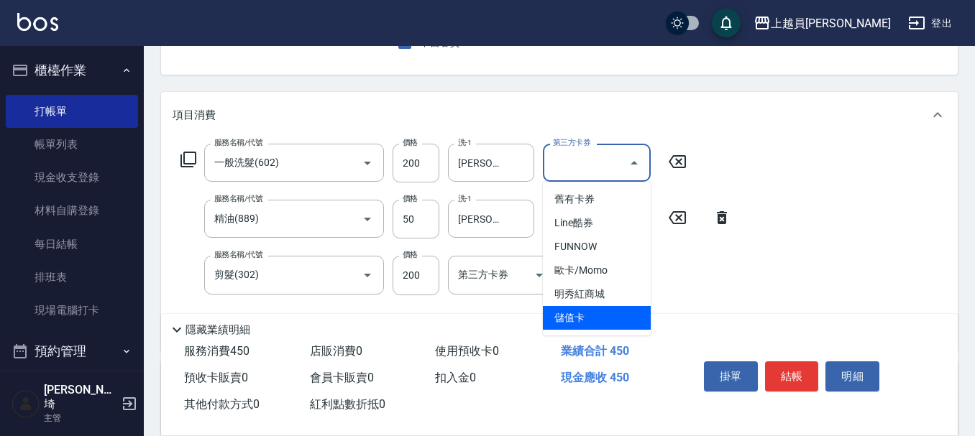
click at [602, 316] on span "儲值卡" at bounding box center [597, 318] width 108 height 24
type input "儲值卡"
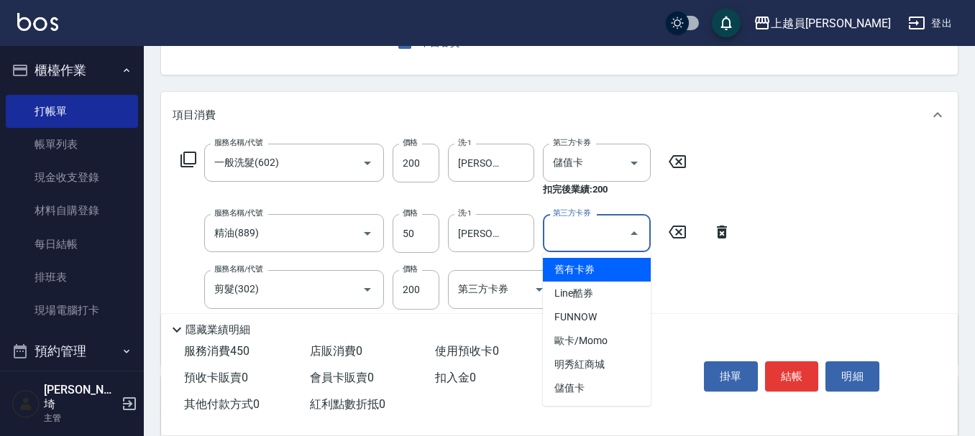
click at [582, 234] on input "第三方卡券" at bounding box center [585, 233] width 73 height 25
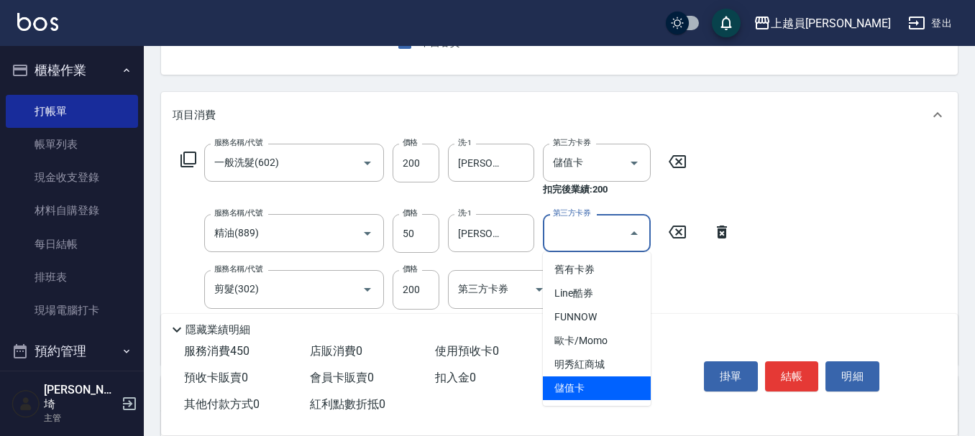
click at [572, 394] on span "儲值卡" at bounding box center [597, 389] width 108 height 24
type input "儲值卡"
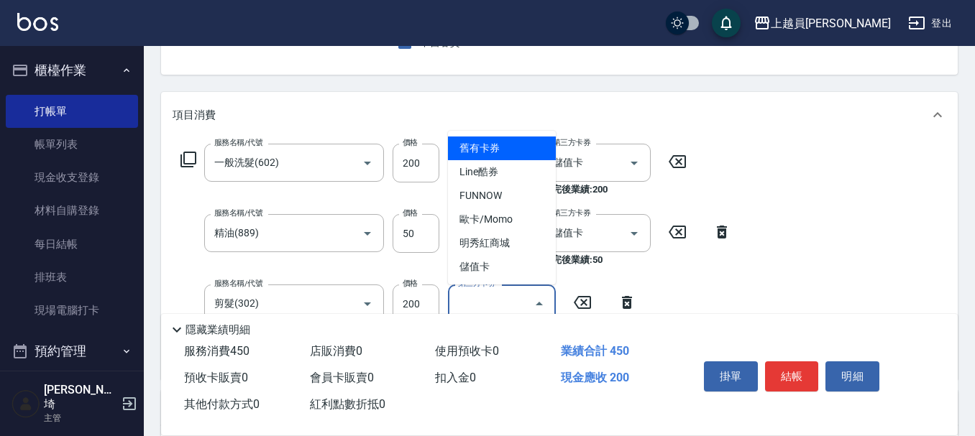
click at [505, 299] on input "第三方卡券" at bounding box center [490, 303] width 73 height 25
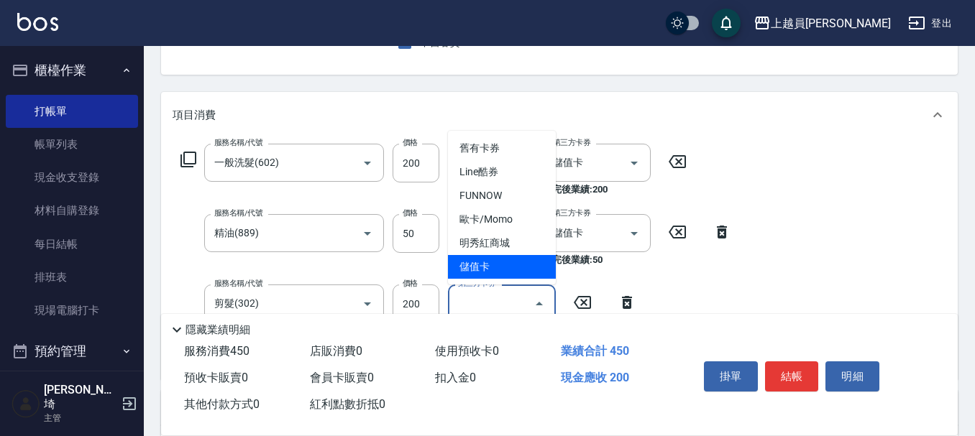
click at [497, 262] on span "儲值卡" at bounding box center [502, 267] width 108 height 24
type input "儲值卡"
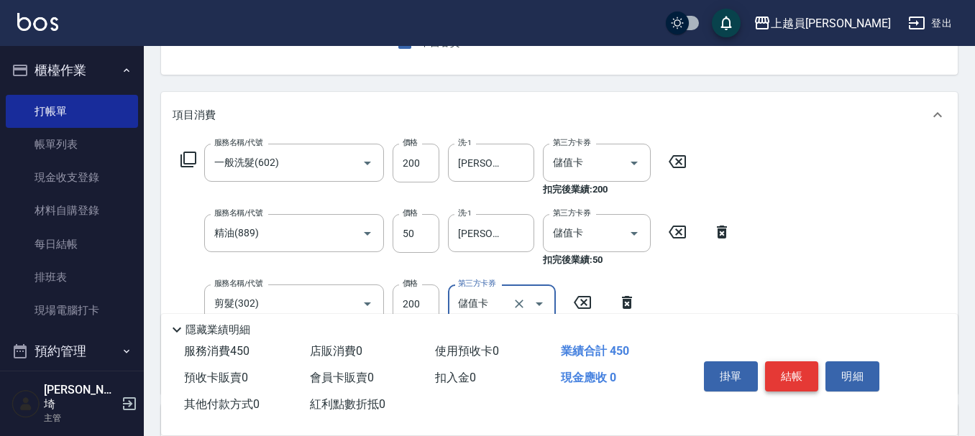
click at [794, 373] on button "結帳" at bounding box center [792, 377] width 54 height 30
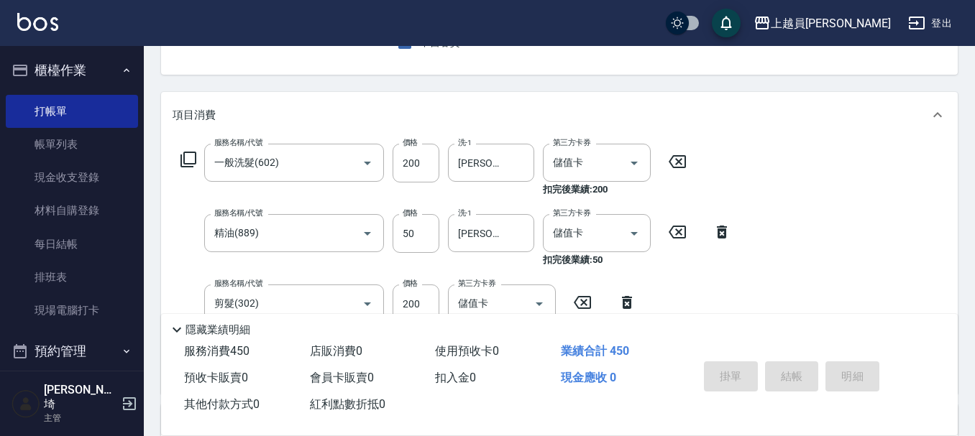
type input "[DATE] 19:16"
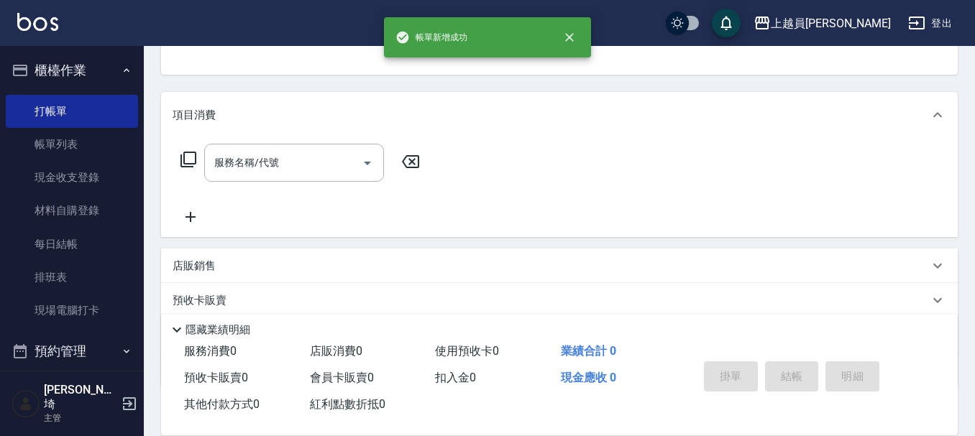
scroll to position [139, 0]
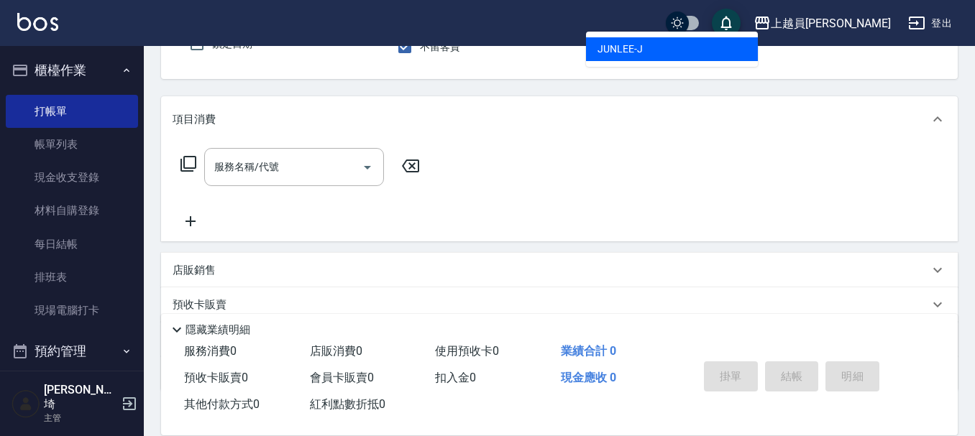
type input "[PERSON_NAME]"
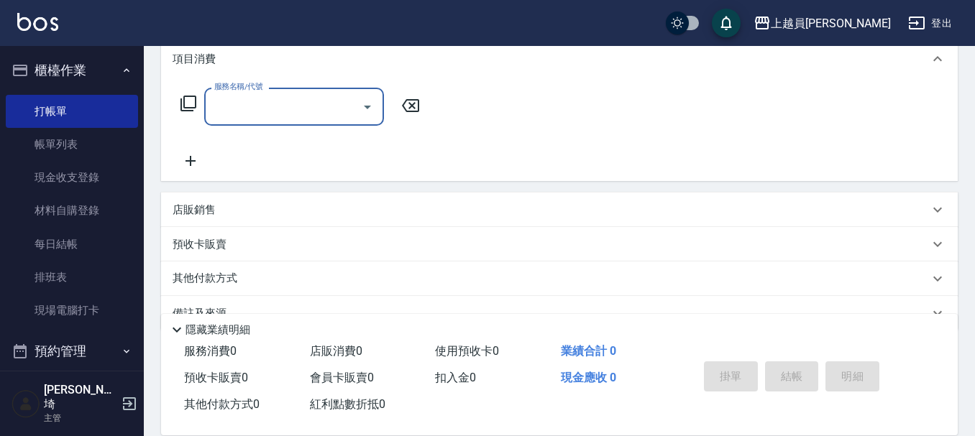
scroll to position [232, 0]
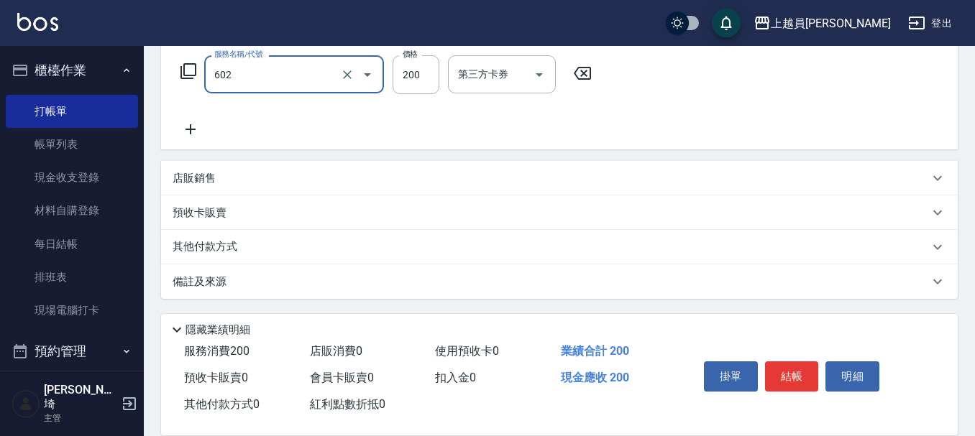
type input "一般洗髮(602)"
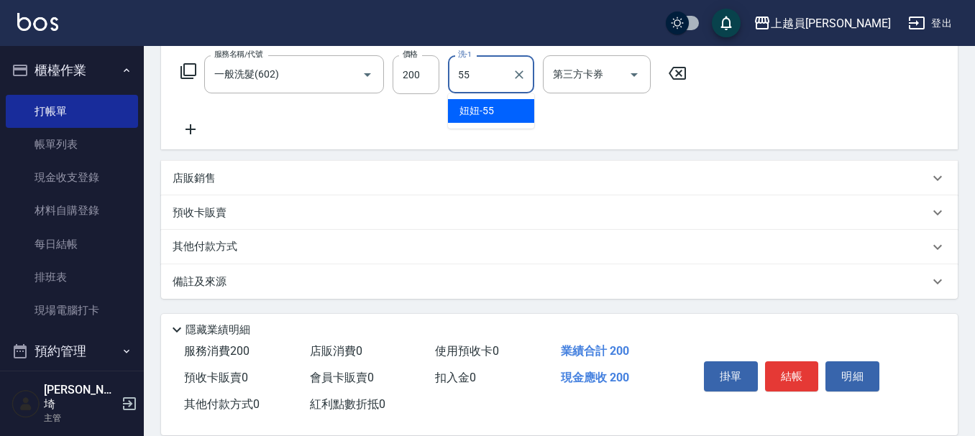
type input "妞妞-55"
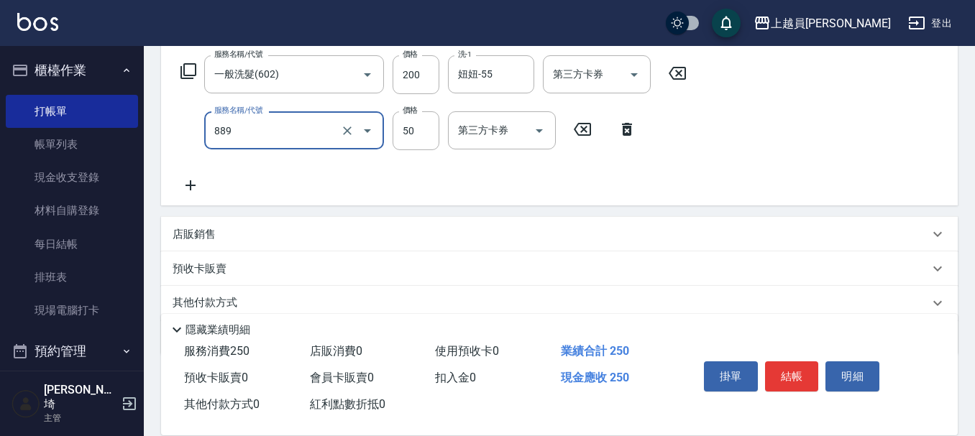
type input "精油(889)"
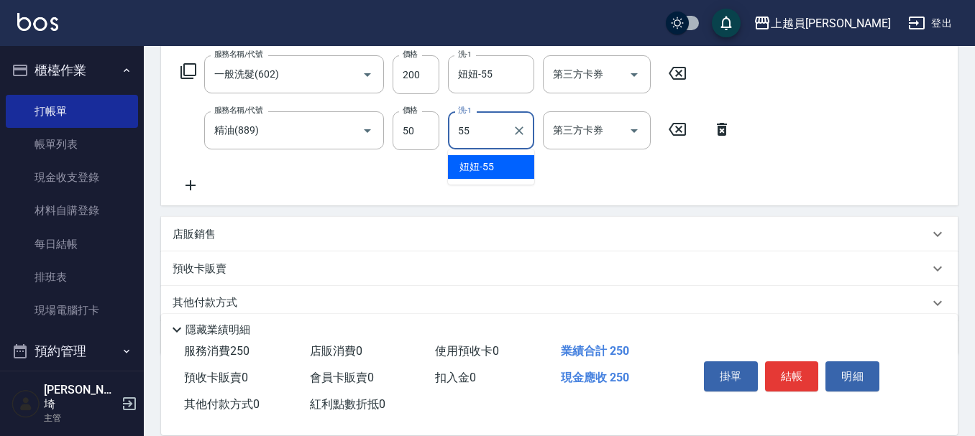
type input "妞妞-55"
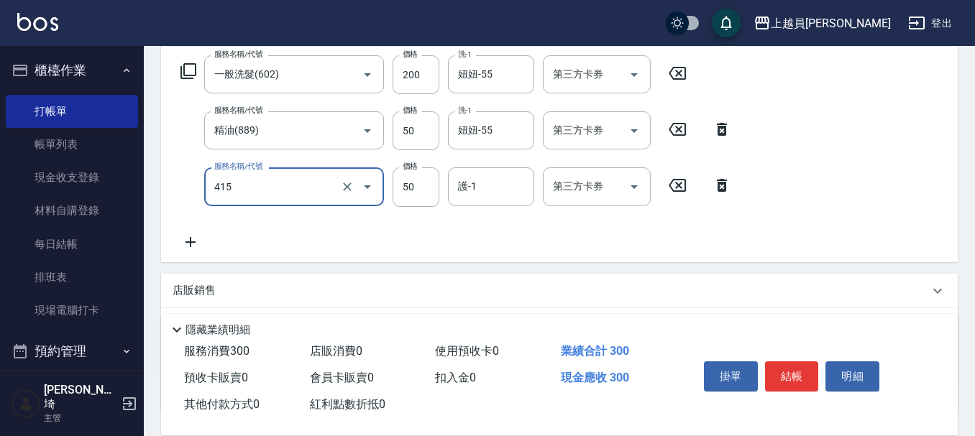
type input "瞬間保養(415)"
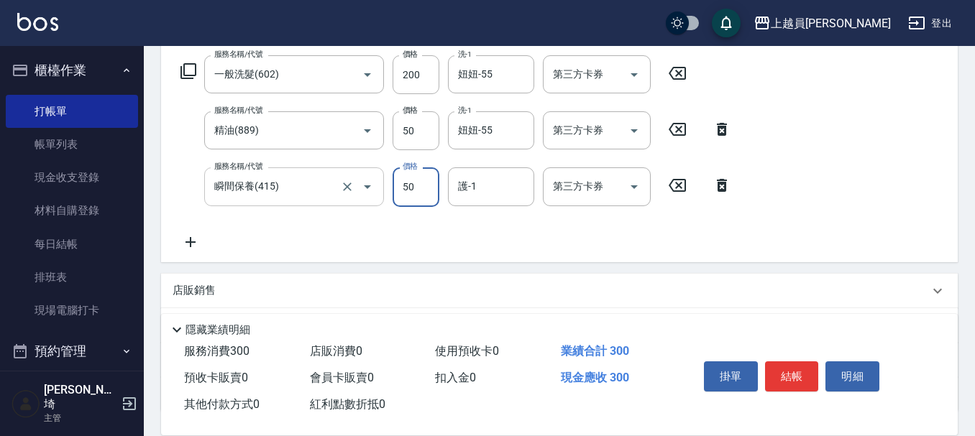
click at [285, 192] on input "瞬間保養(415)" at bounding box center [274, 186] width 127 height 25
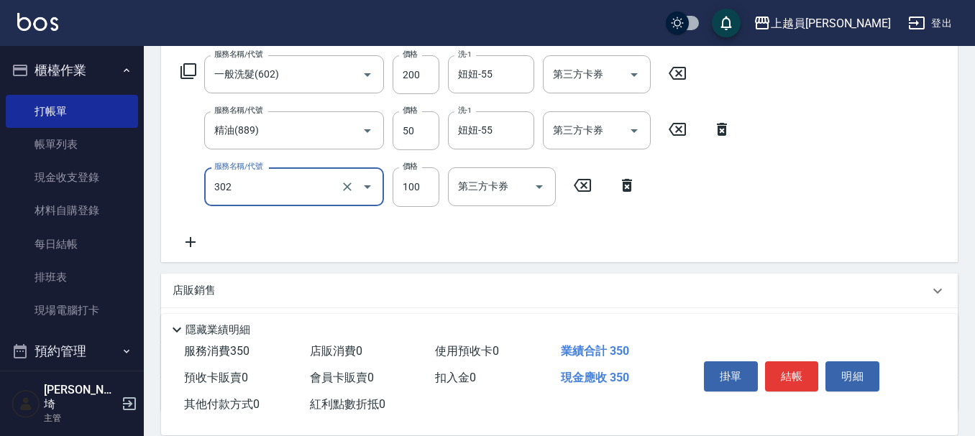
type input "剪髮(302)"
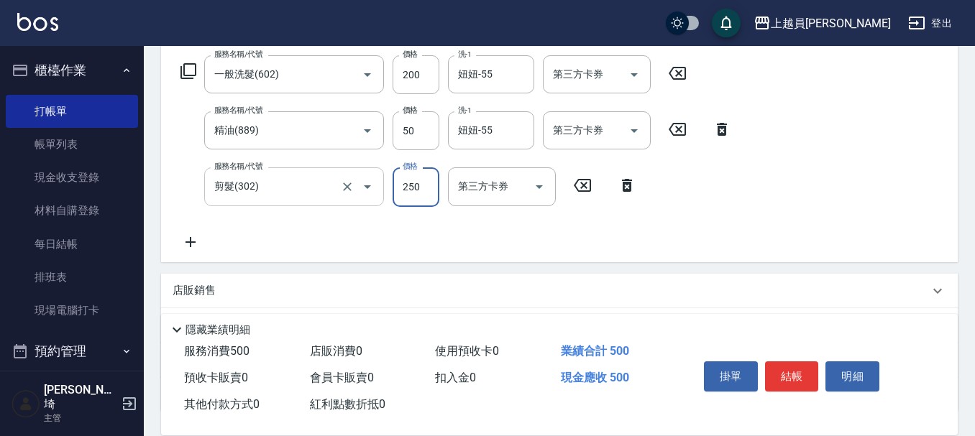
type input "250"
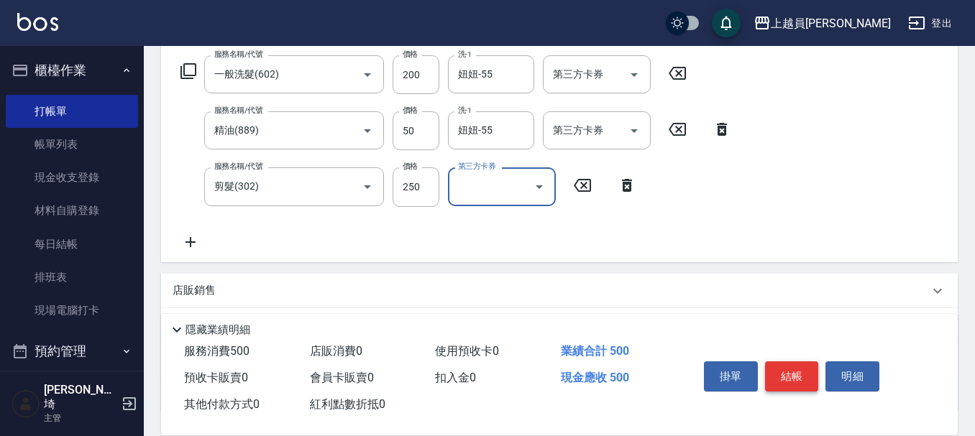
click at [787, 369] on button "結帳" at bounding box center [792, 377] width 54 height 30
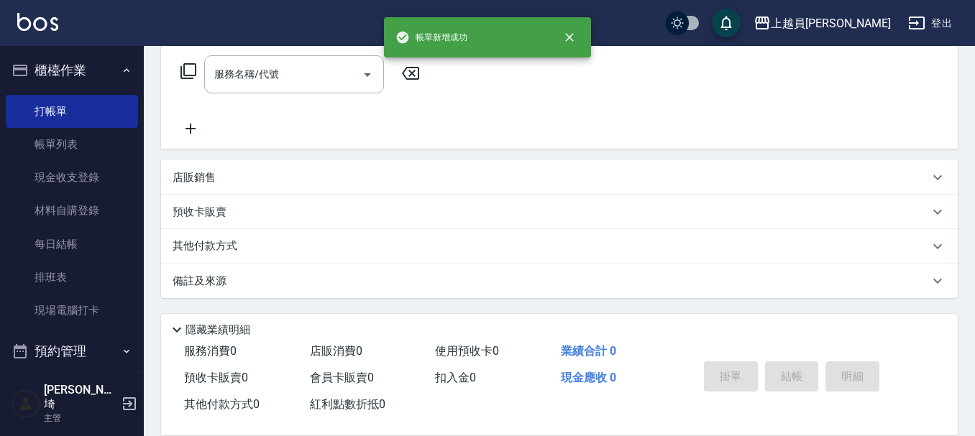
scroll to position [0, 0]
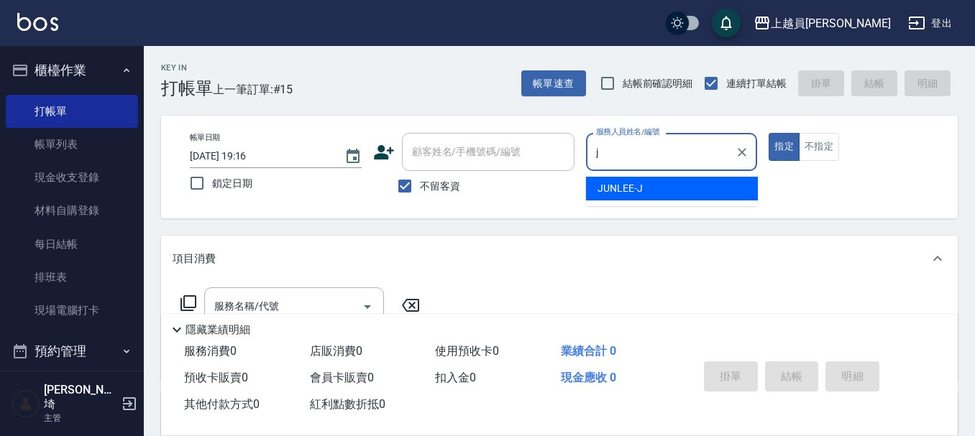
type input "[PERSON_NAME]"
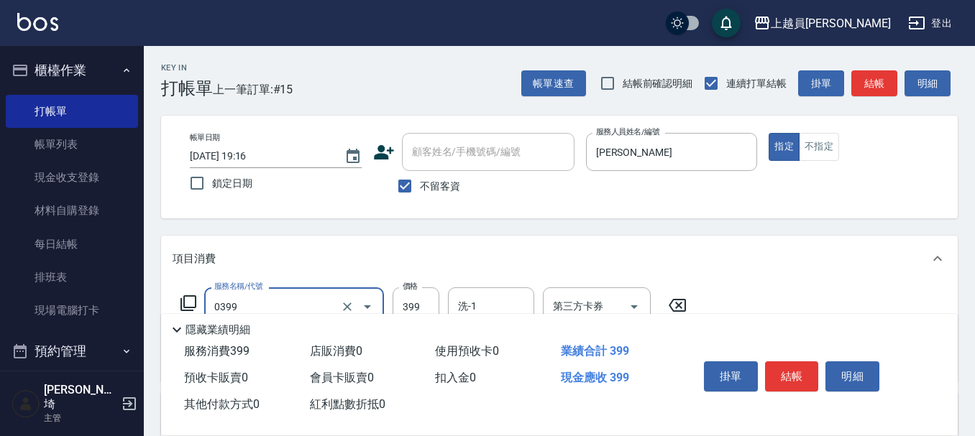
type input "海鹽SPA(0399)"
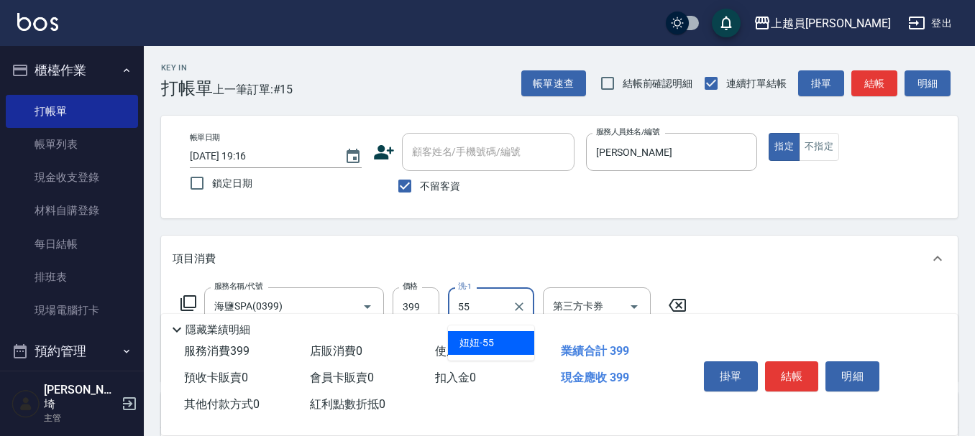
type input "妞妞-55"
type input "剪髮(302)"
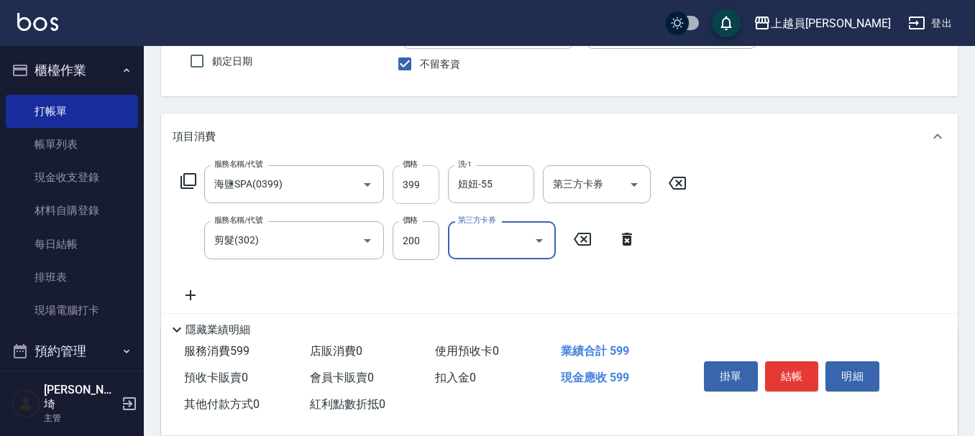
scroll to position [144, 0]
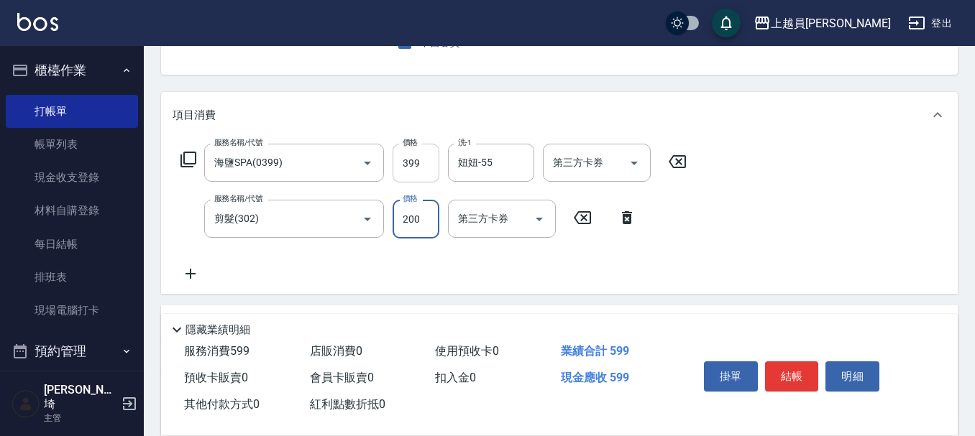
click at [420, 157] on input "399" at bounding box center [415, 163] width 47 height 39
click at [414, 224] on input "400200" at bounding box center [415, 219] width 47 height 39
type input "200"
click at [417, 160] on input "399" at bounding box center [415, 163] width 47 height 39
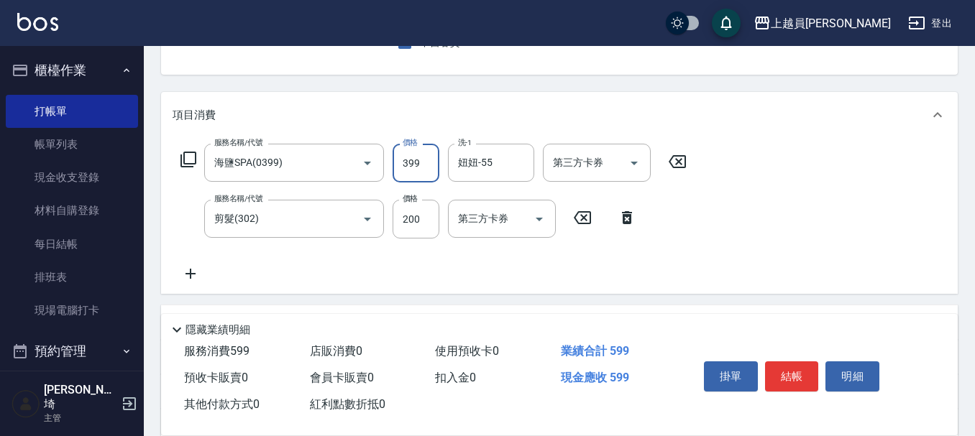
click at [418, 160] on input "399" at bounding box center [415, 163] width 47 height 39
type input "400"
click at [806, 365] on button "結帳" at bounding box center [792, 377] width 54 height 30
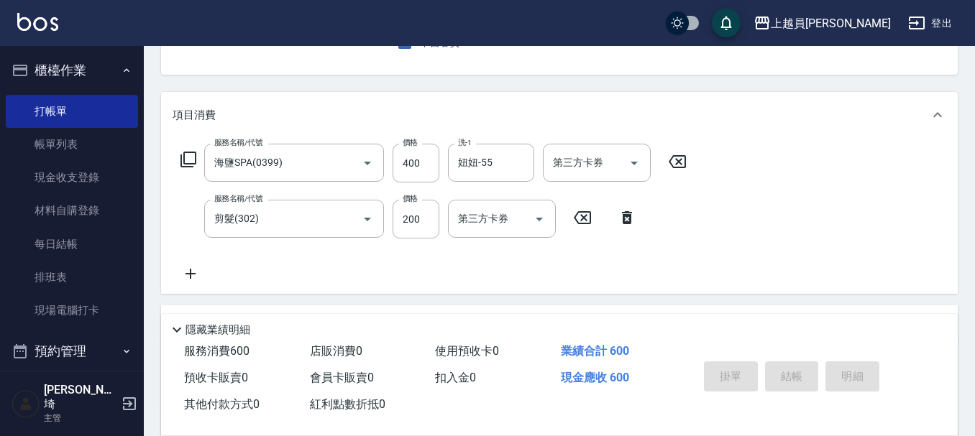
type input "[DATE] 19:17"
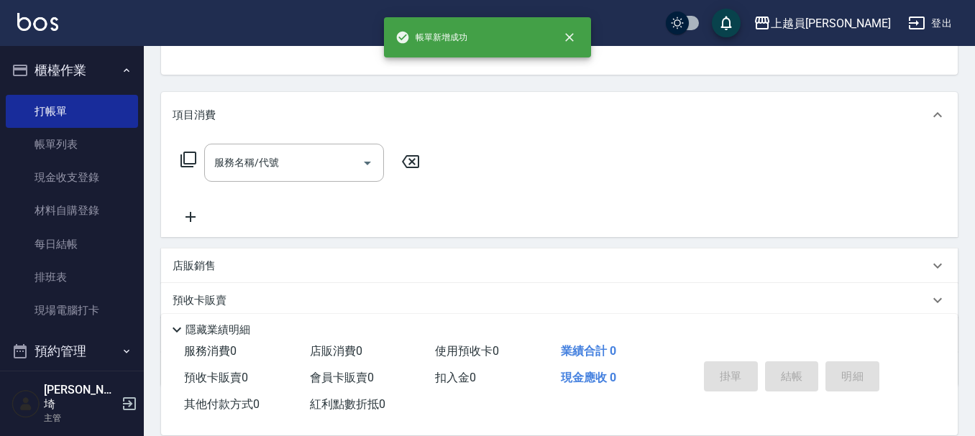
scroll to position [139, 0]
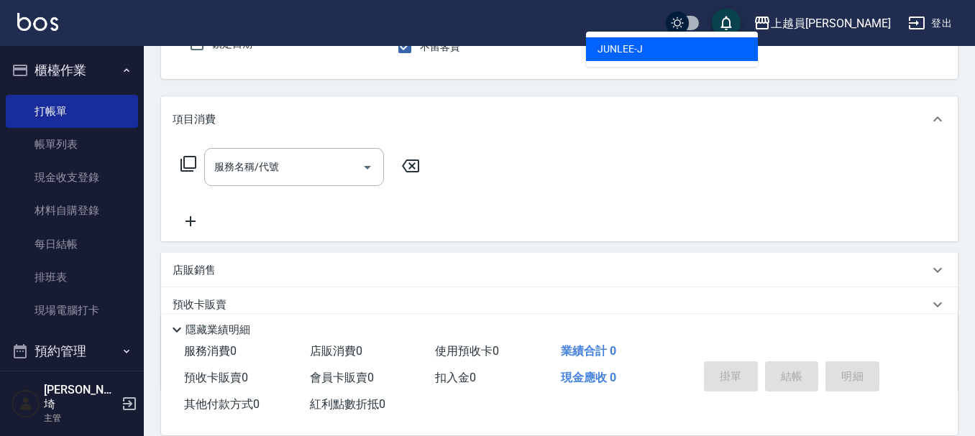
type input "[PERSON_NAME]"
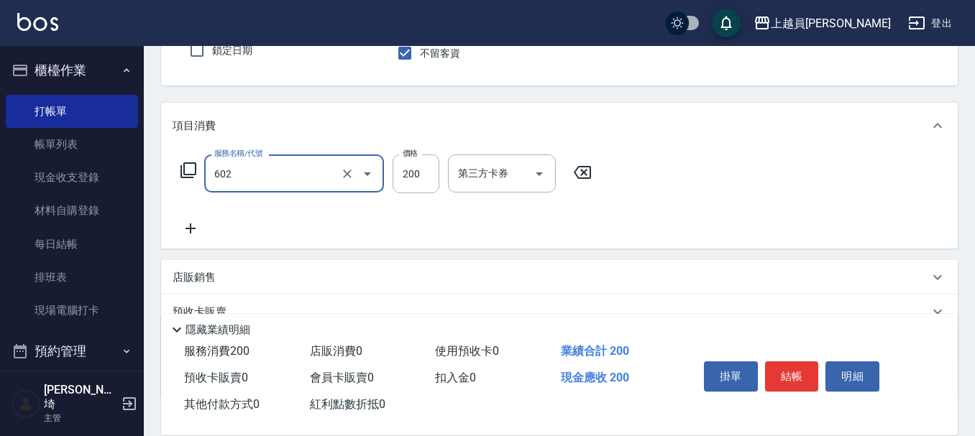
type input "一般洗髮(602)"
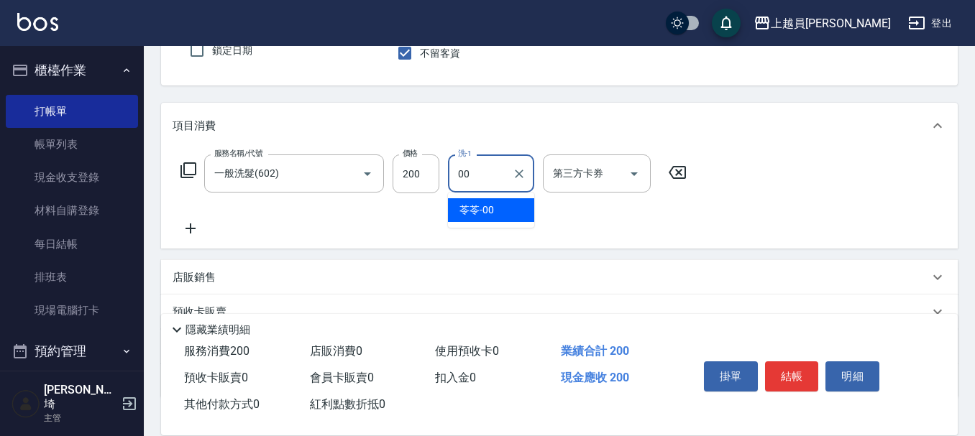
type input "苓苓-00"
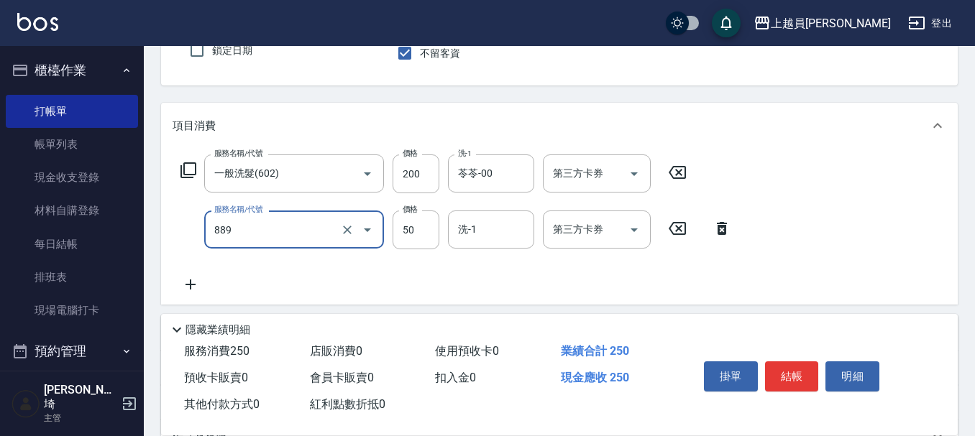
type input "精油(889)"
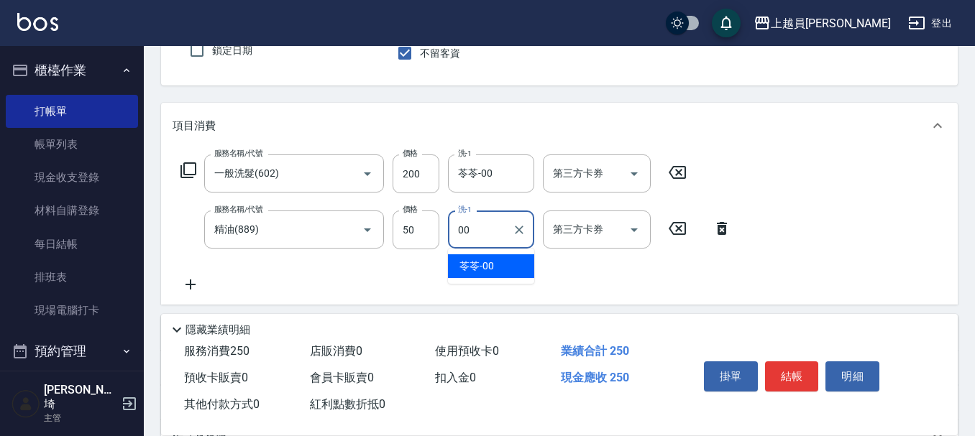
type input "苓苓-00"
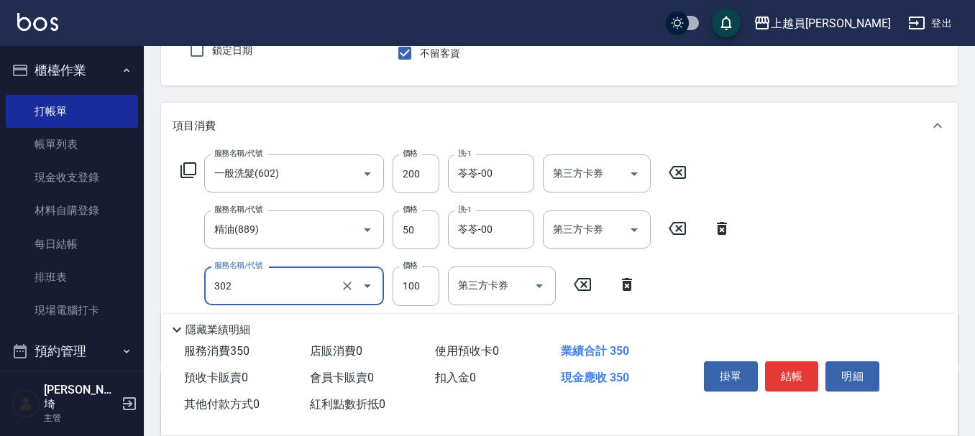
type input "剪髮(302)"
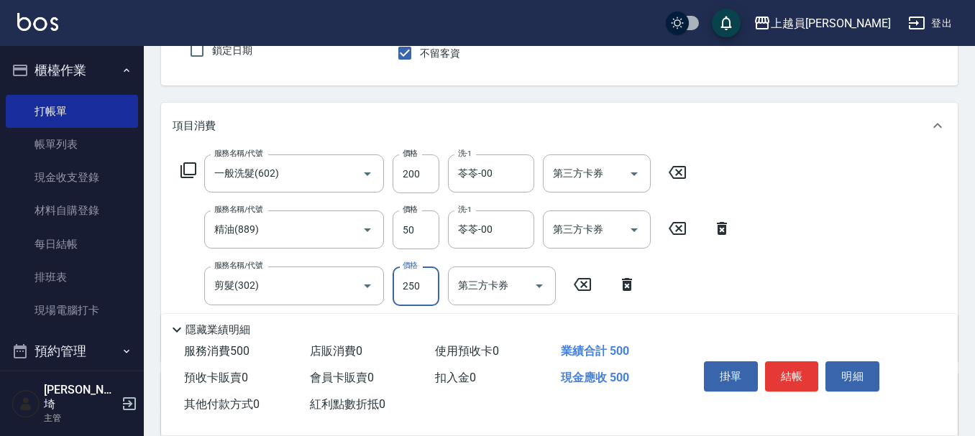
type input "250"
click at [804, 383] on button "結帳" at bounding box center [792, 377] width 54 height 30
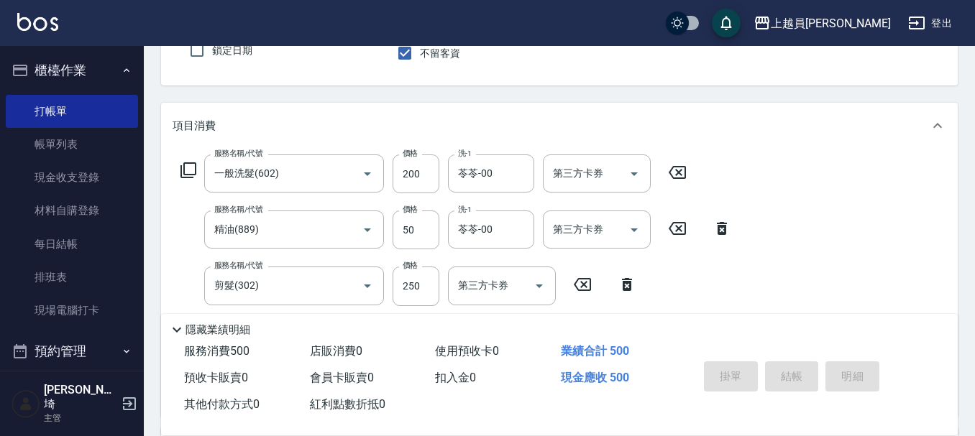
type input "[DATE] 19:18"
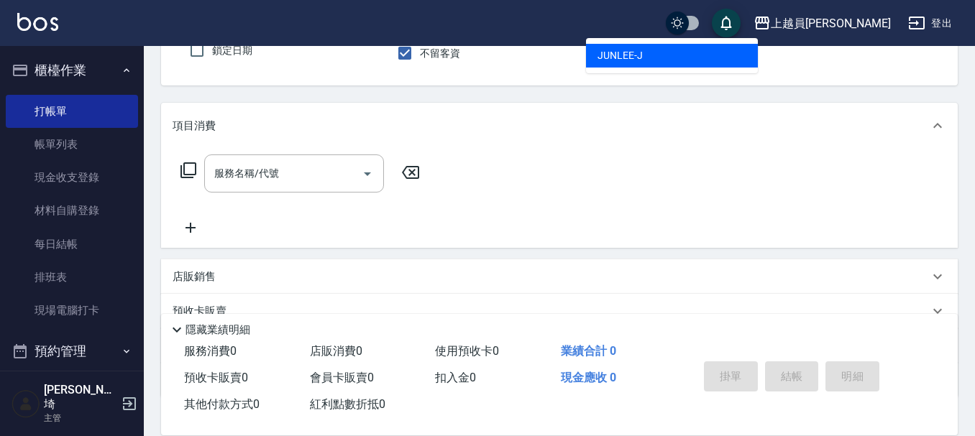
type input "[PERSON_NAME]"
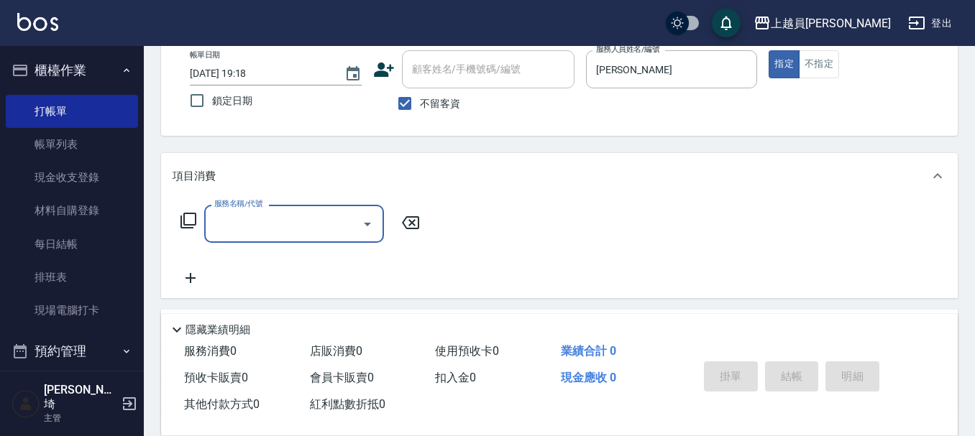
scroll to position [61, 0]
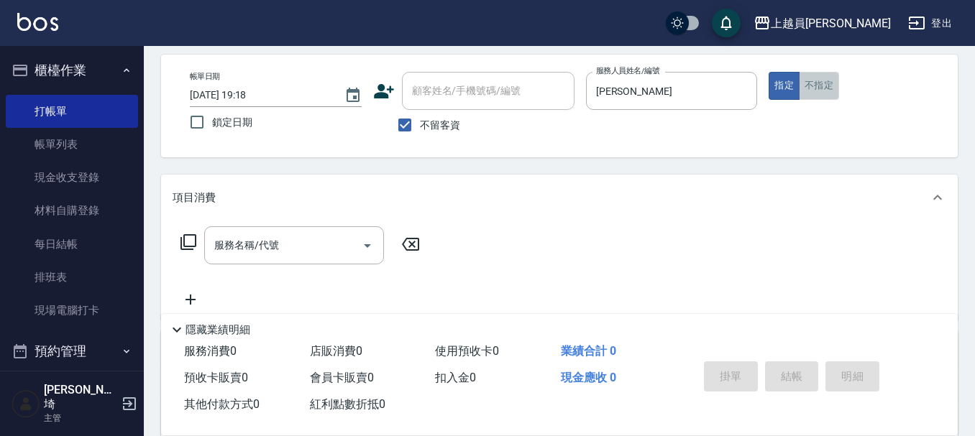
click at [827, 75] on button "不指定" at bounding box center [819, 86] width 40 height 28
click at [305, 237] on input "服務名稱/代號" at bounding box center [283, 245] width 145 height 25
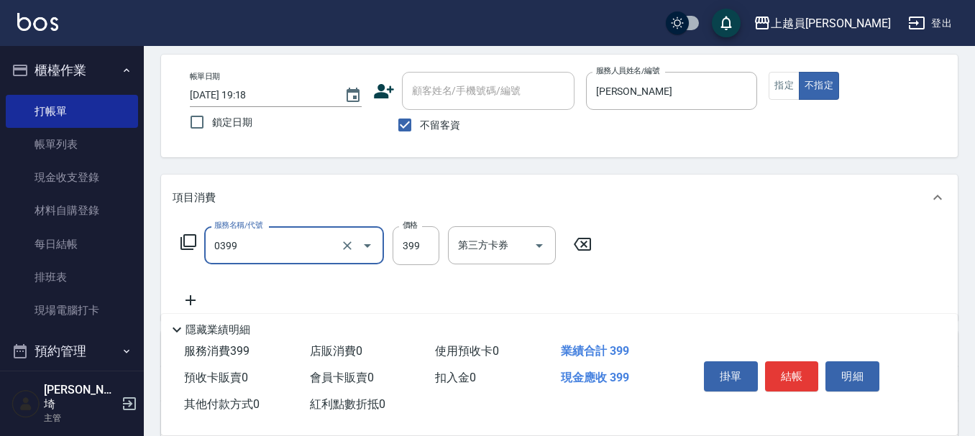
type input "海鹽SPA(0399)"
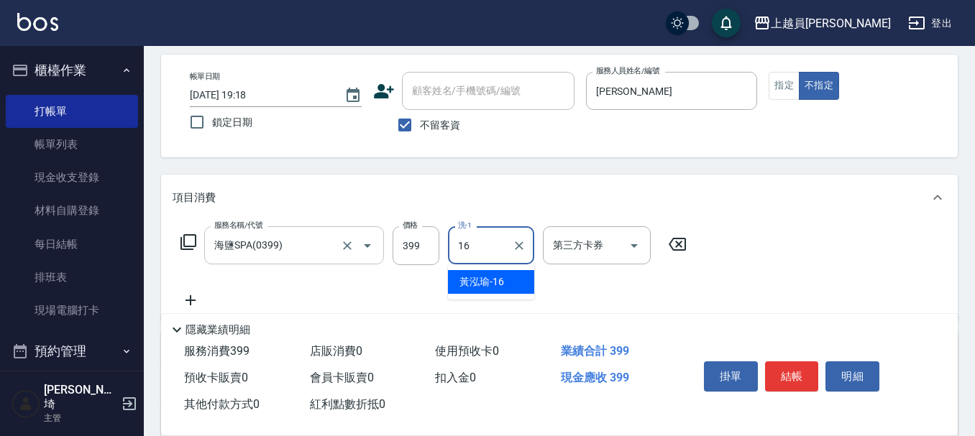
type input "[PERSON_NAME]-16"
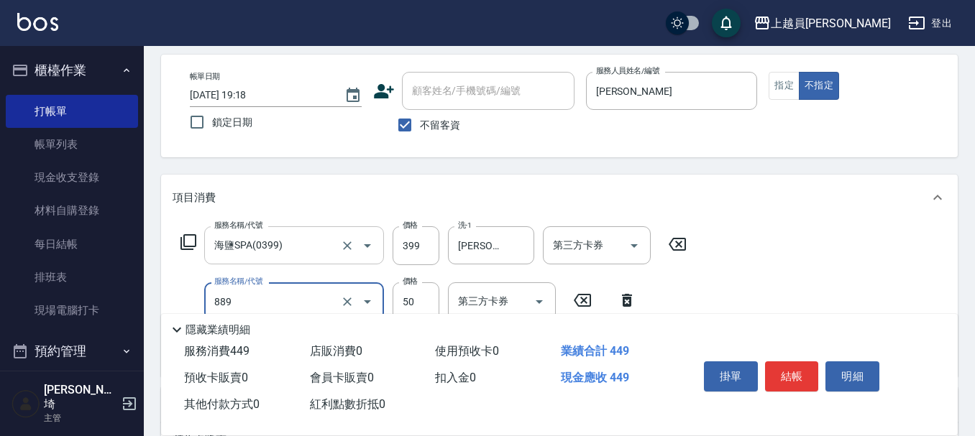
type input "精油(889)"
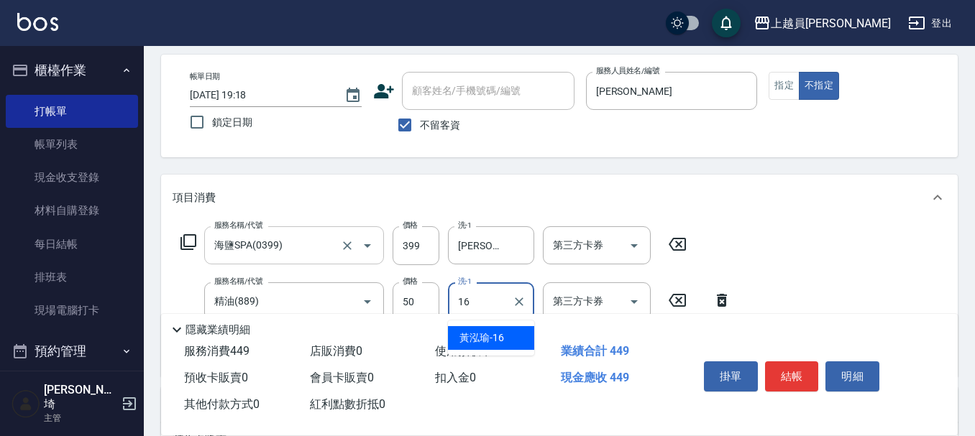
type input "[PERSON_NAME]-16"
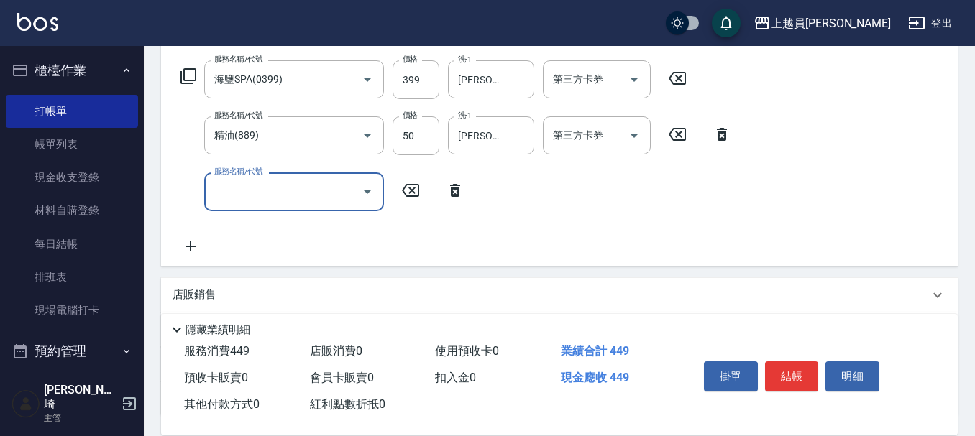
scroll to position [277, 0]
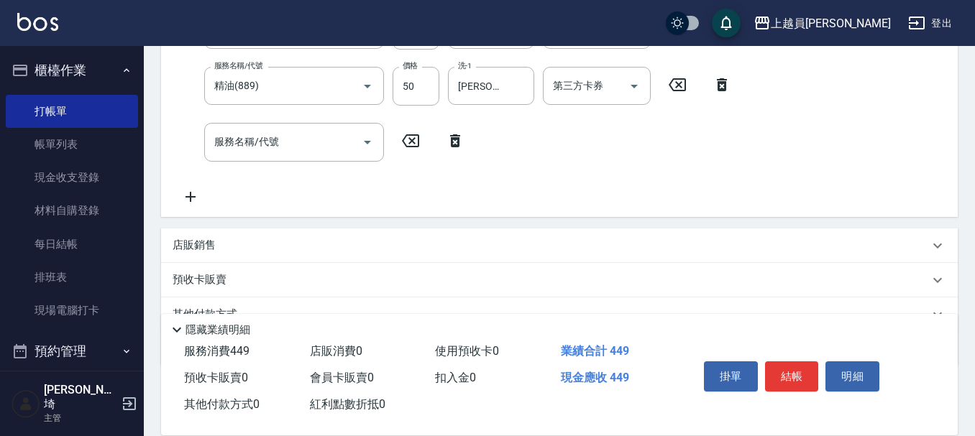
click at [725, 75] on div "服務名稱/代號 精油(889) 服務名稱/代號 價格 50 價格 洗-1 [PERSON_NAME]-16 洗-1 第三方卡券 第三方卡券" at bounding box center [456, 86] width 567 height 39
click at [721, 82] on icon at bounding box center [722, 84] width 10 height 13
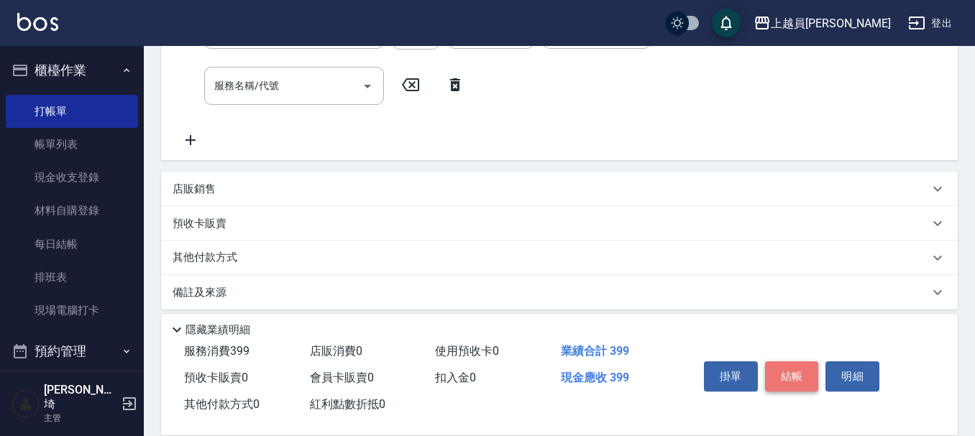
click at [794, 381] on button "結帳" at bounding box center [792, 377] width 54 height 30
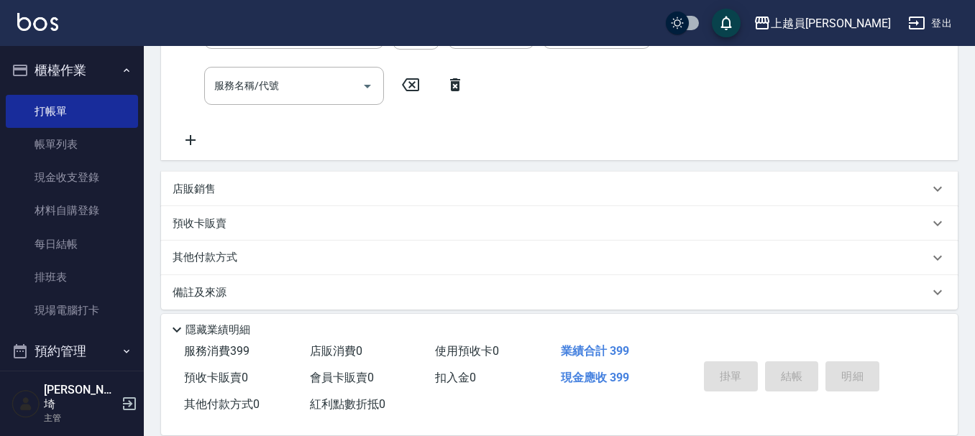
scroll to position [0, 0]
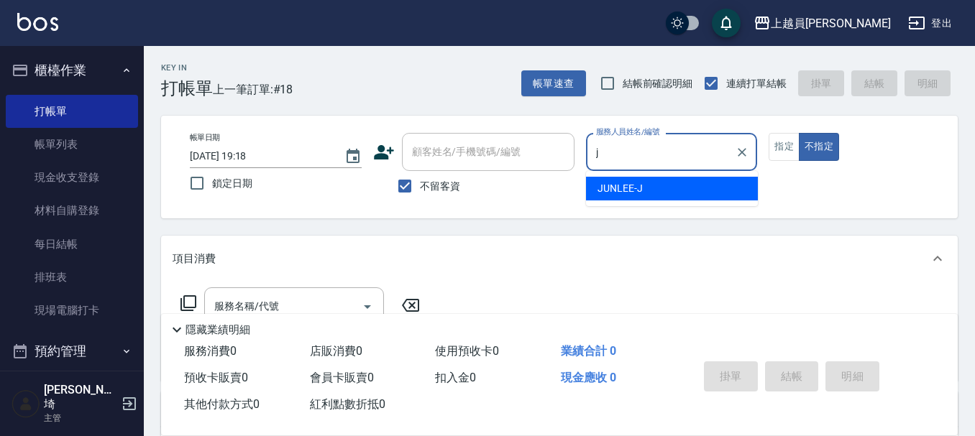
type input "[PERSON_NAME]"
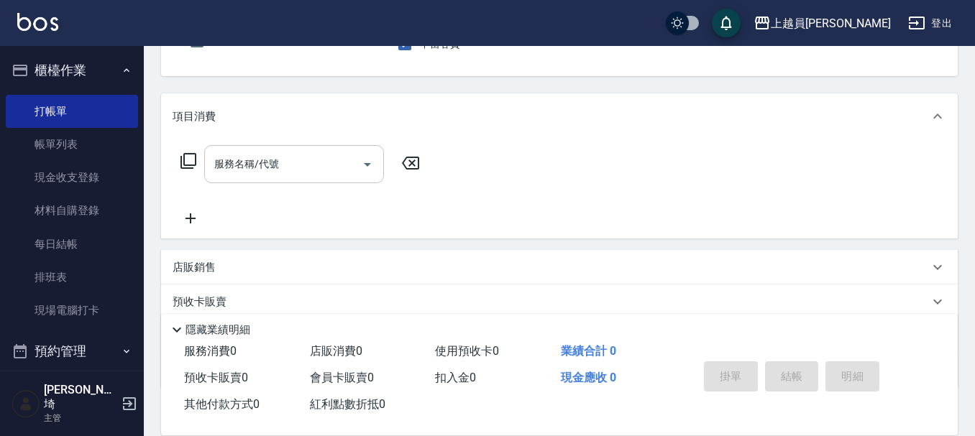
scroll to position [144, 0]
click at [236, 144] on div "服務名稱/代號" at bounding box center [294, 163] width 180 height 38
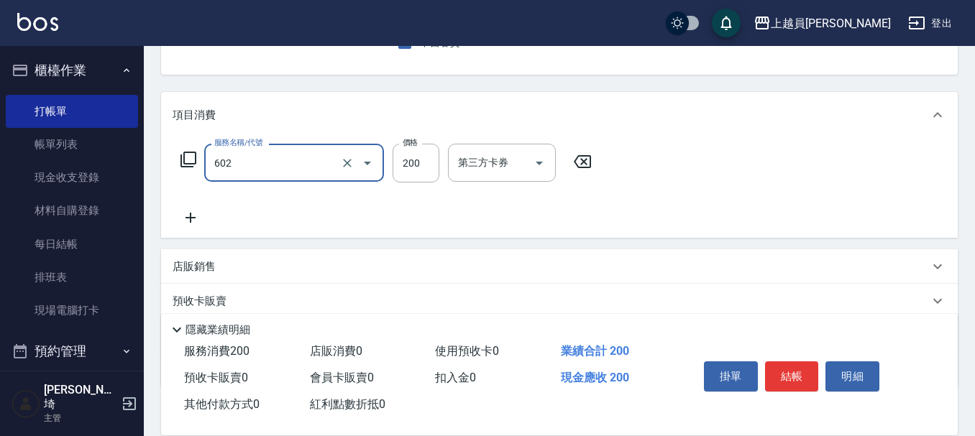
type input "一般洗髮(602)"
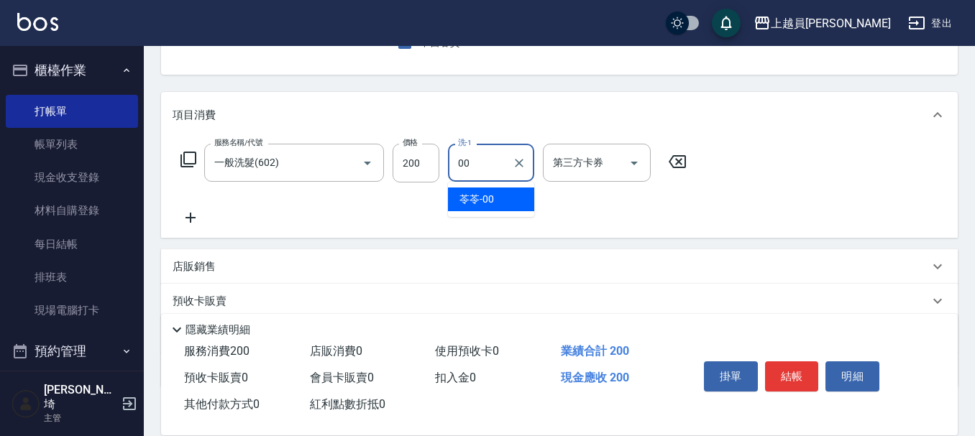
type input "苓苓-00"
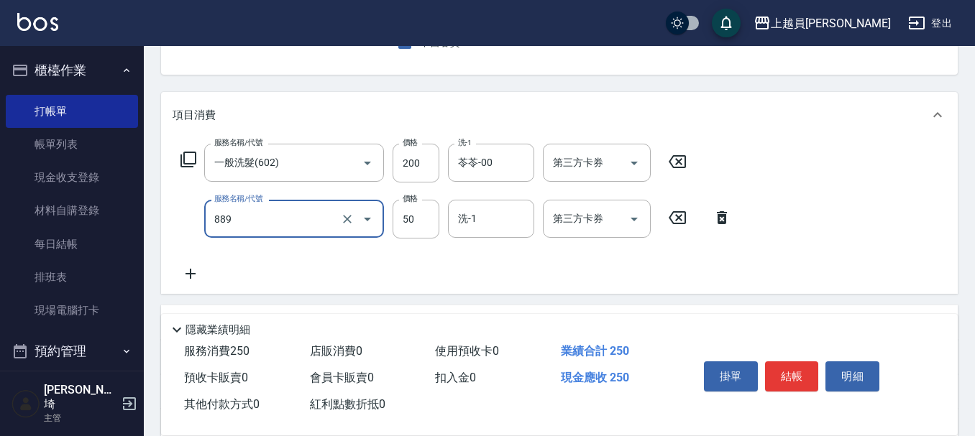
type input "精油(889)"
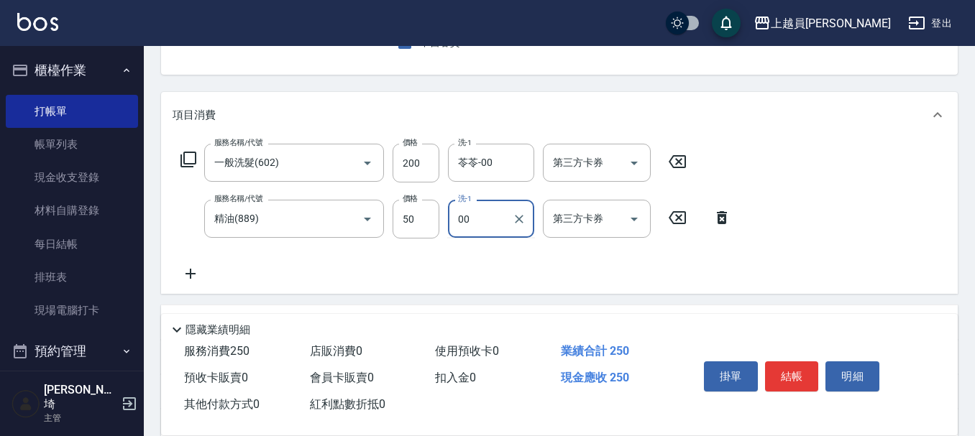
type input "苓苓-00"
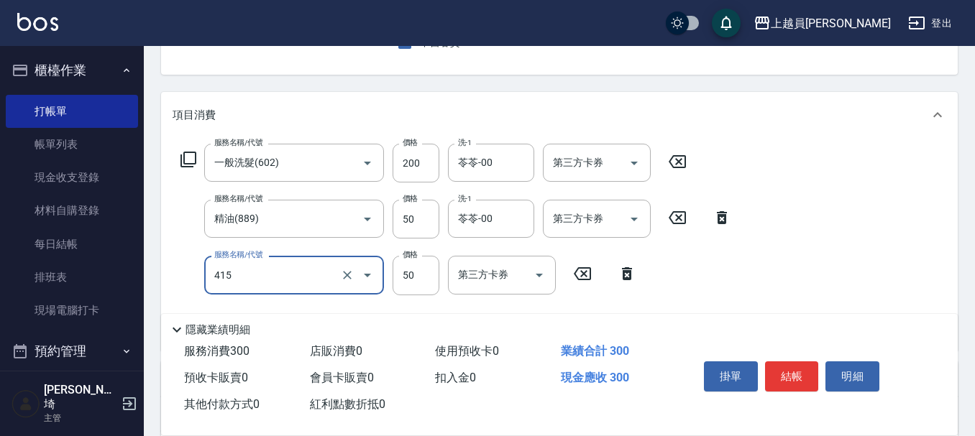
type input "瞬間保養(415)"
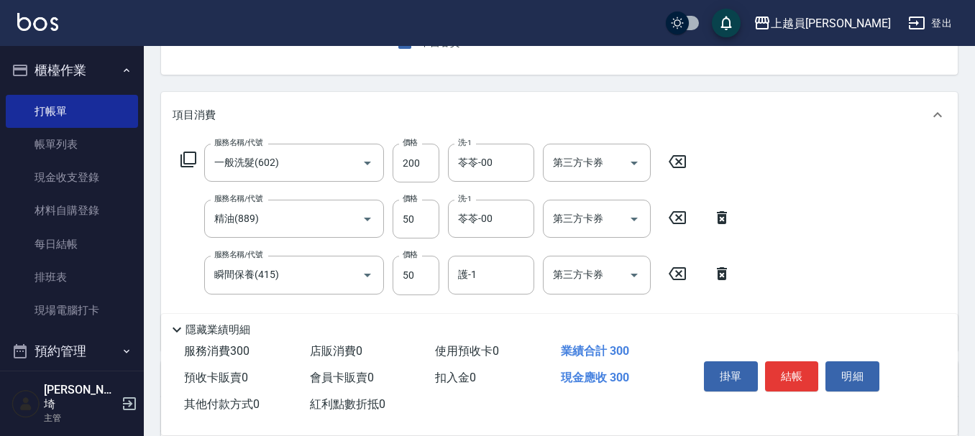
click at [727, 275] on icon at bounding box center [722, 273] width 36 height 17
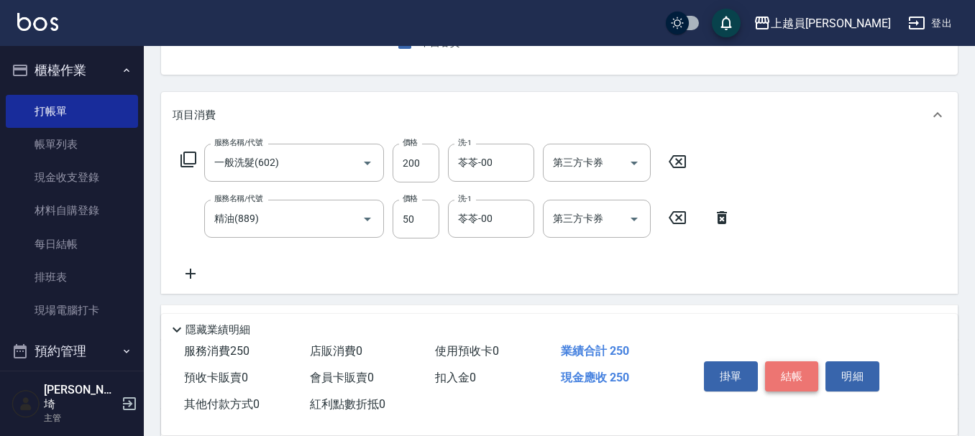
click at [782, 372] on button "結帳" at bounding box center [792, 377] width 54 height 30
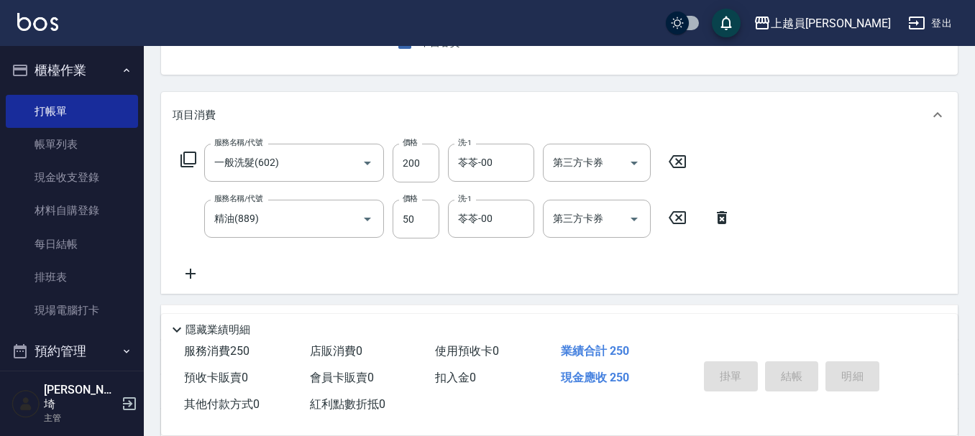
scroll to position [139, 0]
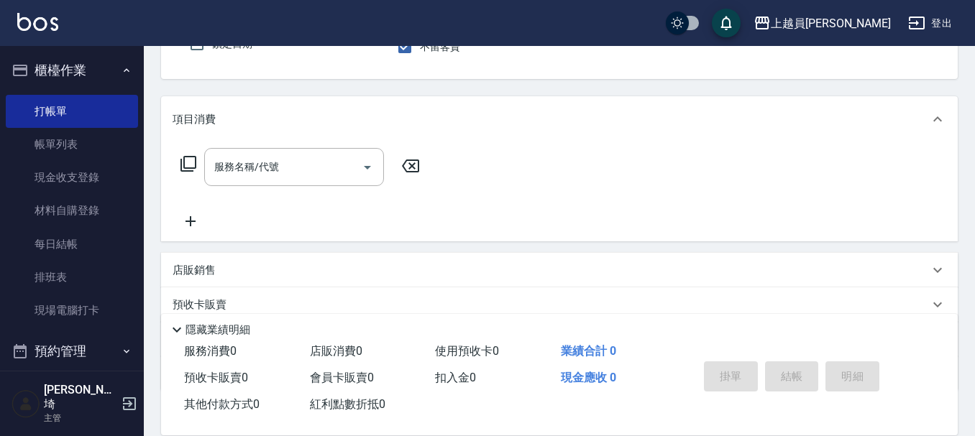
type input "[PERSON_NAME]"
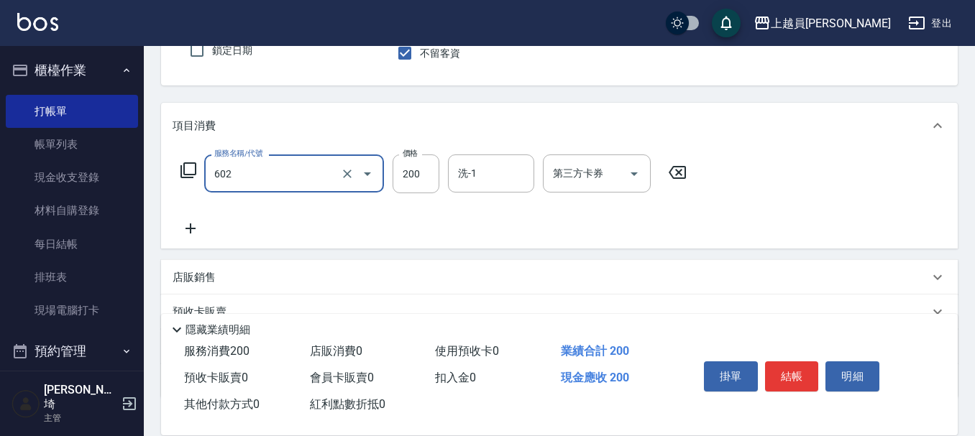
type input "一般洗髮(602)"
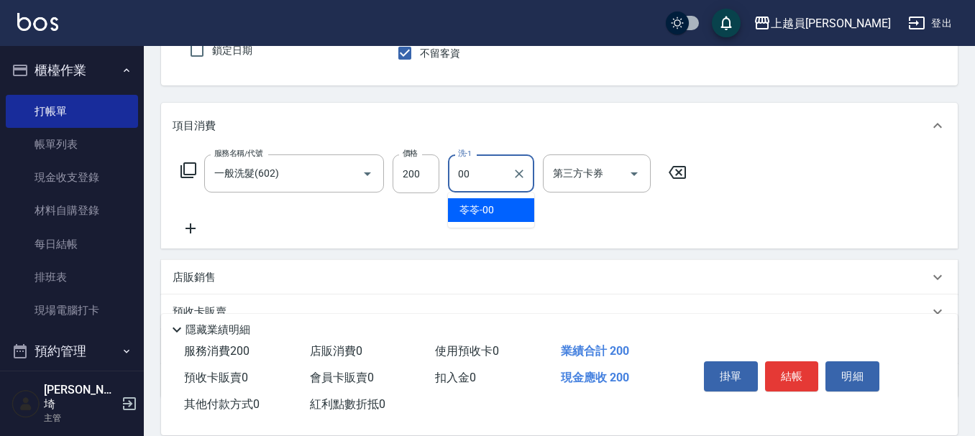
type input "苓苓-00"
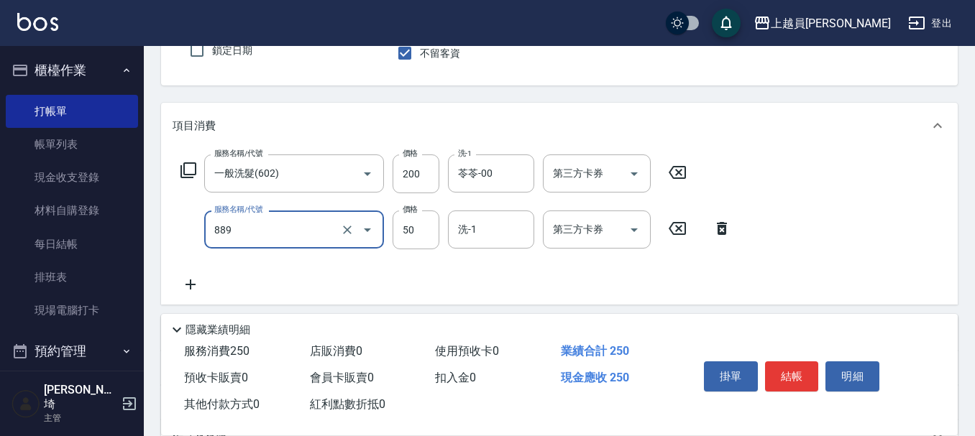
type input "精油(889)"
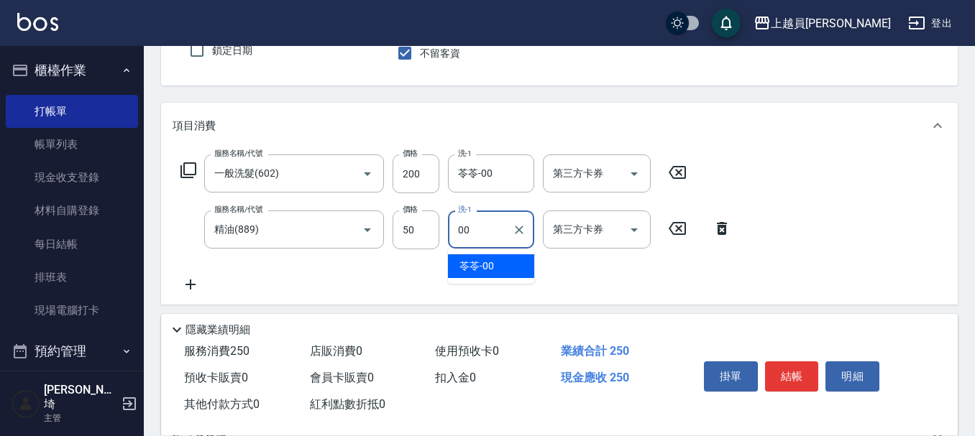
type input "苓苓-00"
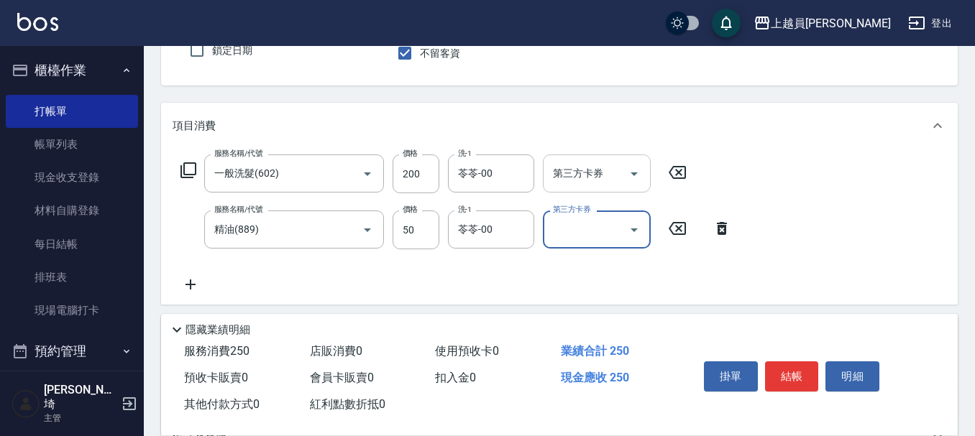
click at [591, 167] on div "第三方卡券 第三方卡券" at bounding box center [597, 174] width 108 height 38
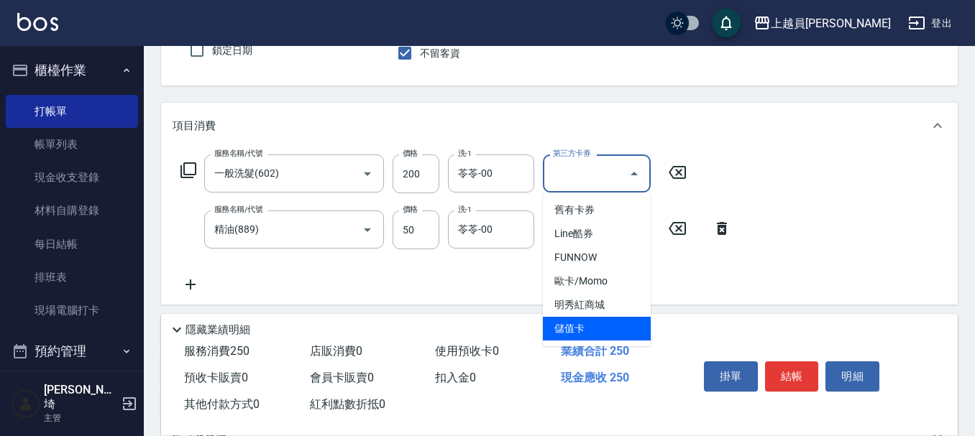
click at [572, 325] on span "儲值卡" at bounding box center [597, 329] width 108 height 24
type input "儲值卡"
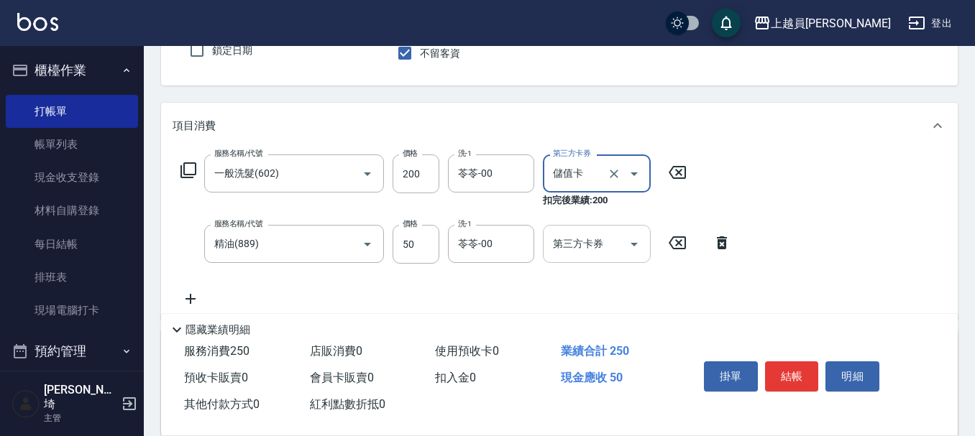
click at [581, 239] on div "第三方卡券 第三方卡券" at bounding box center [597, 244] width 108 height 38
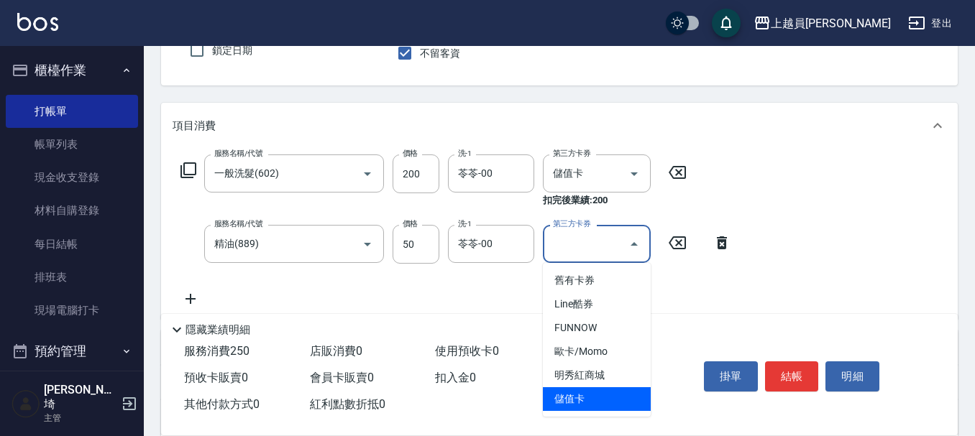
click at [607, 388] on span "儲值卡" at bounding box center [597, 399] width 108 height 24
type input "儲值卡"
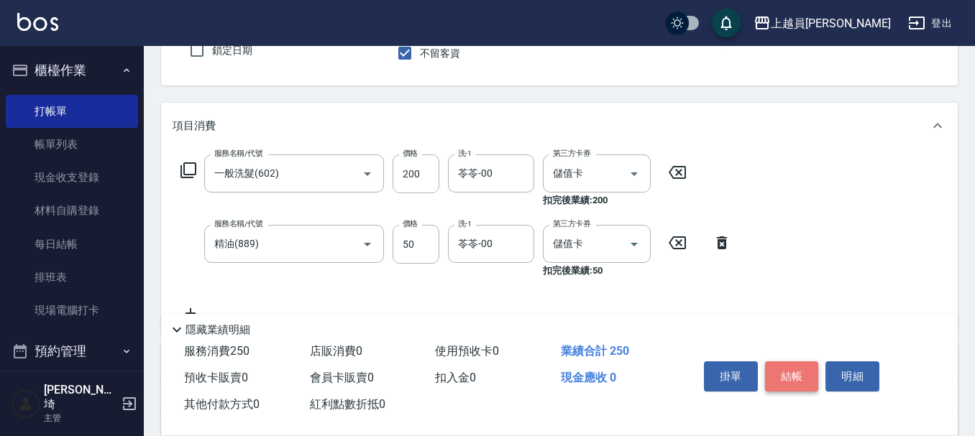
click at [807, 369] on button "結帳" at bounding box center [792, 377] width 54 height 30
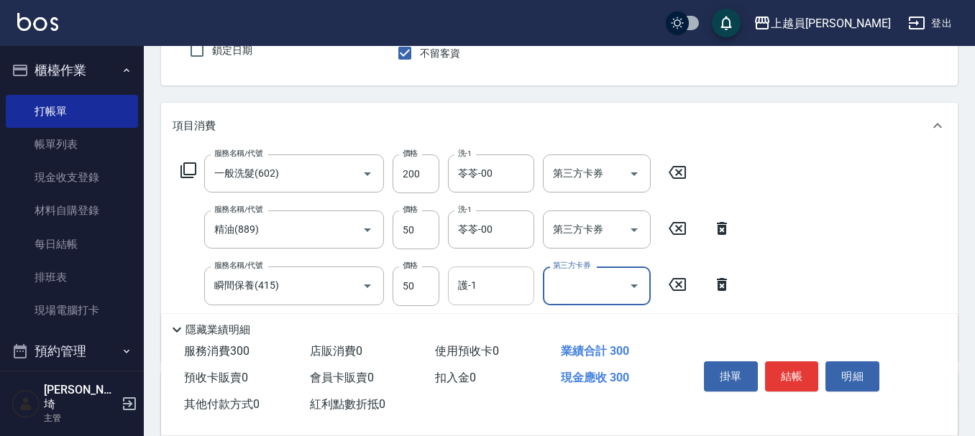
click at [521, 297] on input "護-1" at bounding box center [490, 285] width 73 height 25
click at [613, 164] on input "第三方卡券" at bounding box center [585, 173] width 73 height 25
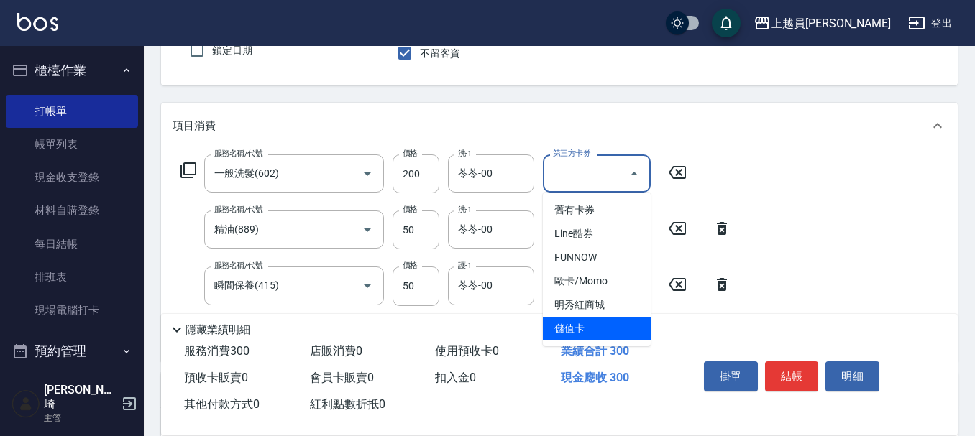
drag, startPoint x: 612, startPoint y: 324, endPoint x: 600, endPoint y: 264, distance: 61.6
click at [611, 318] on span "儲值卡" at bounding box center [597, 329] width 108 height 24
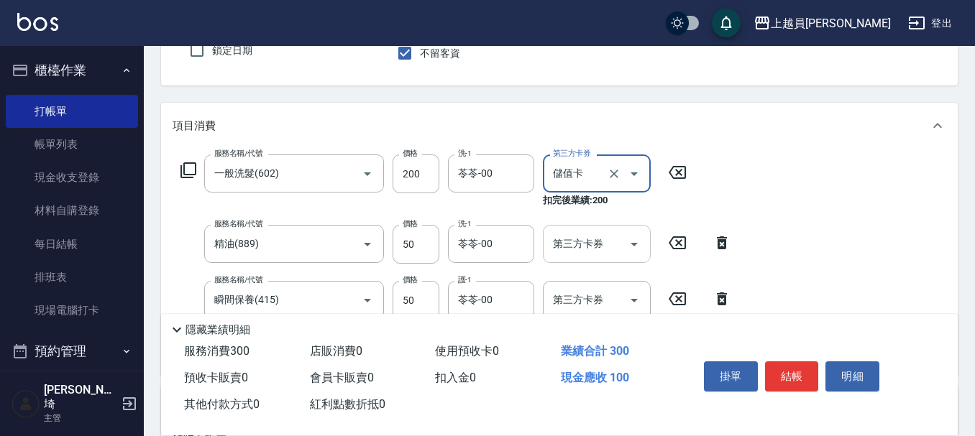
click at [604, 229] on div "第三方卡券" at bounding box center [597, 244] width 108 height 38
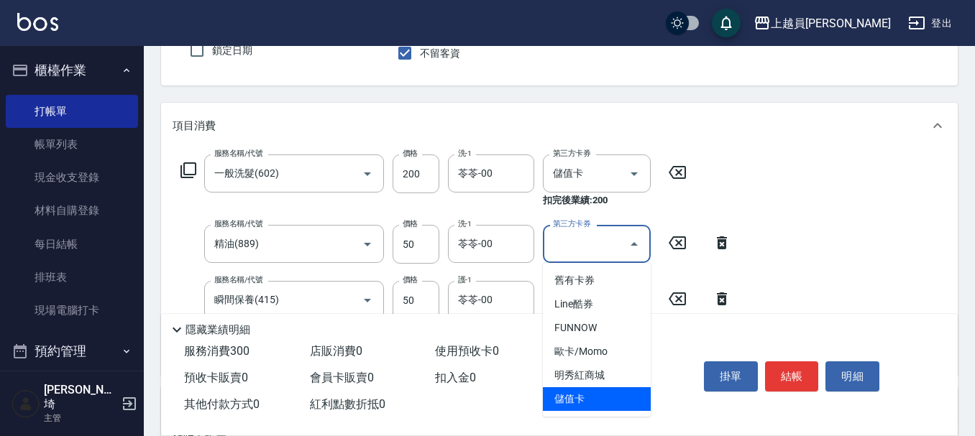
click at [577, 397] on span "儲值卡" at bounding box center [597, 399] width 108 height 24
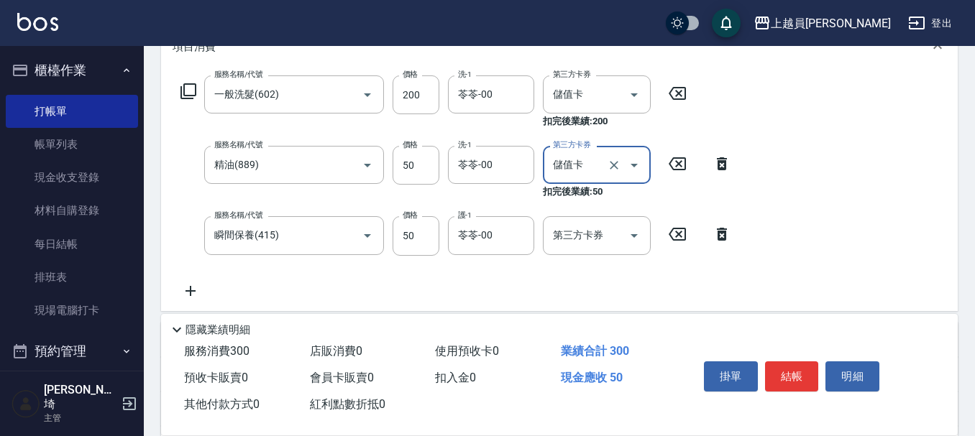
scroll to position [349, 0]
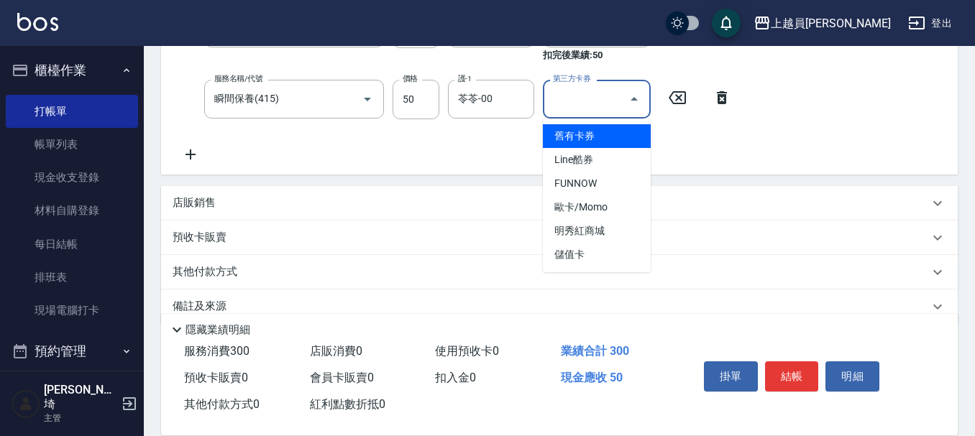
click at [591, 98] on input "第三方卡券" at bounding box center [585, 98] width 73 height 25
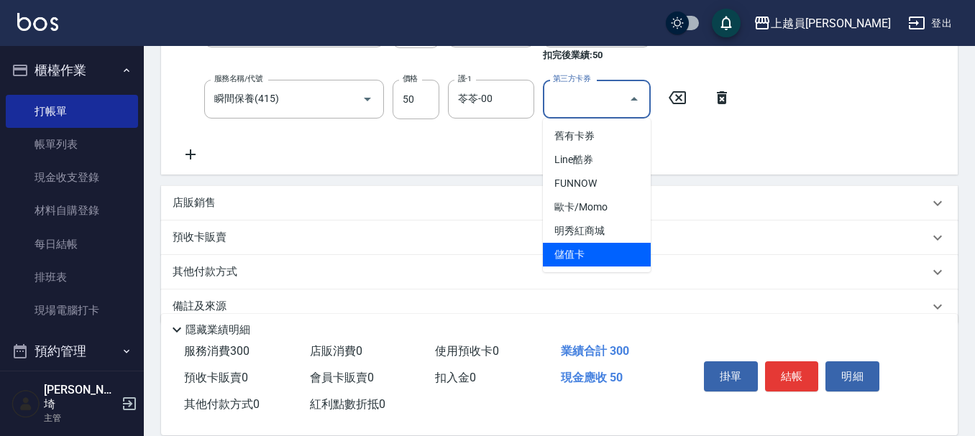
click at [579, 252] on span "儲值卡" at bounding box center [597, 255] width 108 height 24
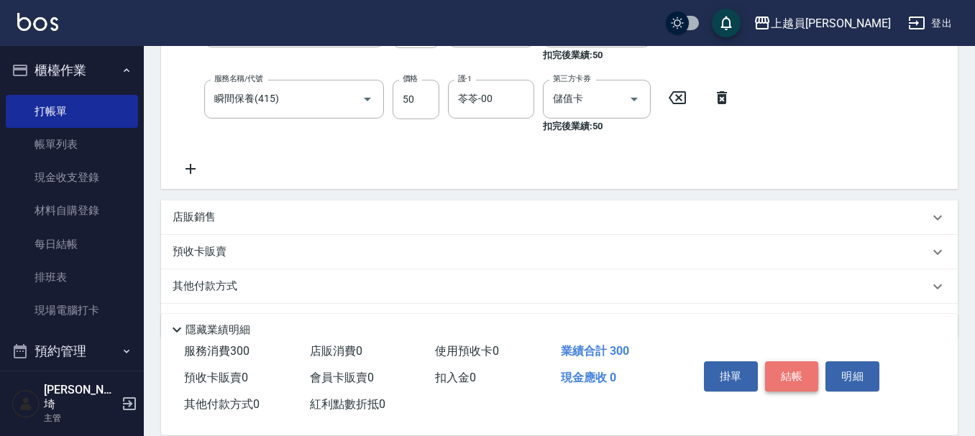
click at [804, 362] on button "結帳" at bounding box center [792, 377] width 54 height 30
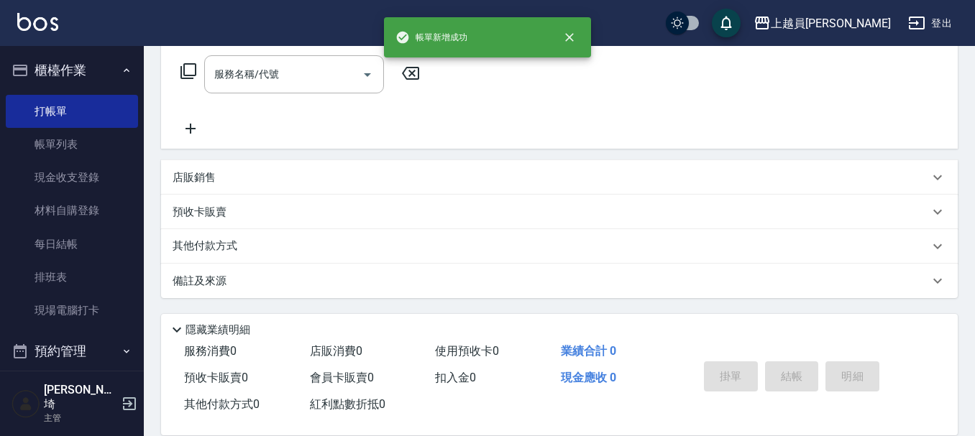
scroll to position [0, 0]
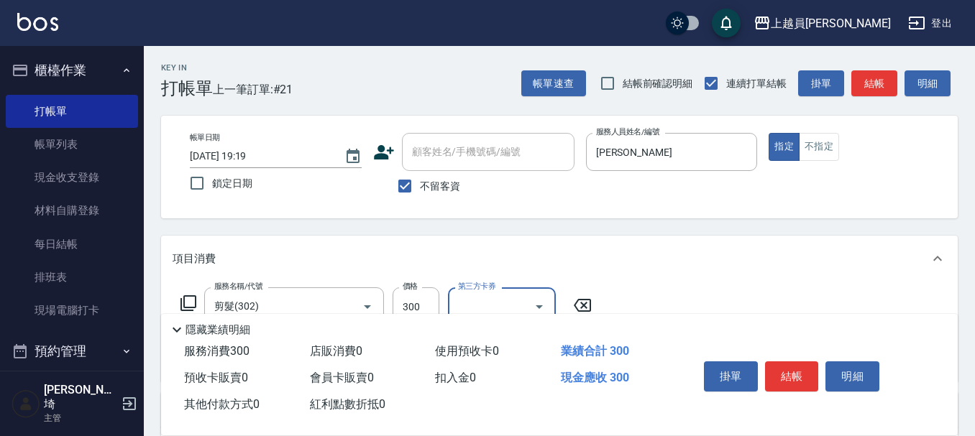
click at [796, 366] on button "結帳" at bounding box center [792, 377] width 54 height 30
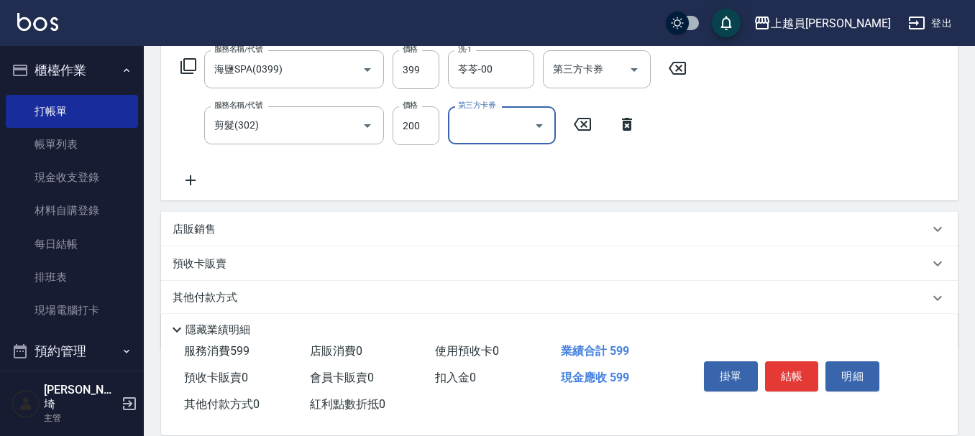
scroll to position [216, 0]
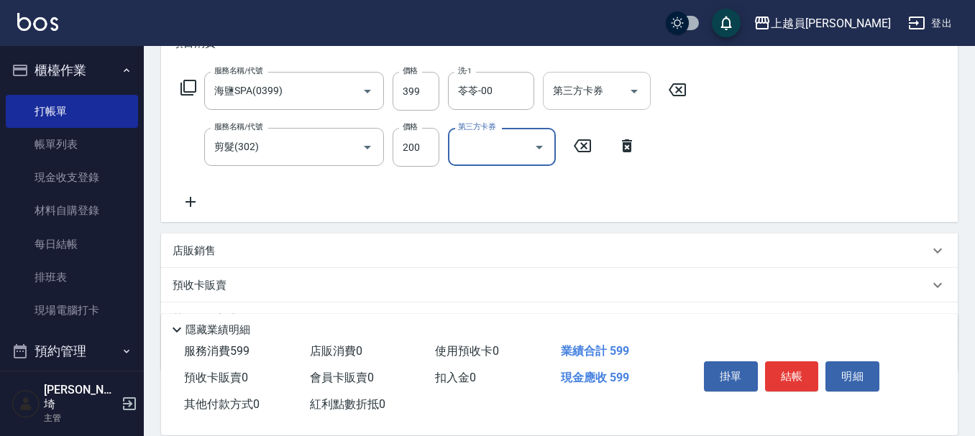
click at [587, 100] on input "第三方卡券" at bounding box center [585, 90] width 73 height 25
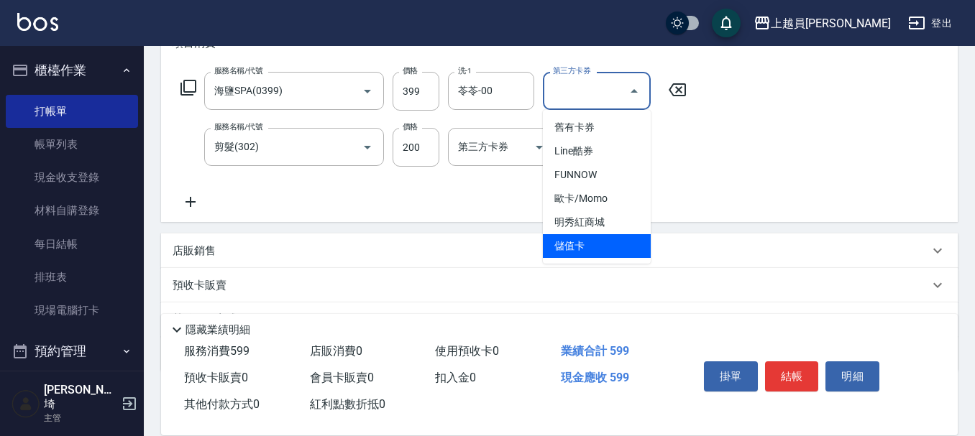
drag, startPoint x: 583, startPoint y: 244, endPoint x: 564, endPoint y: 224, distance: 27.4
click at [583, 242] on span "儲值卡" at bounding box center [597, 246] width 108 height 24
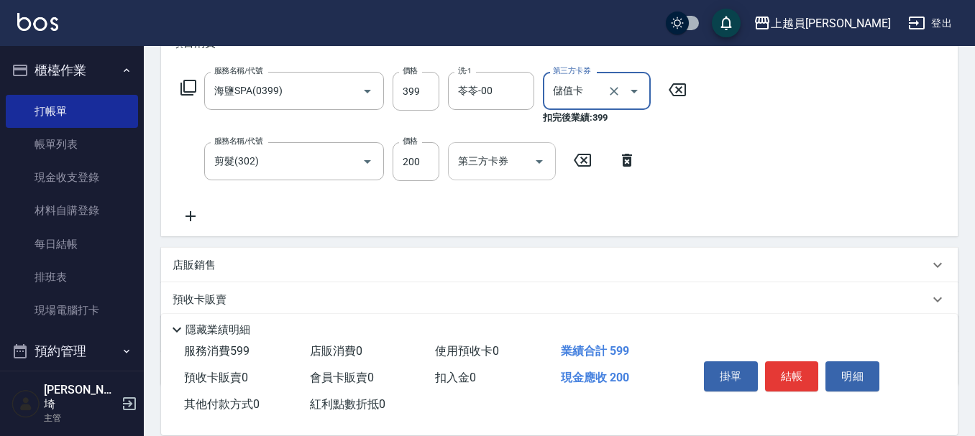
click at [507, 167] on input "第三方卡券" at bounding box center [490, 161] width 73 height 25
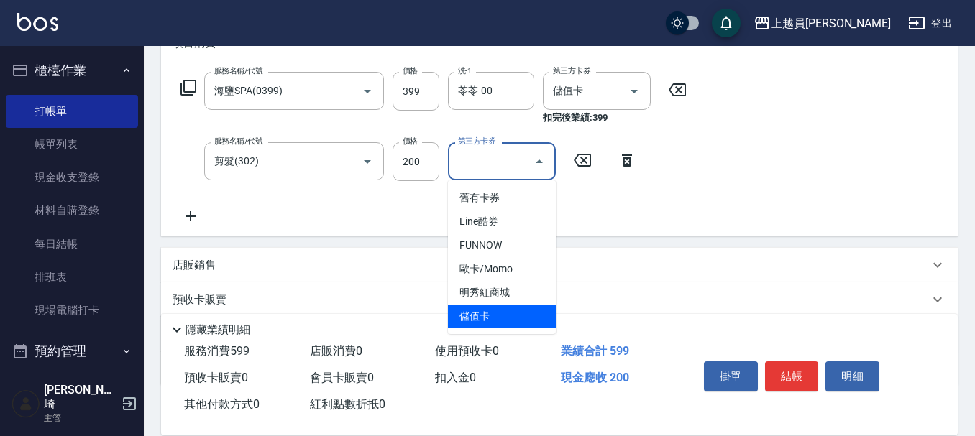
click at [487, 317] on span "儲值卡" at bounding box center [502, 317] width 108 height 24
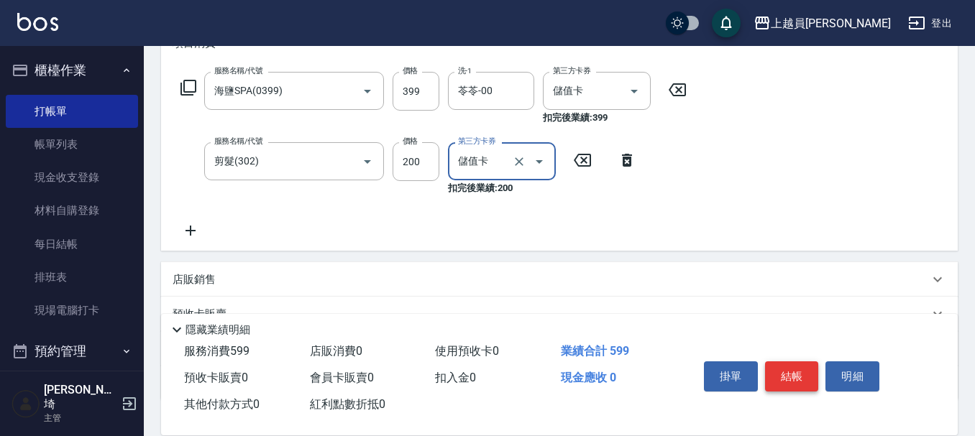
click at [798, 371] on button "結帳" at bounding box center [792, 377] width 54 height 30
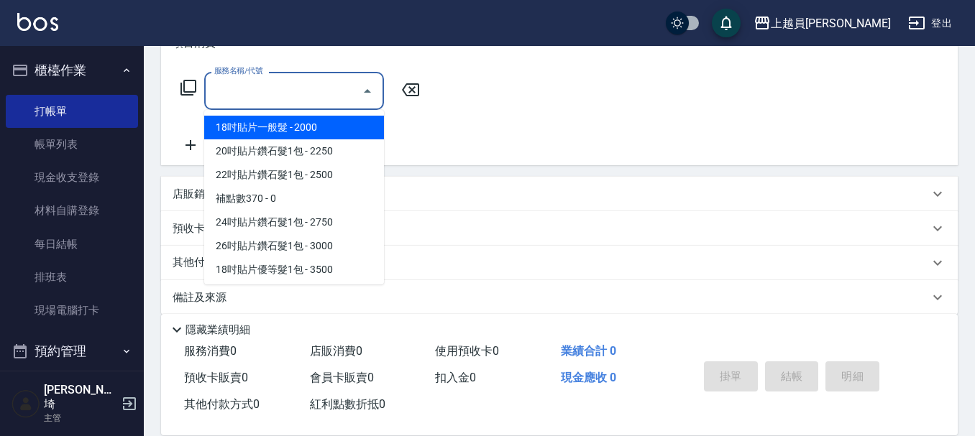
click at [335, 88] on input "服務名稱/代號" at bounding box center [283, 90] width 145 height 25
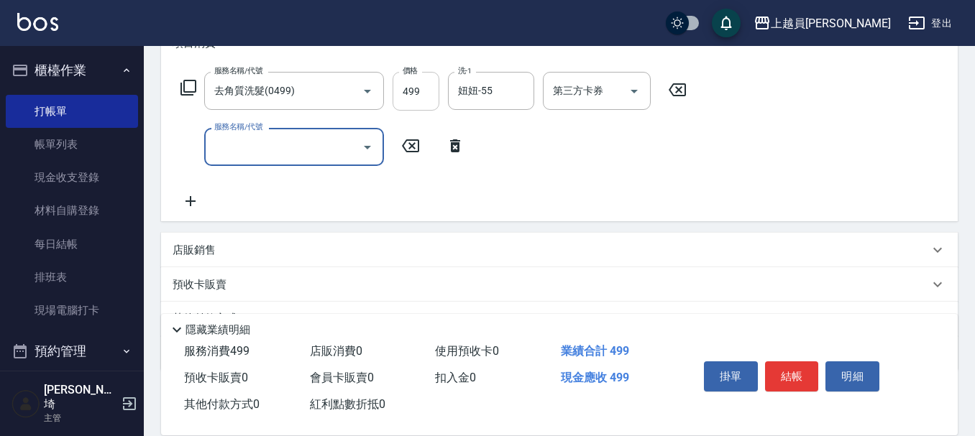
click at [420, 94] on input "499" at bounding box center [415, 91] width 47 height 39
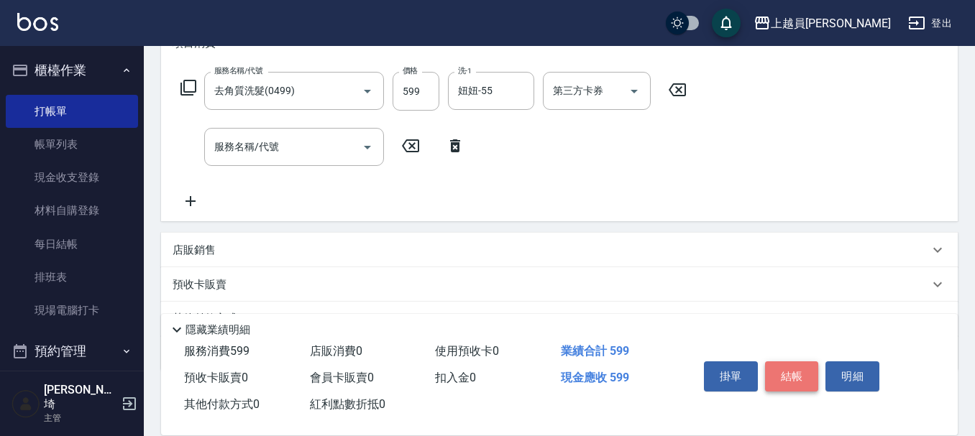
click at [809, 369] on button "結帳" at bounding box center [792, 377] width 54 height 30
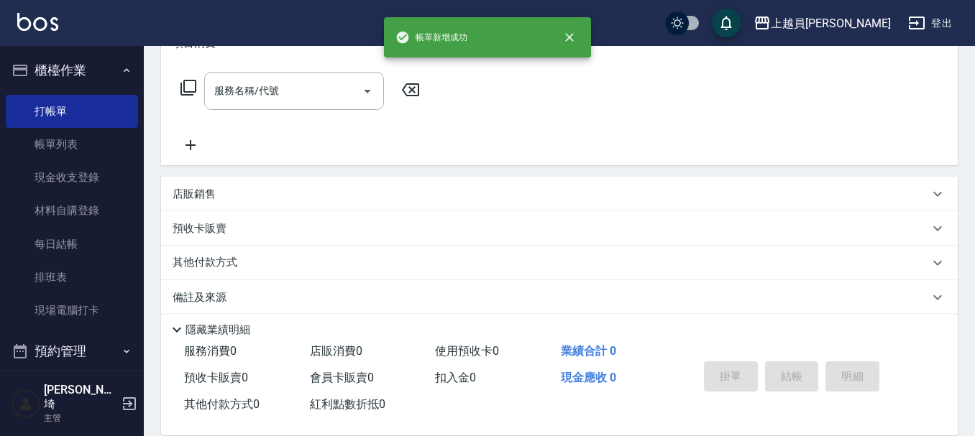
scroll to position [0, 0]
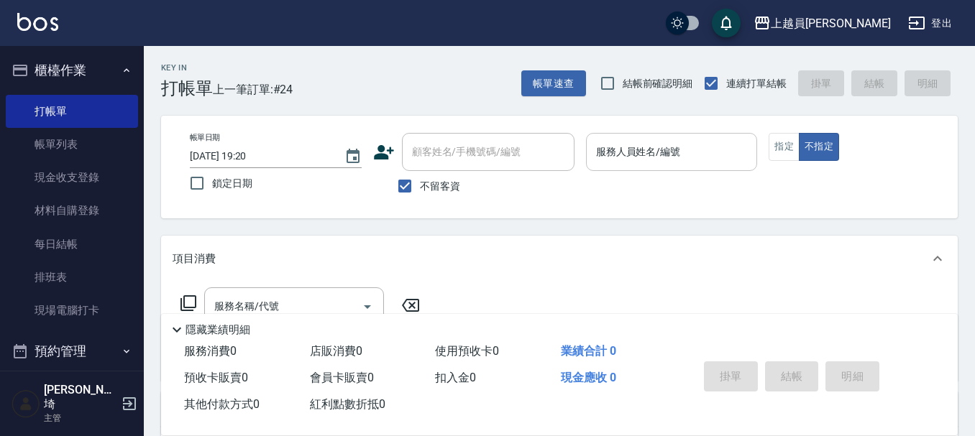
click at [672, 155] on div "服務人員姓名/編號 服務人員姓名/編號" at bounding box center [672, 152] width 172 height 38
click at [782, 137] on button "指定" at bounding box center [783, 147] width 31 height 28
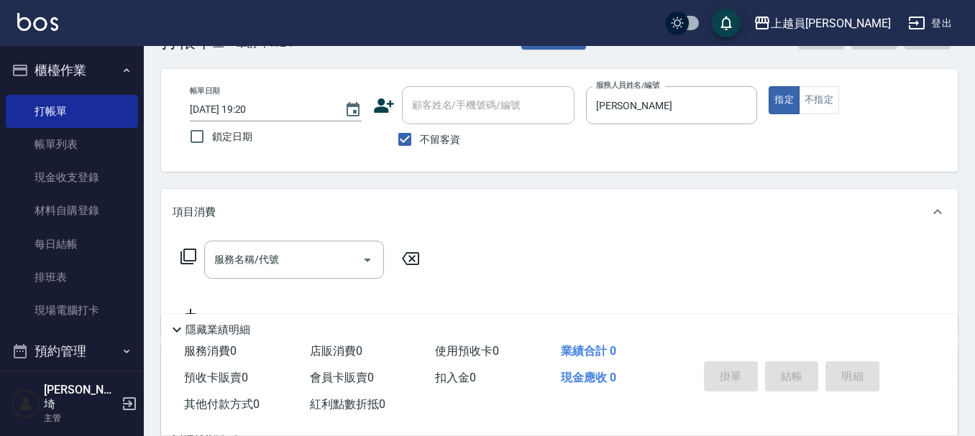
scroll to position [72, 0]
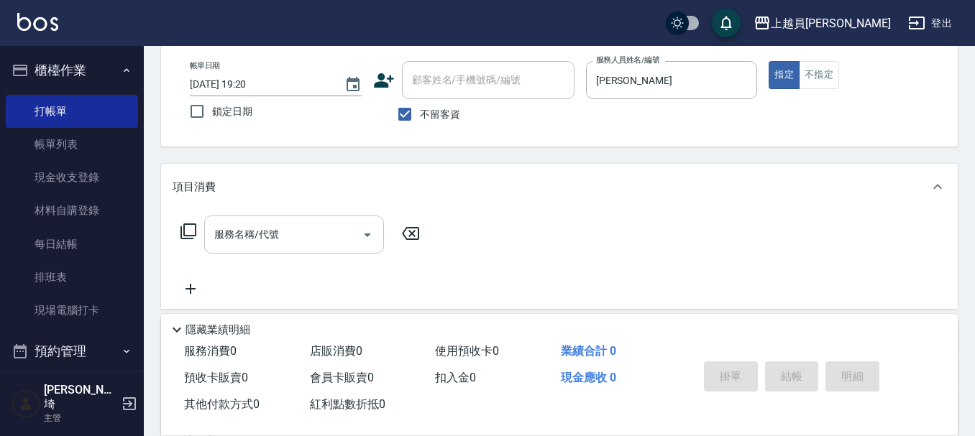
click at [326, 220] on div "服務名稱/代號" at bounding box center [294, 235] width 180 height 38
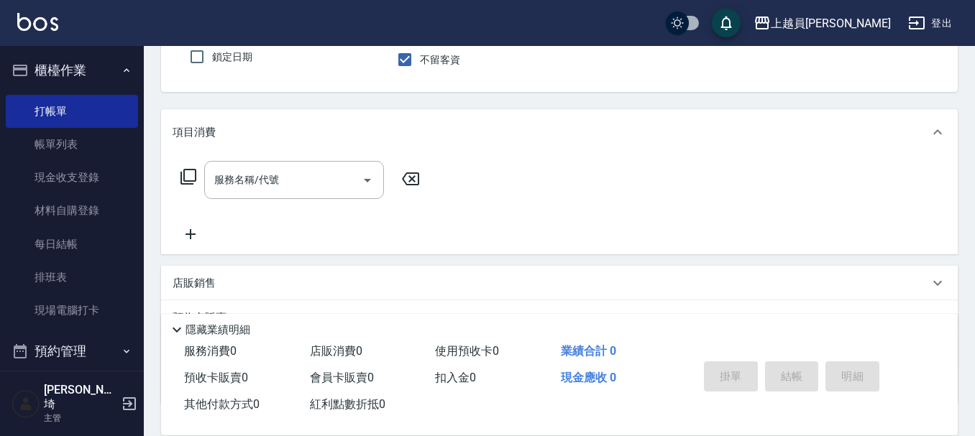
scroll to position [144, 0]
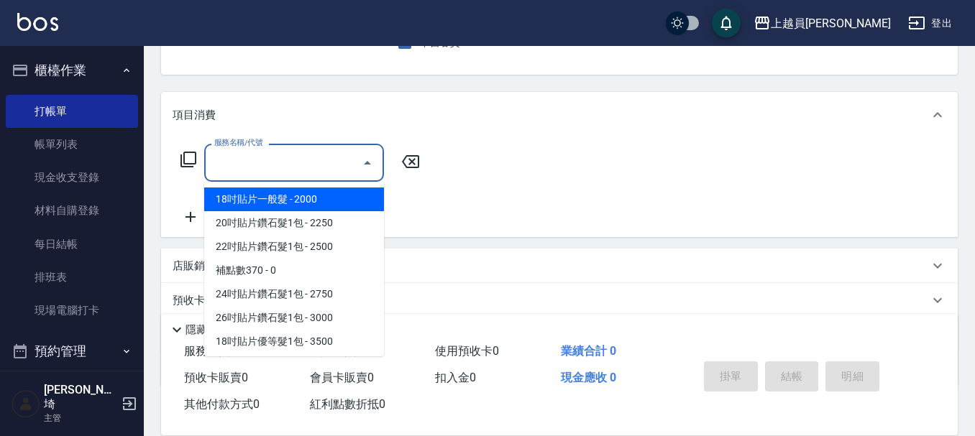
click at [318, 149] on div "服務名稱/代號" at bounding box center [294, 163] width 180 height 38
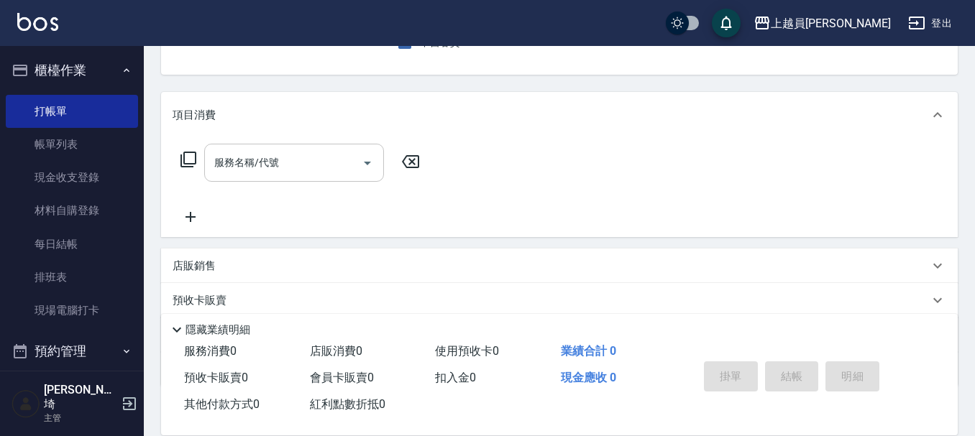
click at [298, 155] on input "服務名稱/代號" at bounding box center [283, 162] width 145 height 25
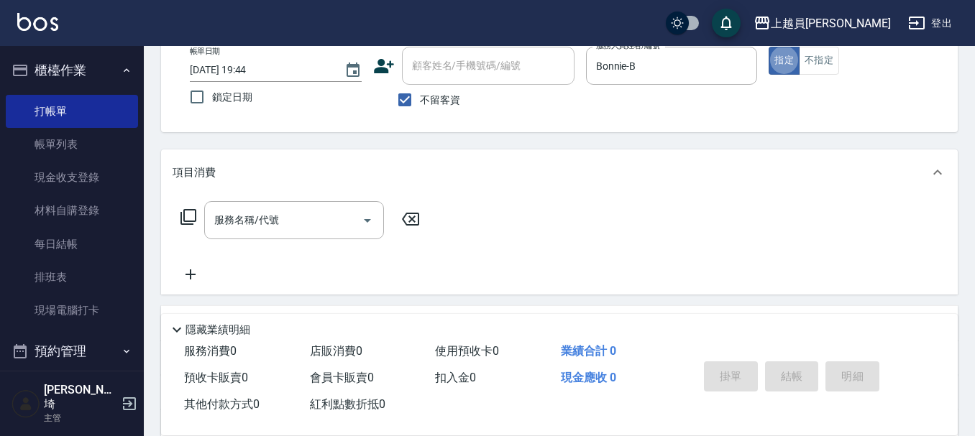
scroll to position [61, 0]
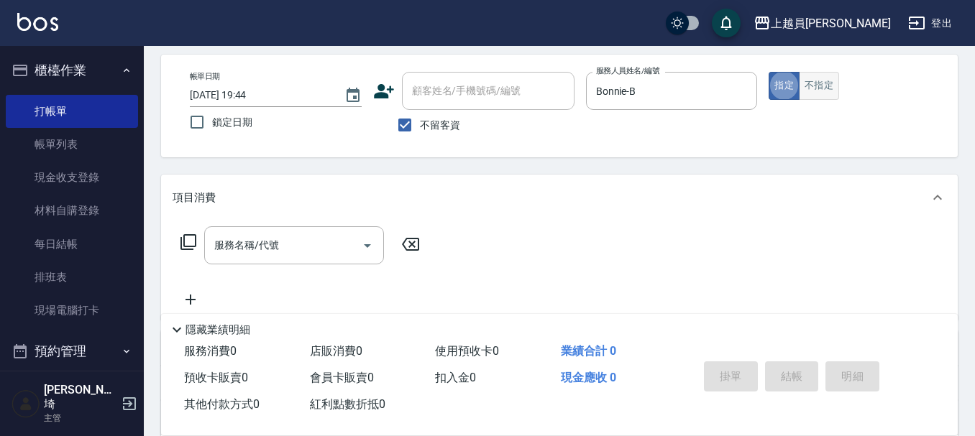
click at [832, 83] on button "不指定" at bounding box center [819, 86] width 40 height 28
click at [321, 244] on input "服務名稱/代號" at bounding box center [283, 245] width 145 height 25
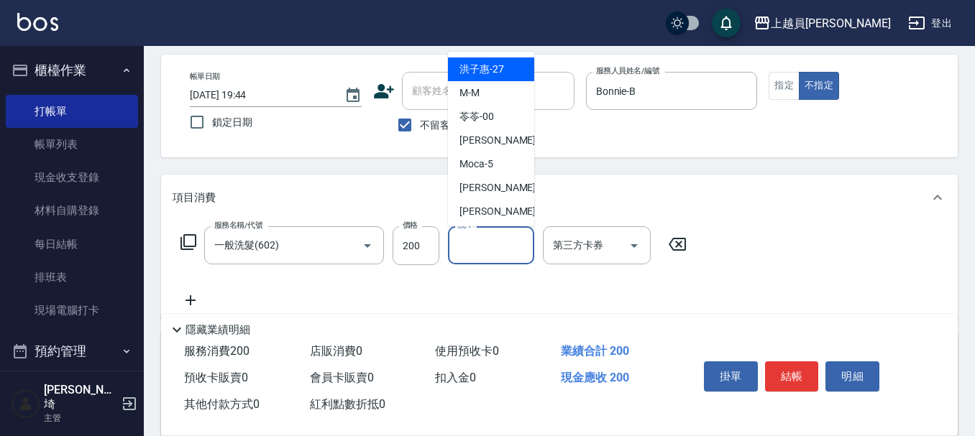
click at [508, 236] on input "洗-1" at bounding box center [490, 245] width 73 height 25
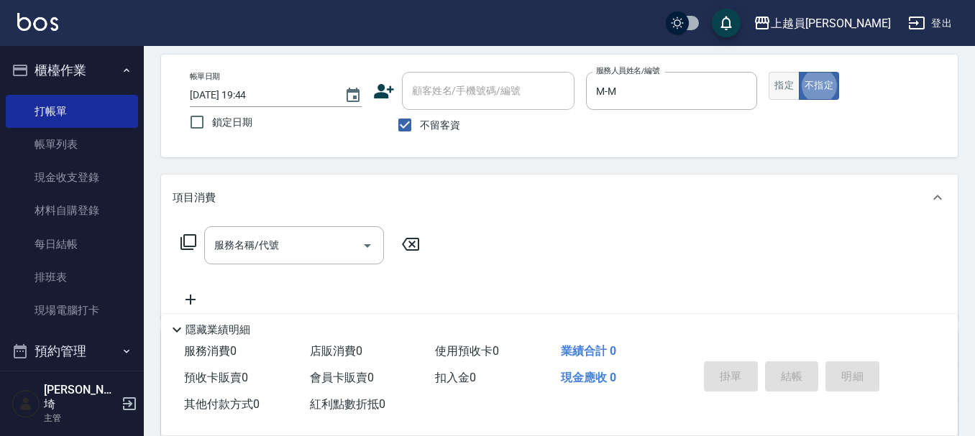
click at [783, 82] on button "指定" at bounding box center [783, 86] width 31 height 28
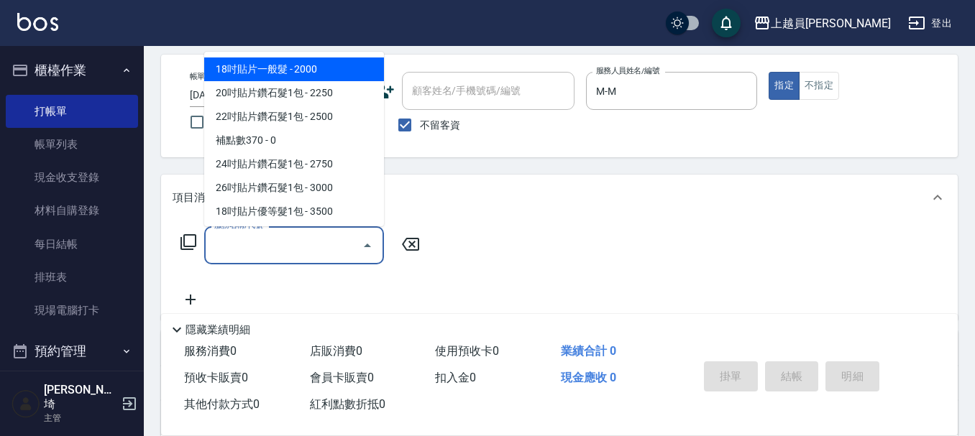
click at [282, 250] on input "服務名稱/代號" at bounding box center [283, 245] width 145 height 25
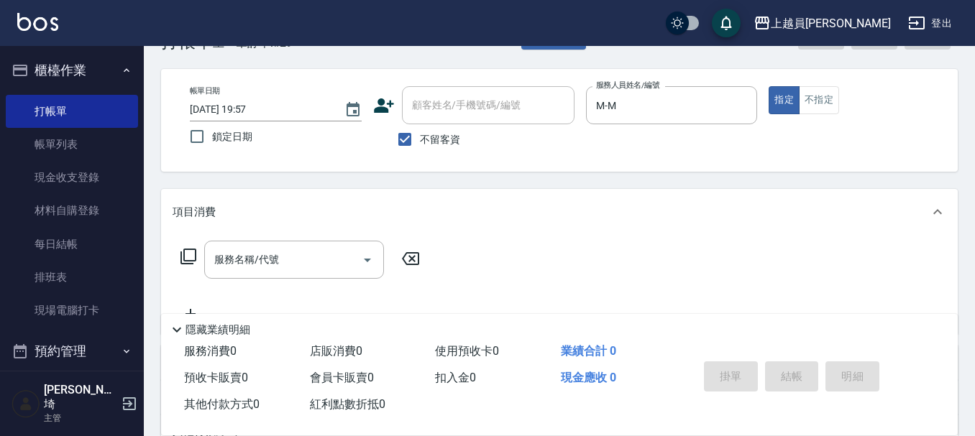
scroll to position [72, 0]
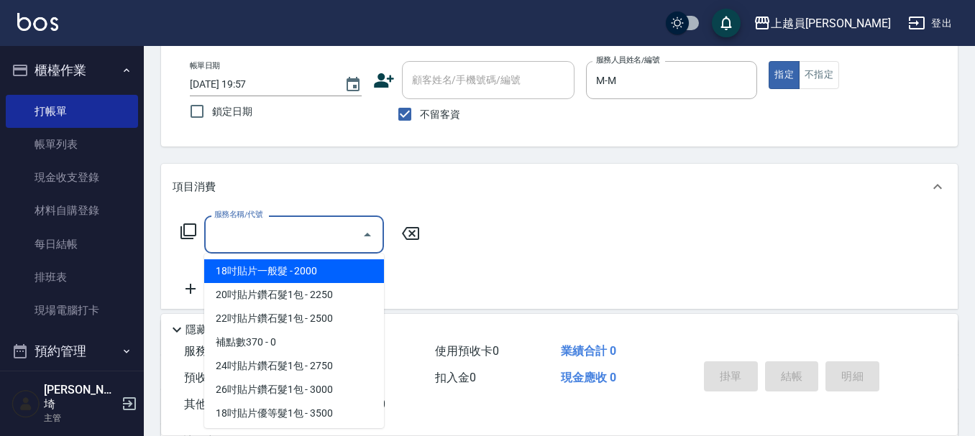
drag, startPoint x: 297, startPoint y: 226, endPoint x: 981, endPoint y: 170, distance: 686.6
click at [300, 224] on input "服務名稱/代號" at bounding box center [283, 234] width 145 height 25
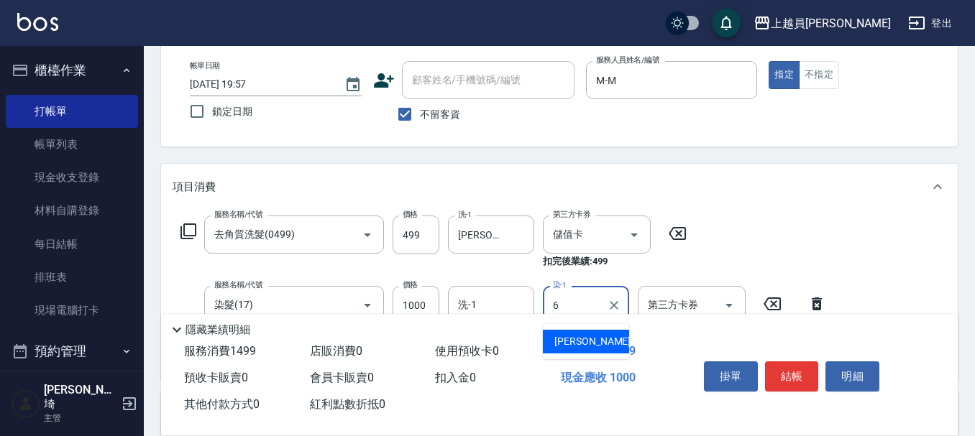
scroll to position [144, 0]
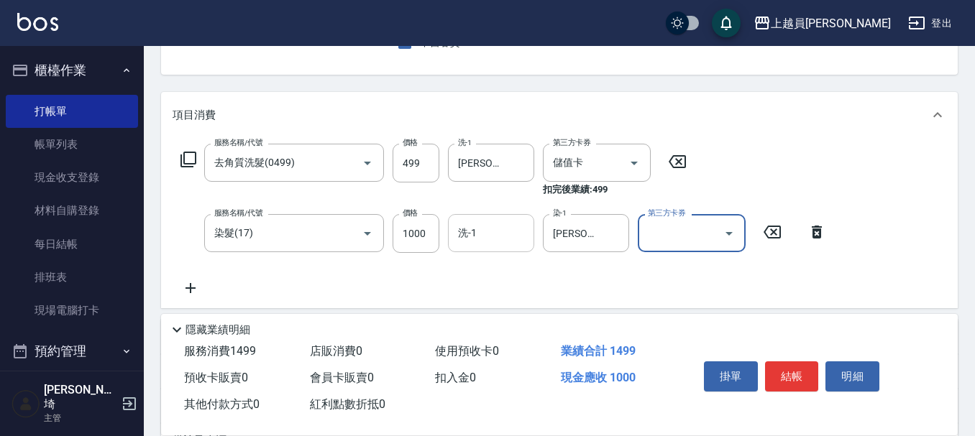
click at [497, 229] on input "洗-1" at bounding box center [490, 233] width 73 height 25
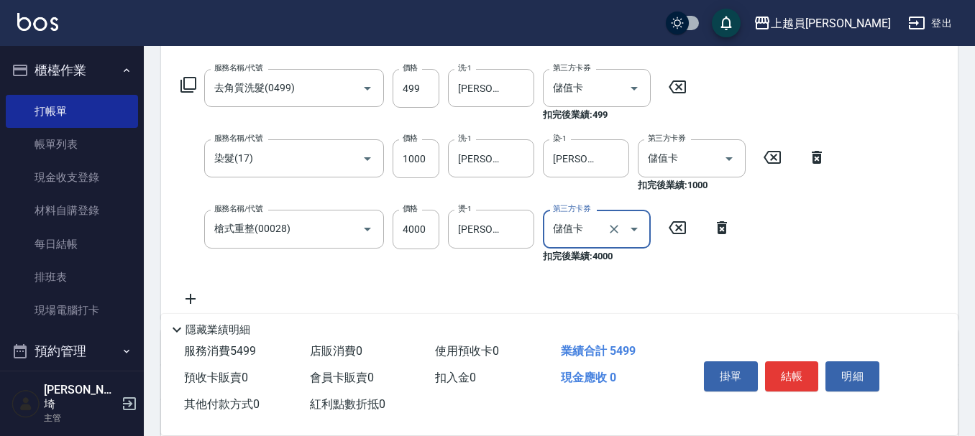
scroll to position [288, 0]
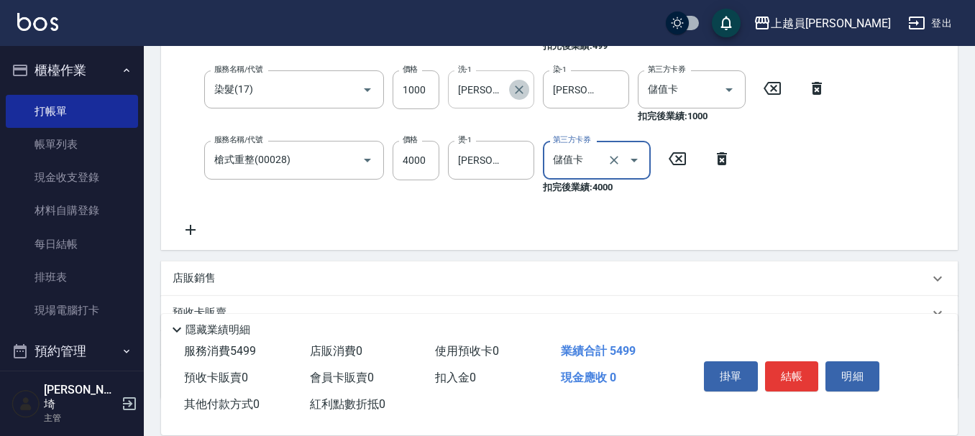
click at [520, 91] on icon "Clear" at bounding box center [519, 90] width 14 height 14
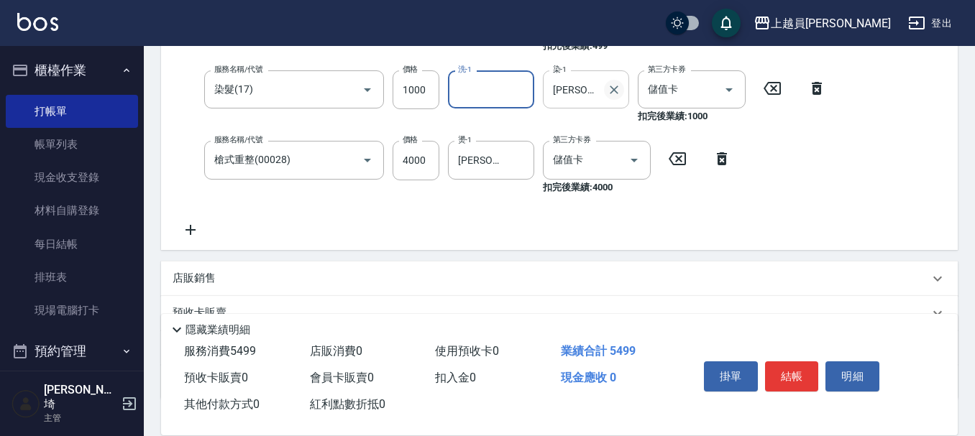
click at [608, 95] on icon "Clear" at bounding box center [614, 90] width 14 height 14
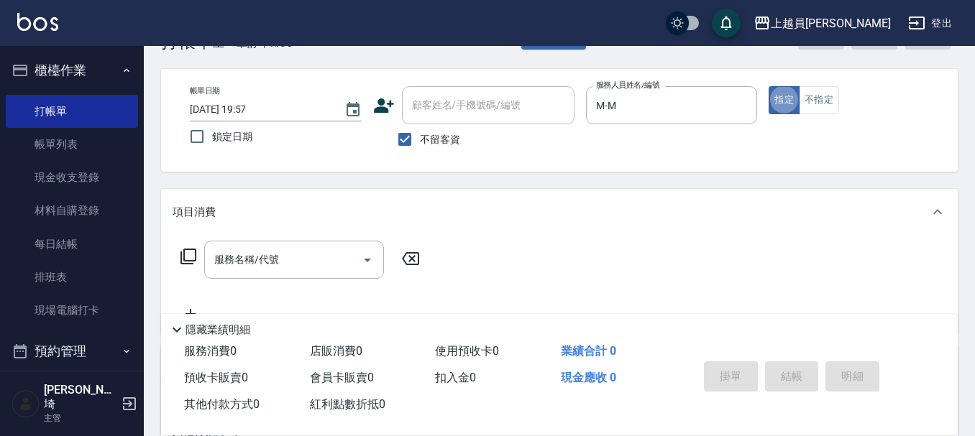
scroll to position [72, 0]
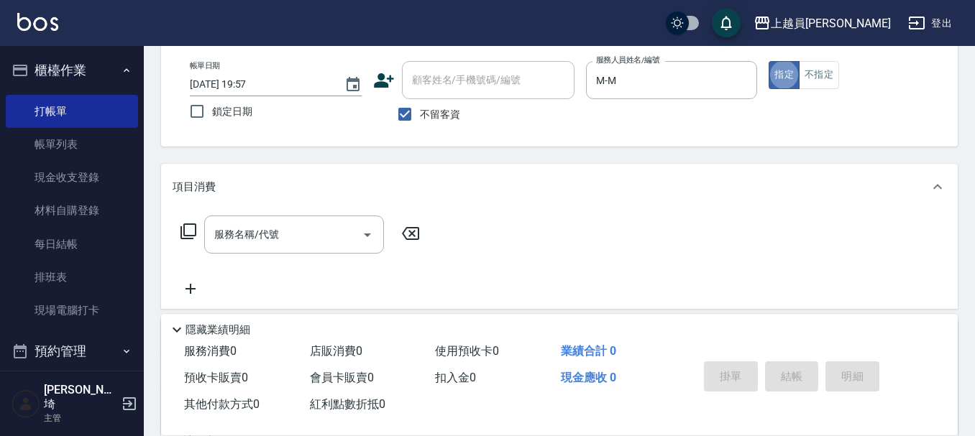
click at [247, 230] on div "服務名稱/代號 服務名稱/代號" at bounding box center [294, 235] width 180 height 38
click at [833, 75] on button "不指定" at bounding box center [819, 75] width 40 height 28
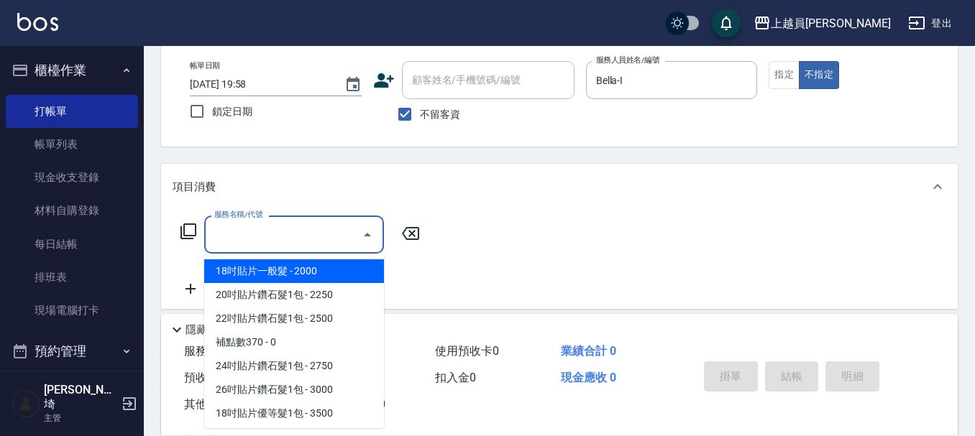
click at [294, 237] on input "服務名稱/代號" at bounding box center [283, 234] width 145 height 25
click at [283, 245] on input "服務名稱/代號" at bounding box center [283, 234] width 145 height 25
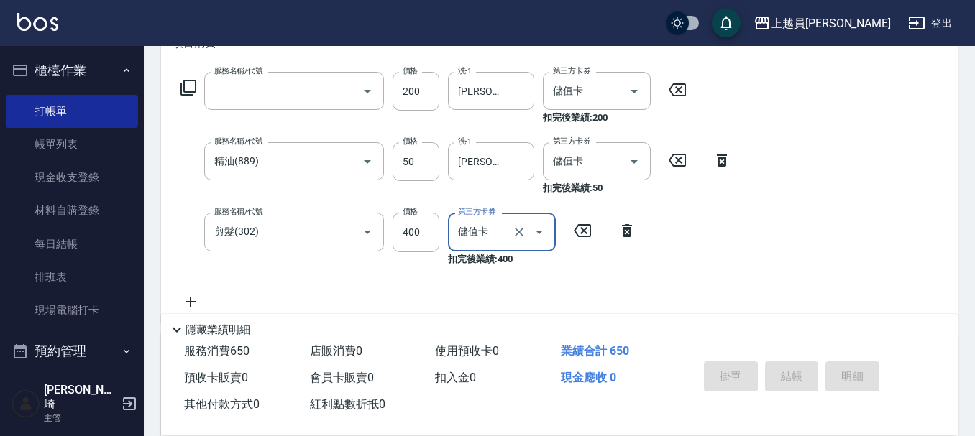
scroll to position [0, 0]
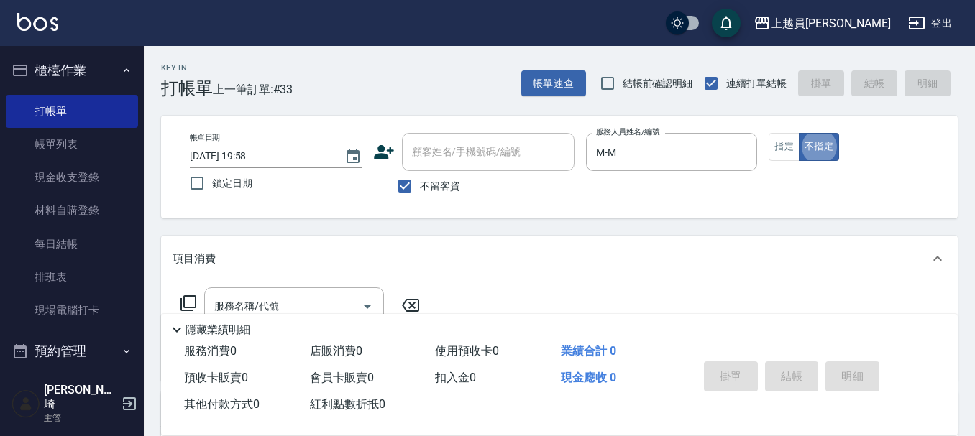
click at [776, 124] on div "帳單日期 [DATE] 19:58 鎖定日期 顧客姓名/手機號碼/編號 顧客姓名/手機號碼/編號 不留客資 服務人員姓名/編號 M-M 服務人員姓名/編號 指…" at bounding box center [559, 167] width 796 height 103
click at [774, 147] on button "指定" at bounding box center [783, 147] width 31 height 28
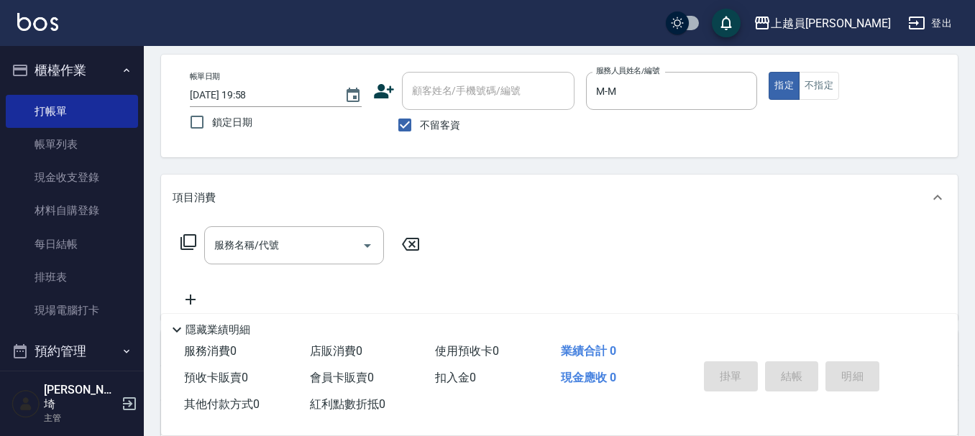
scroll to position [144, 0]
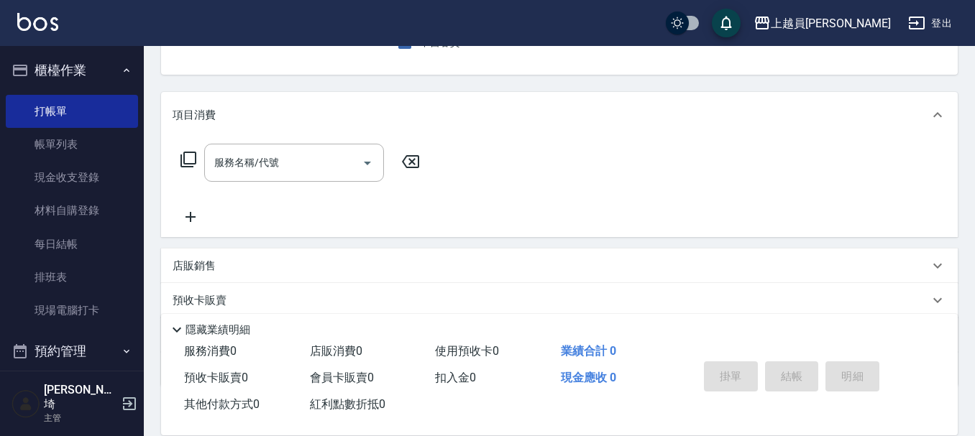
drag, startPoint x: 300, startPoint y: 160, endPoint x: 981, endPoint y: 22, distance: 694.4
click at [326, 155] on input "服務名稱/代號" at bounding box center [283, 162] width 145 height 25
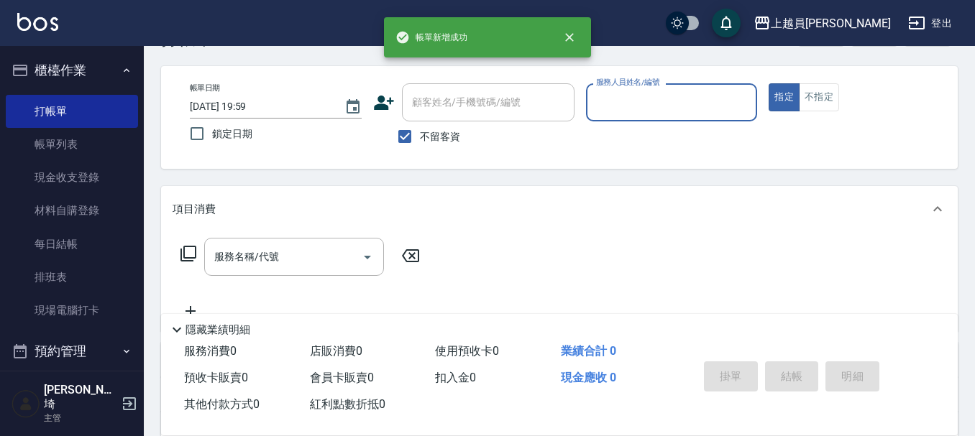
scroll to position [0, 0]
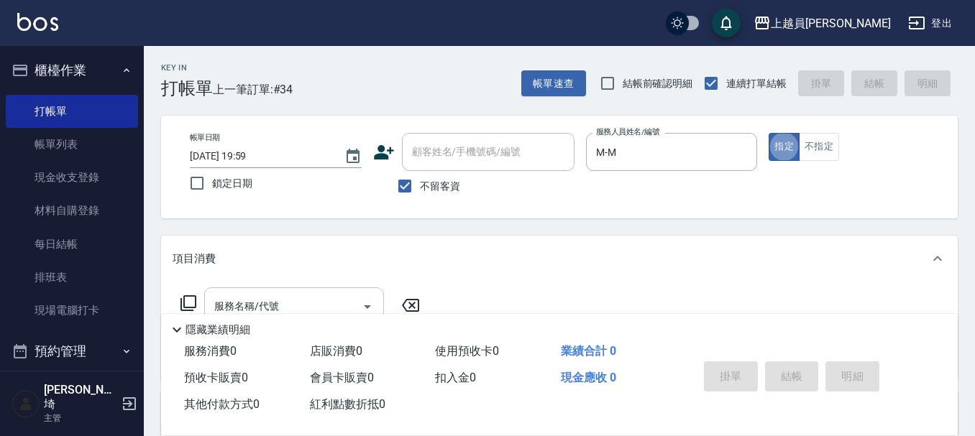
click at [254, 298] on div "服務名稱/代號 服務名稱/代號" at bounding box center [294, 307] width 180 height 38
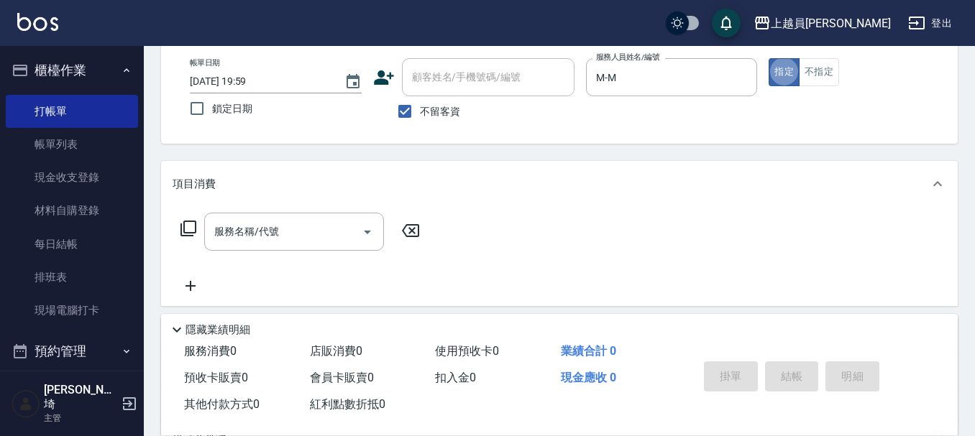
scroll to position [144, 0]
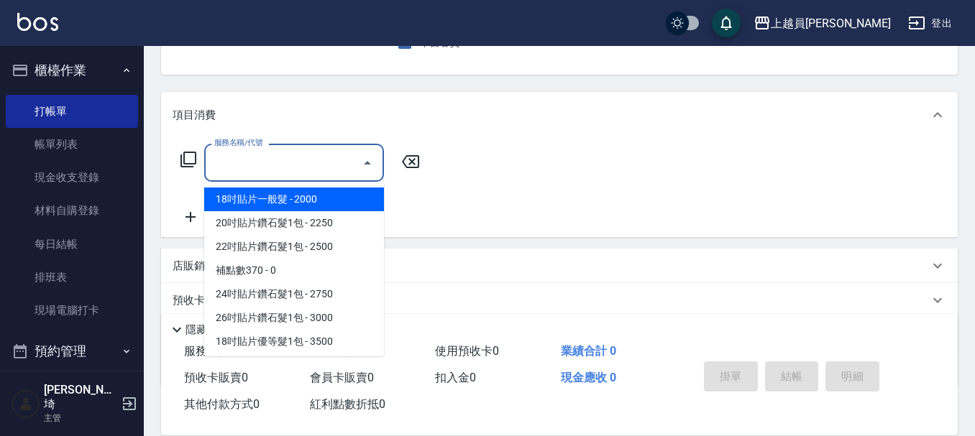
click at [347, 155] on input "服務名稱/代號" at bounding box center [283, 162] width 145 height 25
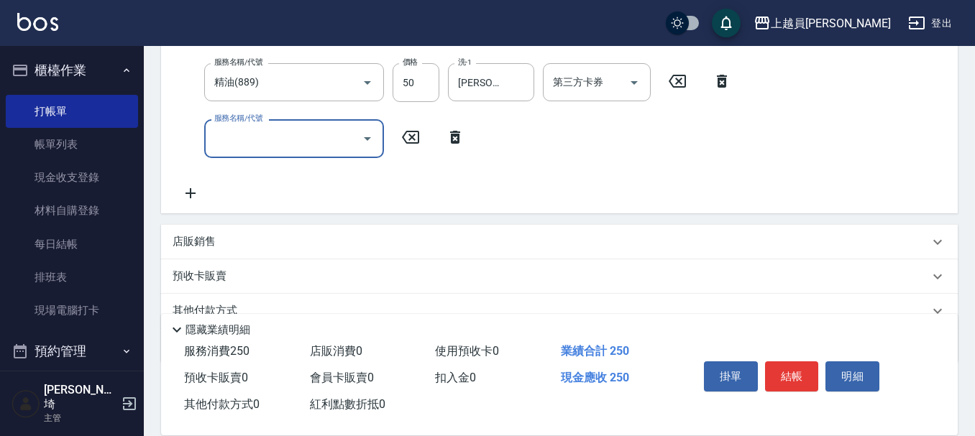
scroll to position [288, 0]
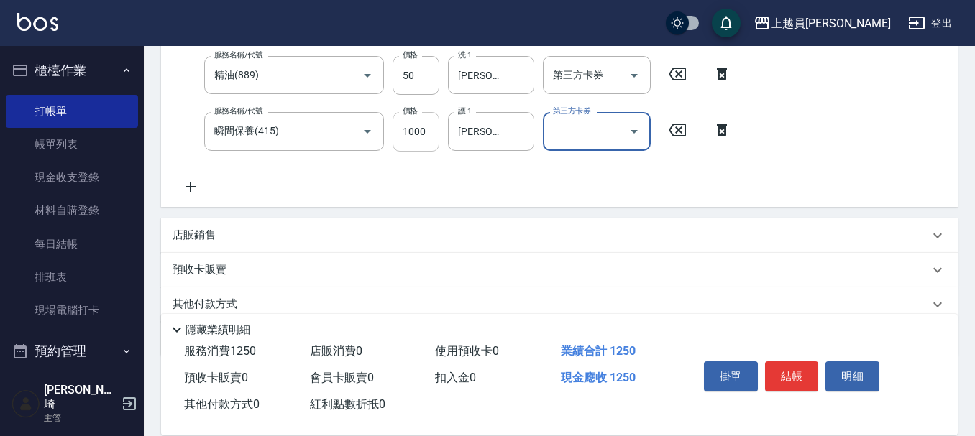
click at [423, 123] on input "1000" at bounding box center [415, 131] width 47 height 39
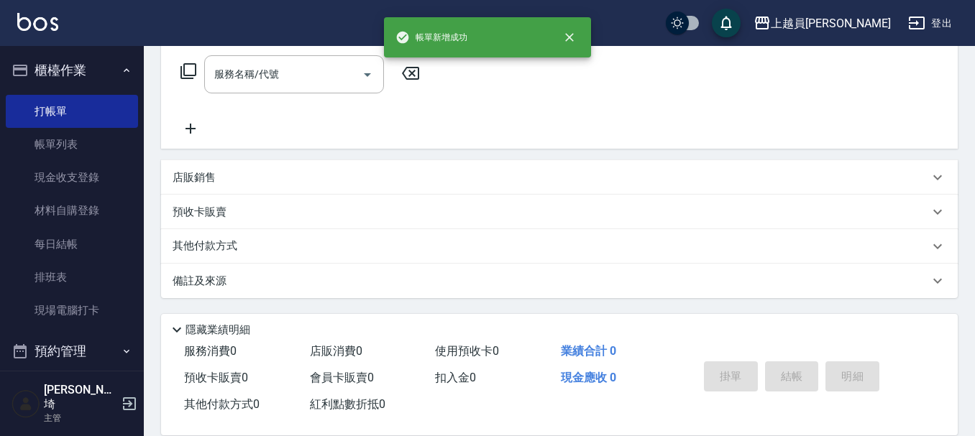
scroll to position [0, 0]
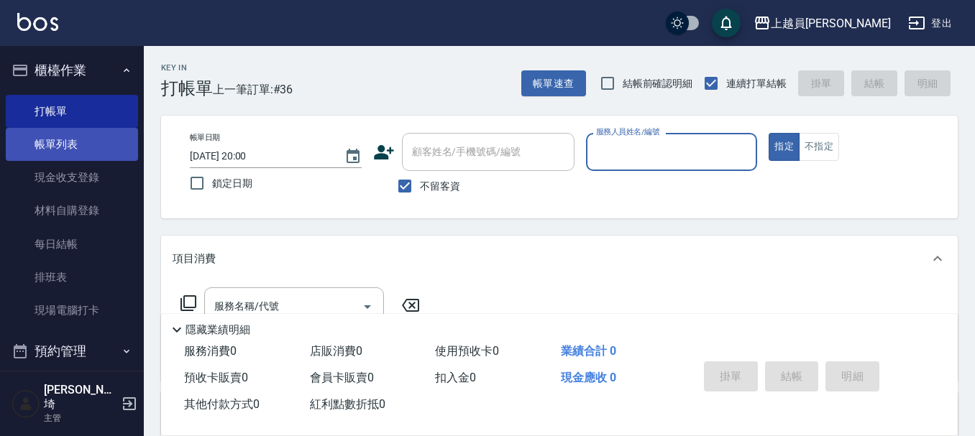
click at [52, 134] on link "帳單列表" at bounding box center [72, 144] width 132 height 33
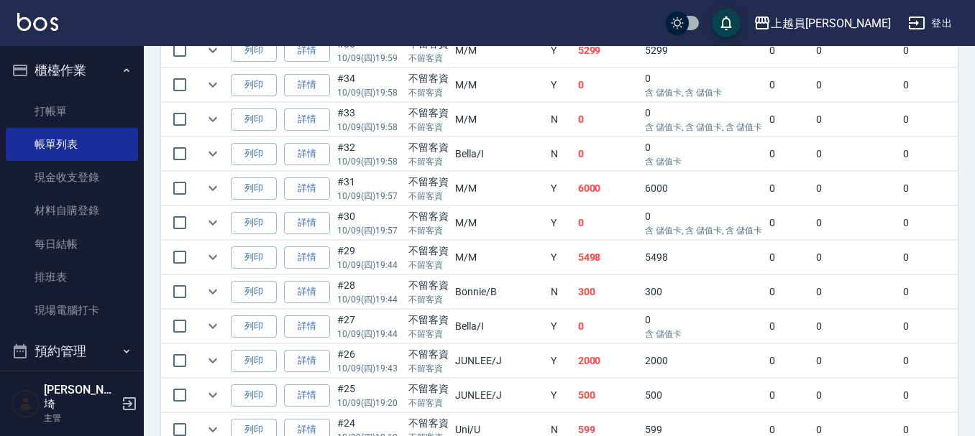
scroll to position [503, 0]
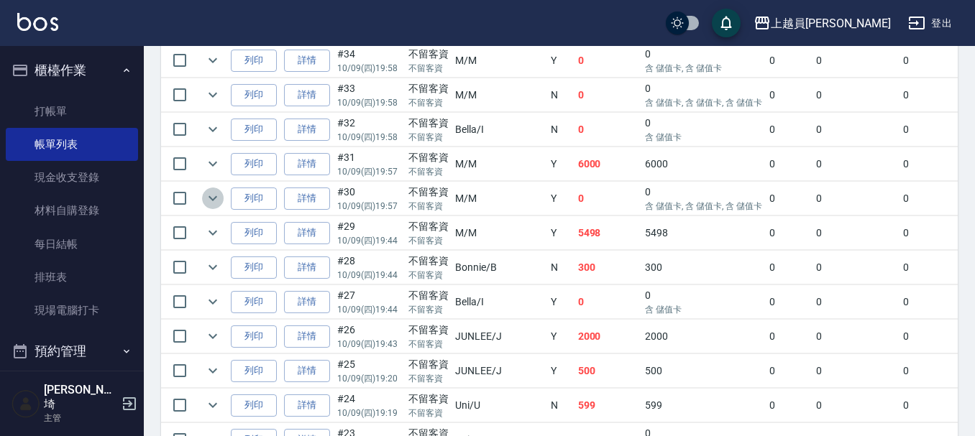
click at [207, 201] on icon "expand row" at bounding box center [212, 198] width 17 height 17
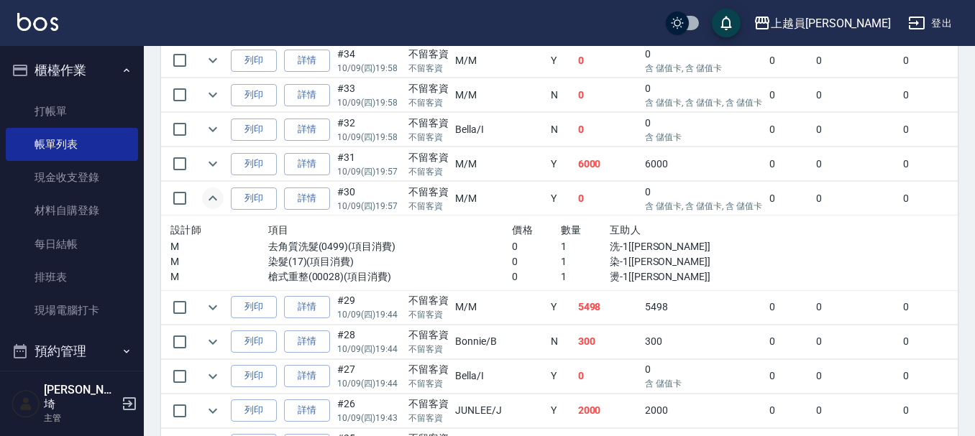
click at [212, 196] on icon "expand row" at bounding box center [212, 198] width 17 height 17
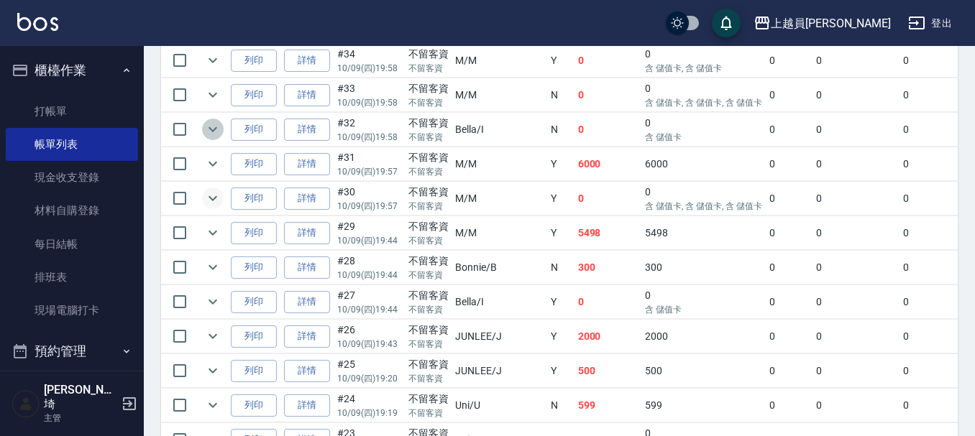
click at [218, 129] on icon "expand row" at bounding box center [212, 129] width 17 height 17
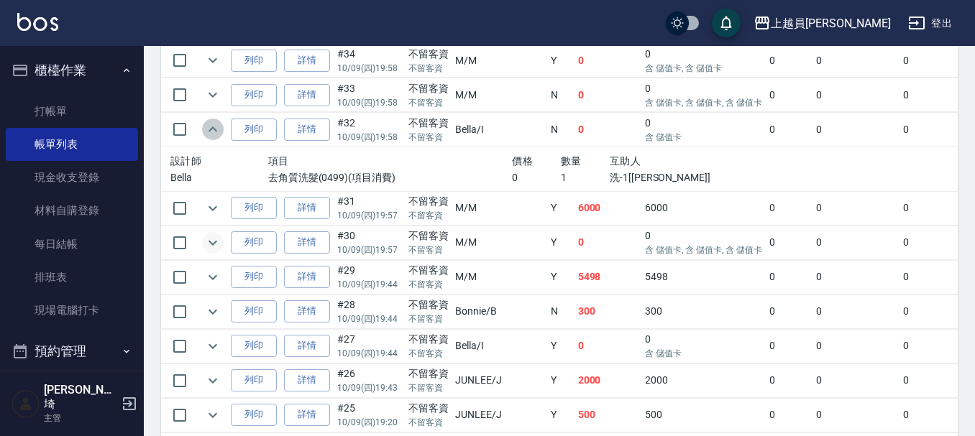
click at [218, 129] on icon "expand row" at bounding box center [212, 129] width 17 height 17
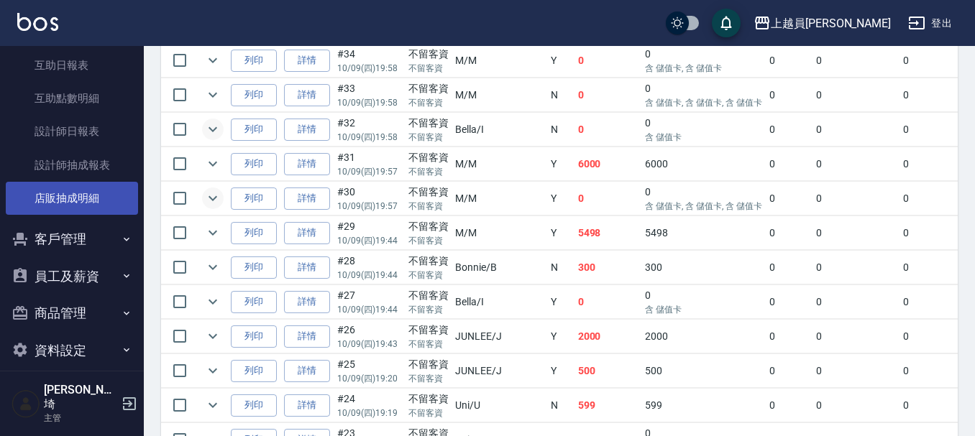
scroll to position [431, 0]
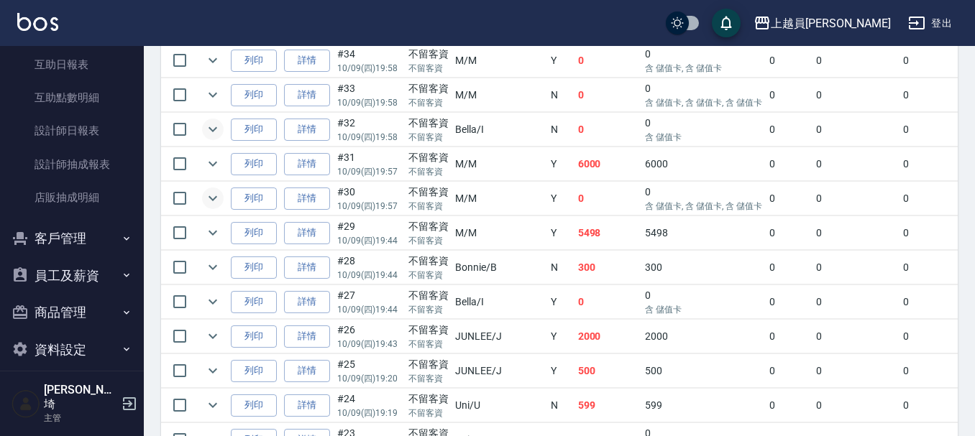
click at [60, 275] on button "員工及薪資" at bounding box center [72, 275] width 132 height 37
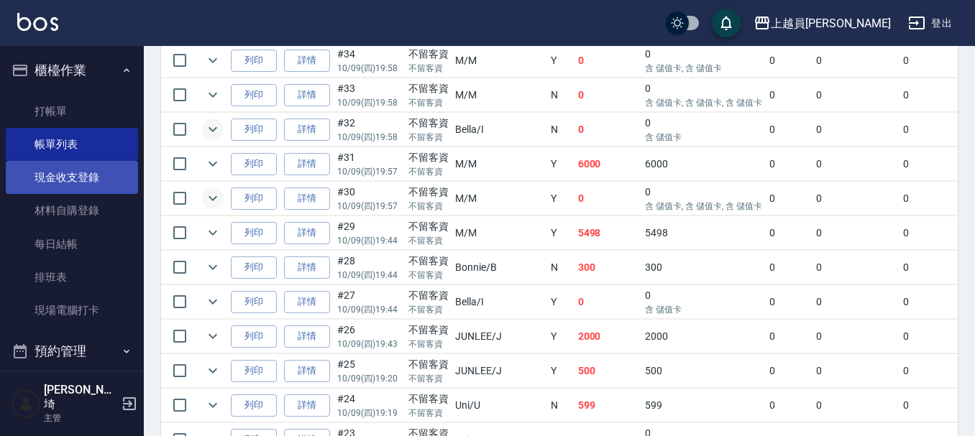
scroll to position [144, 0]
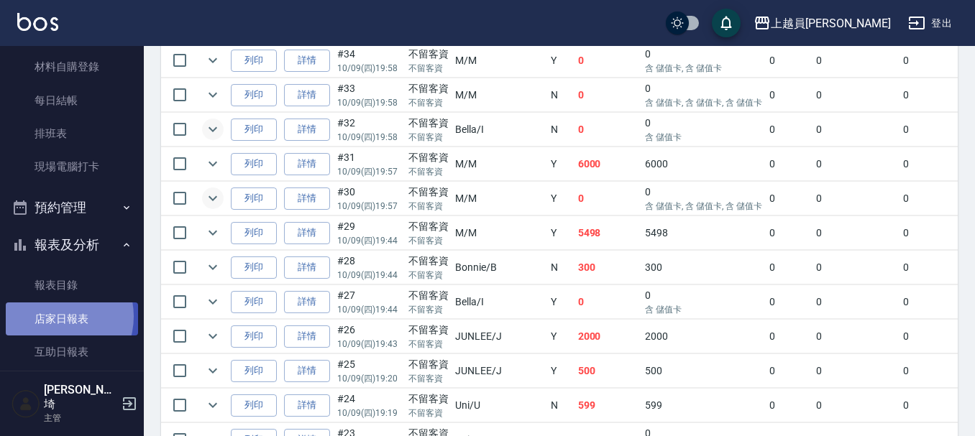
click at [58, 316] on link "店家日報表" at bounding box center [72, 319] width 132 height 33
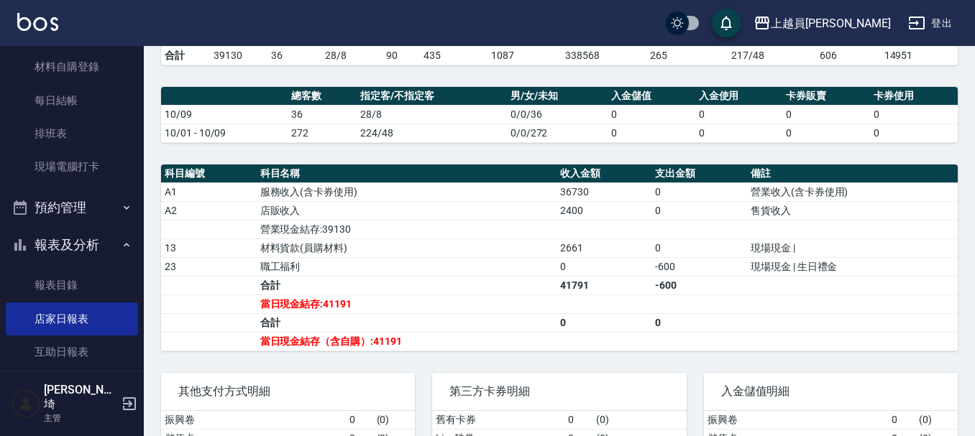
scroll to position [431, 0]
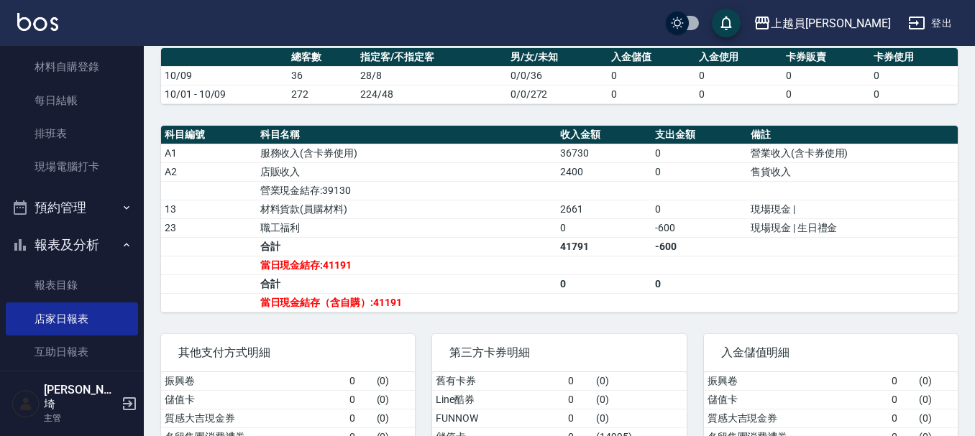
click at [6, 303] on link "店家日報表" at bounding box center [72, 319] width 132 height 33
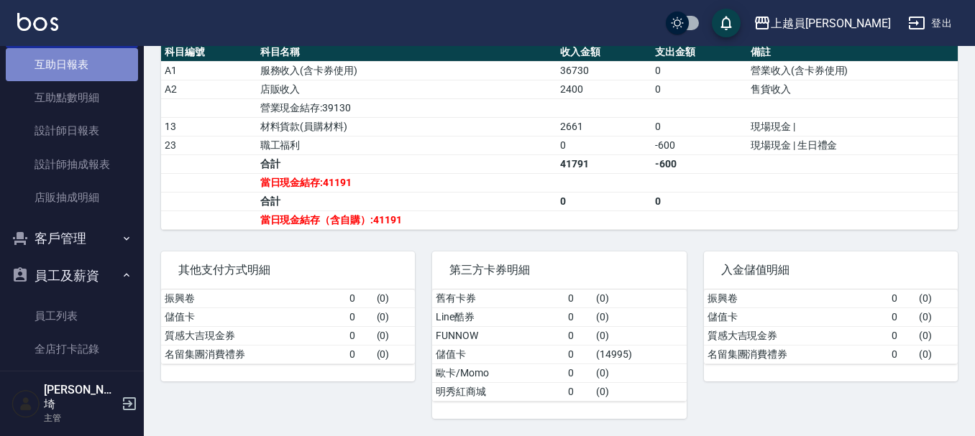
click at [90, 63] on link "互助日報表" at bounding box center [72, 64] width 132 height 33
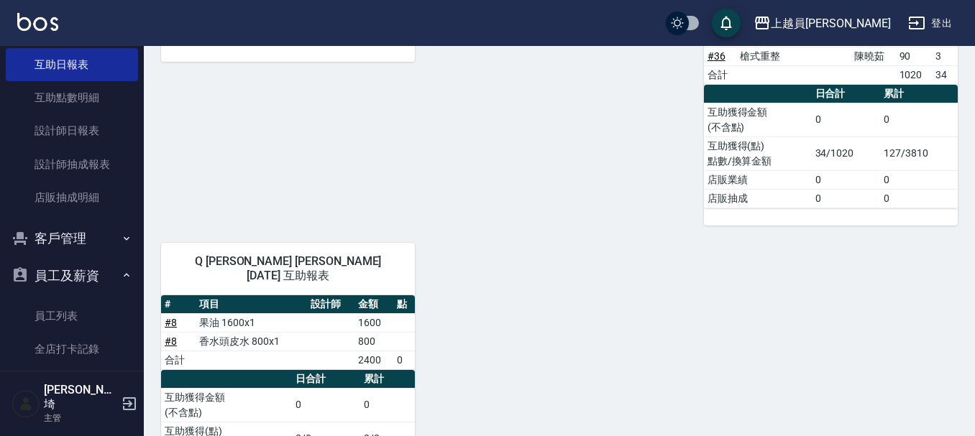
scroll to position [1243, 0]
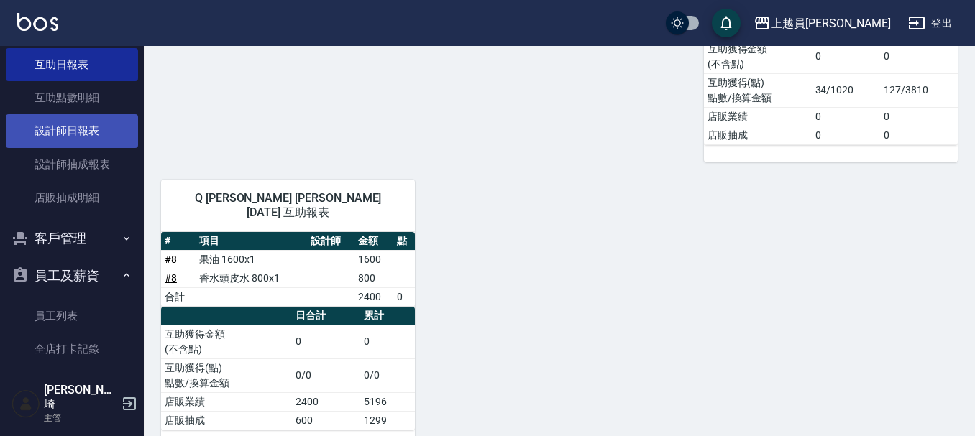
click at [72, 123] on link "設計師日報表" at bounding box center [72, 130] width 132 height 33
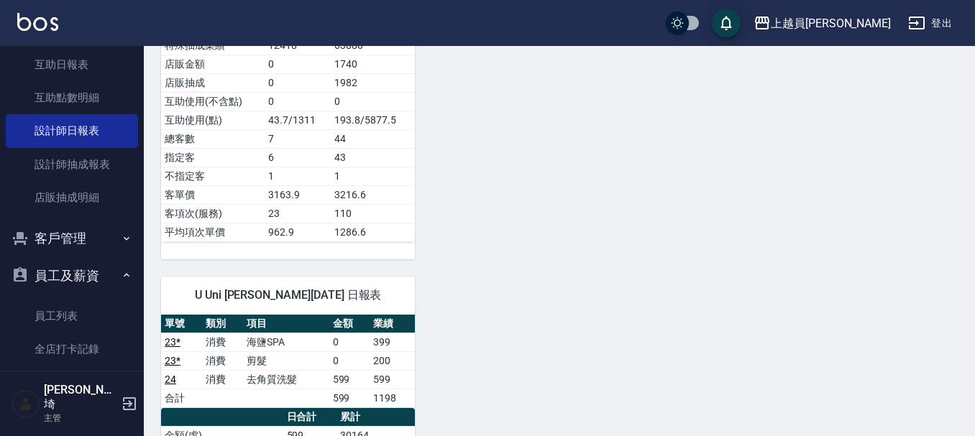
scroll to position [1725, 0]
